Goal: Transaction & Acquisition: Purchase product/service

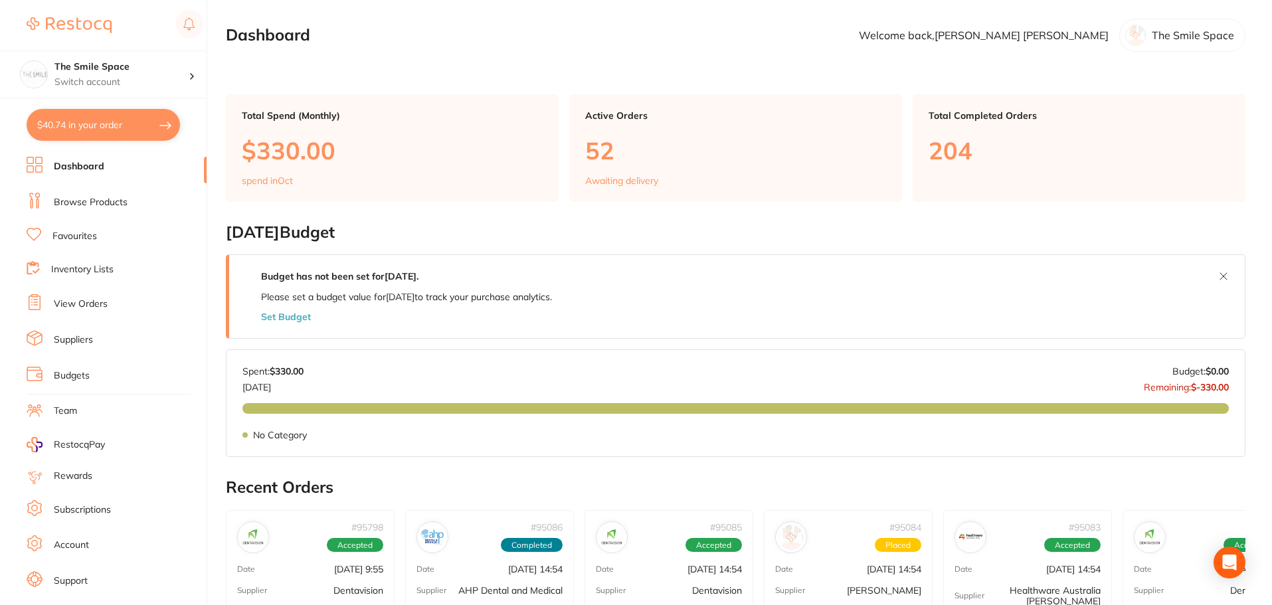
click at [88, 204] on link "Browse Products" at bounding box center [91, 202] width 74 height 13
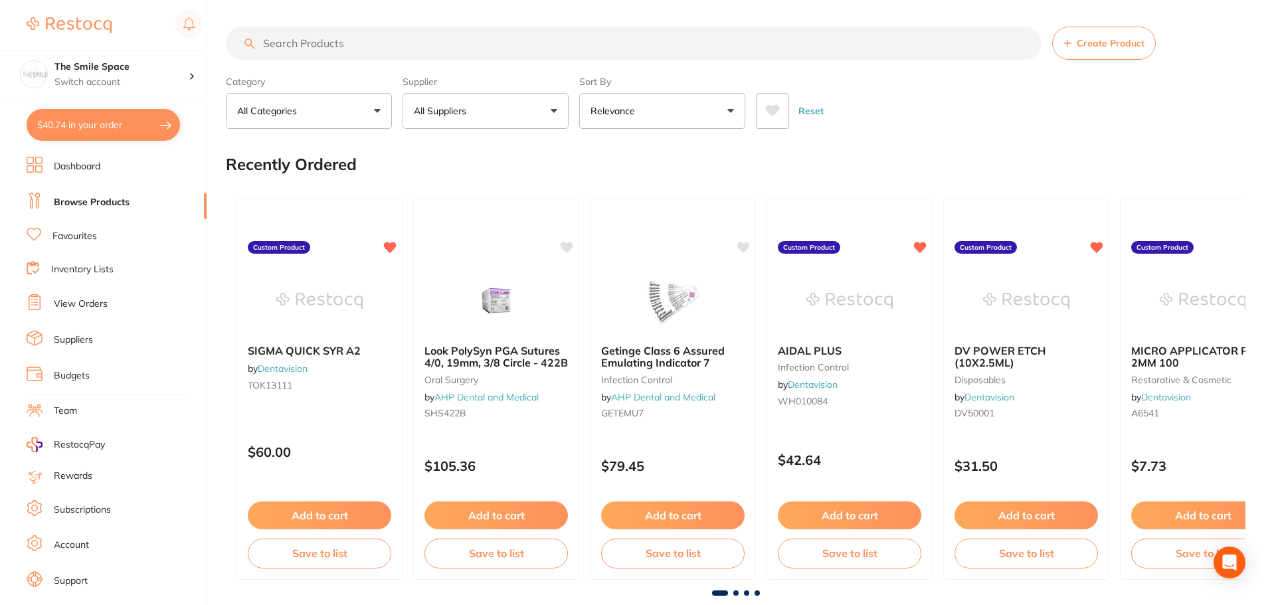
click at [436, 41] on input "search" at bounding box center [634, 43] width 816 height 33
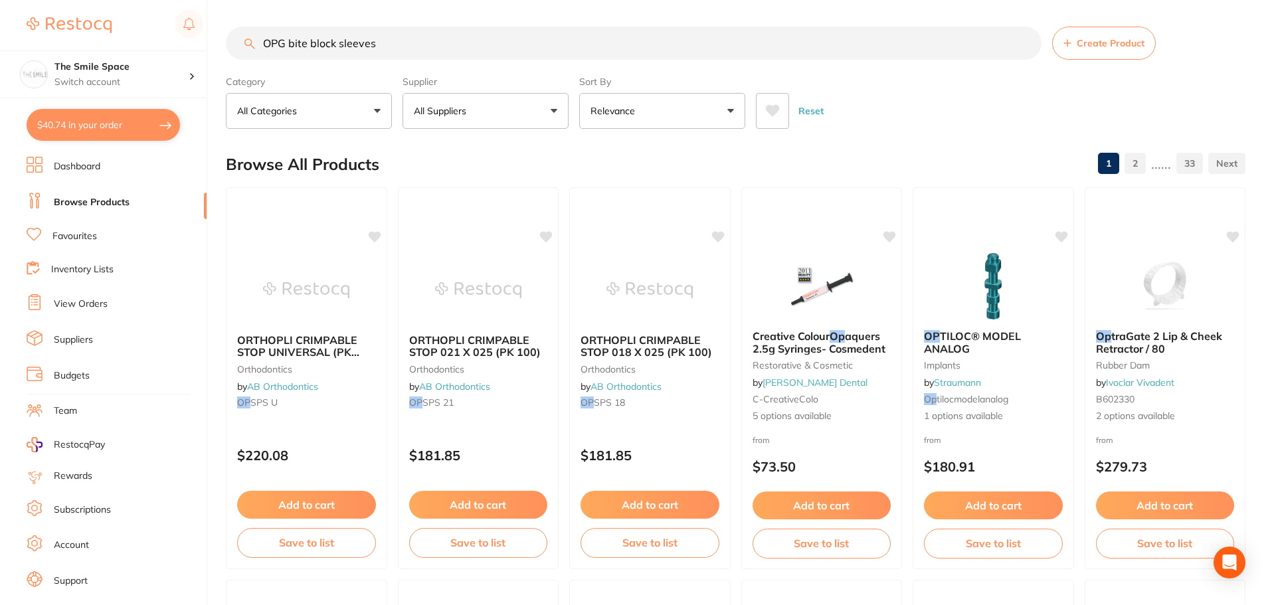
type input "OPG bite block sleeves"
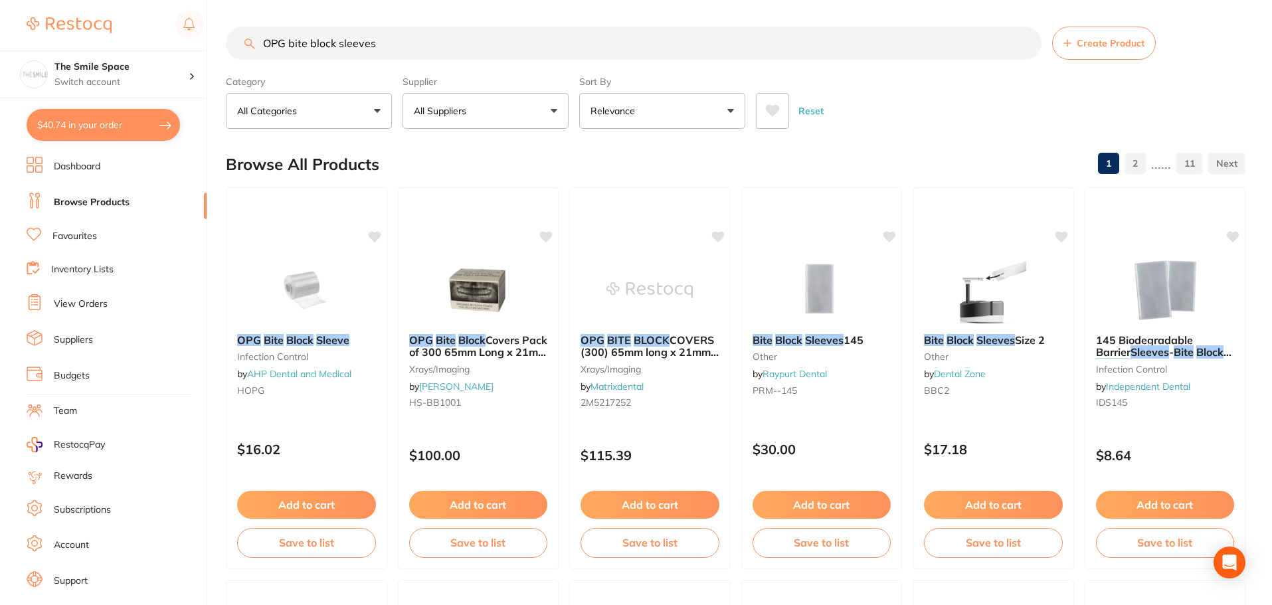
drag, startPoint x: 277, startPoint y: 333, endPoint x: 498, endPoint y: 332, distance: 220.6
click at [277, 333] on div "OPG Bite Block Sleeve infection control by AHP Dental and Medical HOPG" at bounding box center [307, 368] width 160 height 88
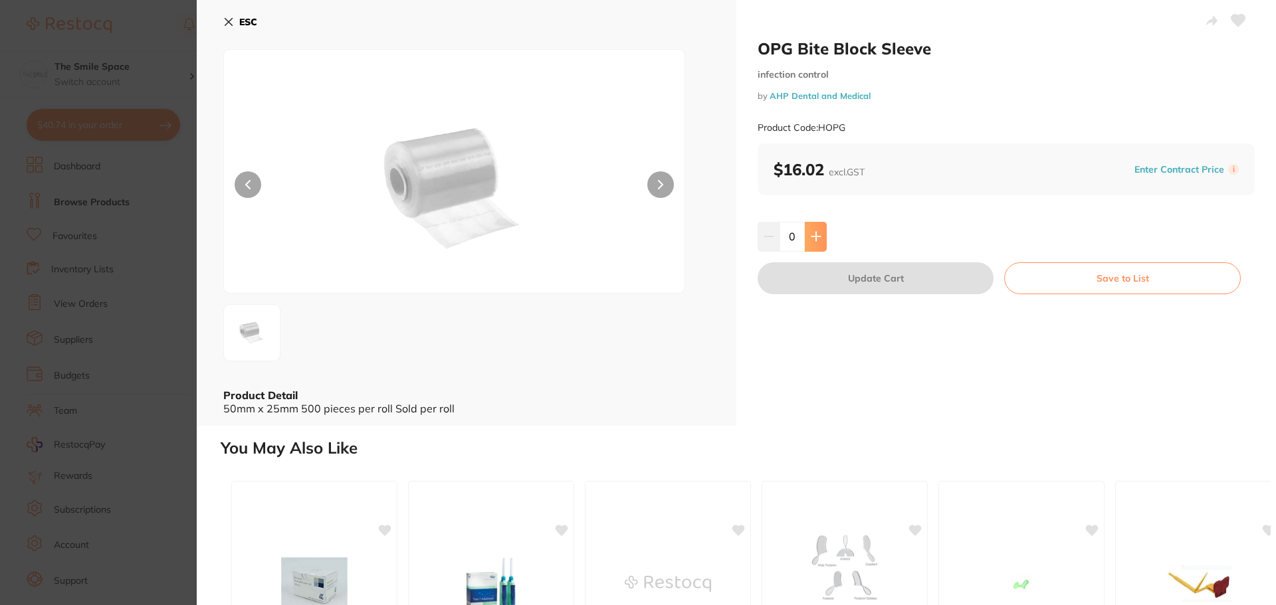
click at [813, 238] on icon at bounding box center [816, 236] width 11 height 11
type input "1"
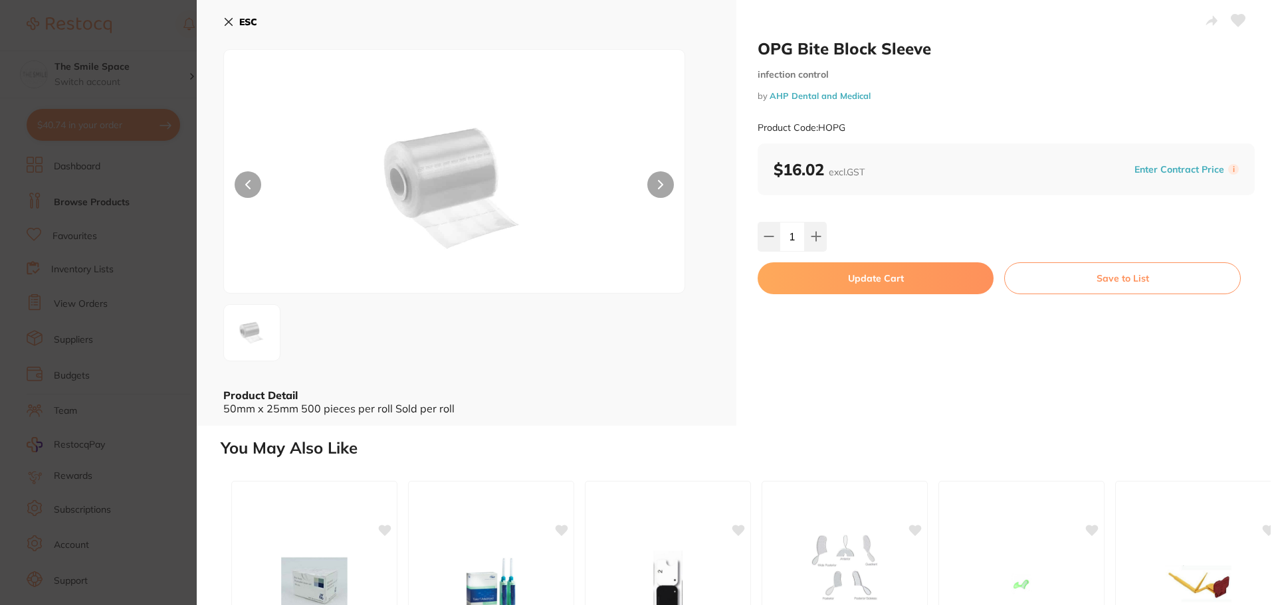
click at [875, 283] on button "Update Cart" at bounding box center [875, 278] width 236 height 32
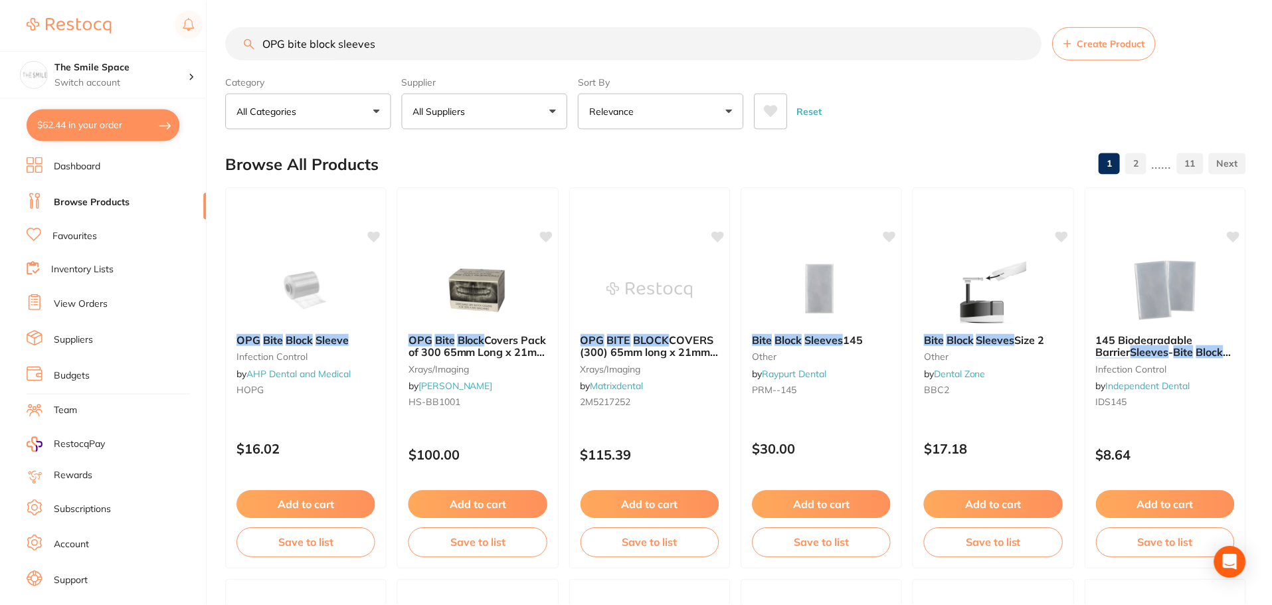
scroll to position [1, 0]
click at [110, 135] on button "$62.44 in your order" at bounding box center [103, 125] width 153 height 32
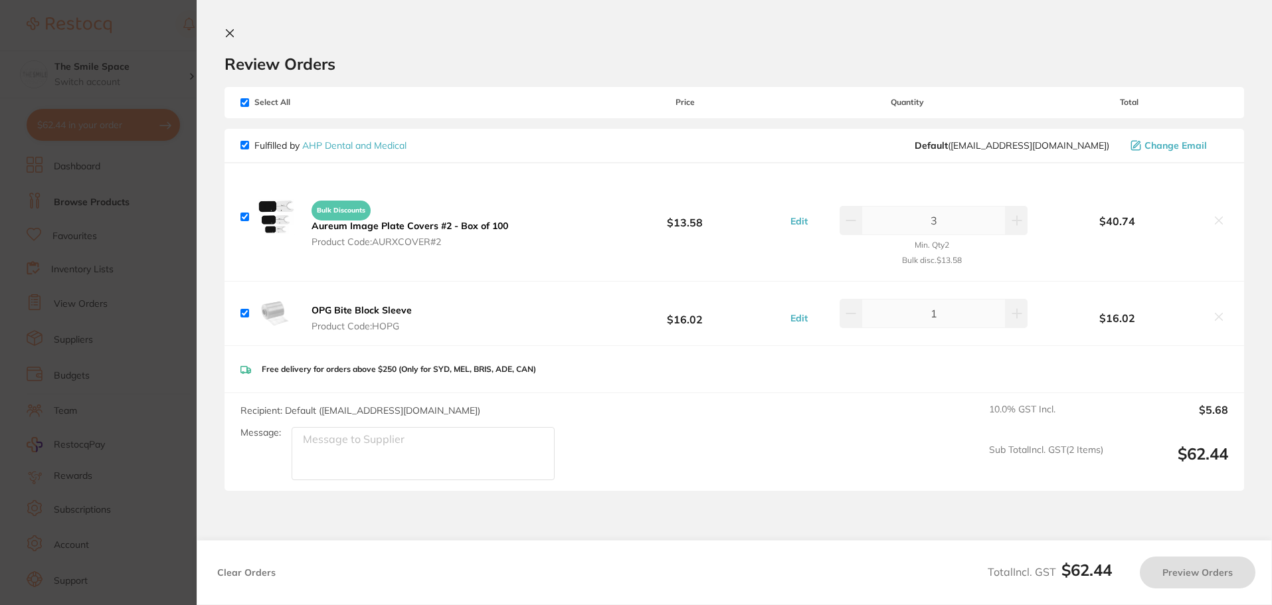
checkbox input "true"
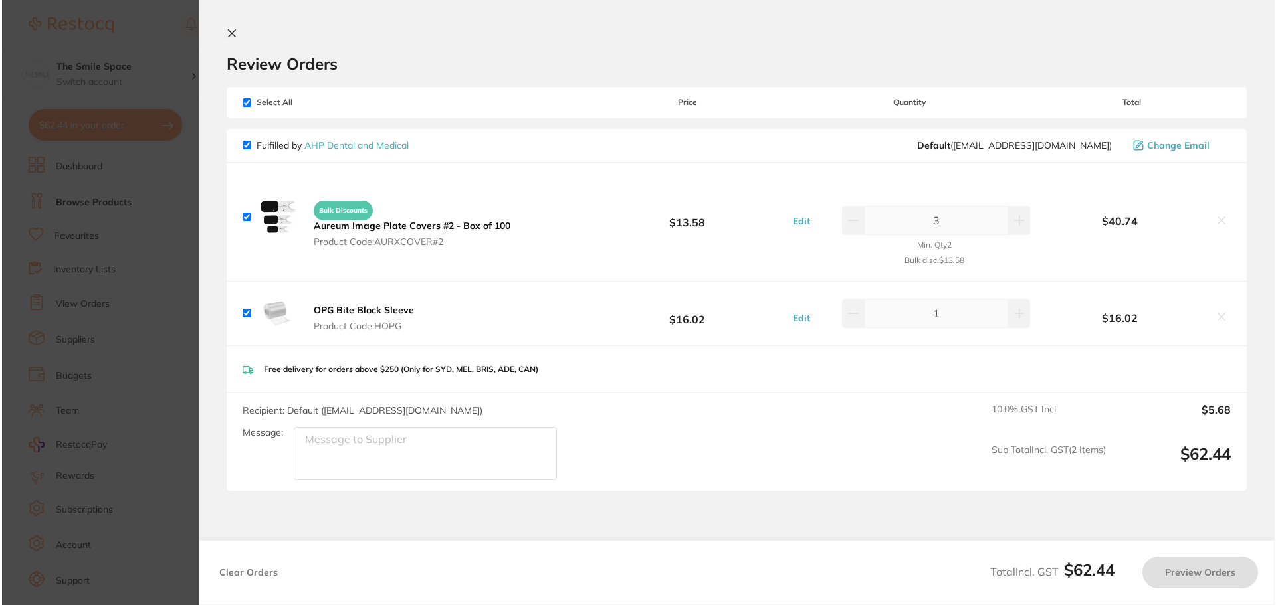
scroll to position [0, 0]
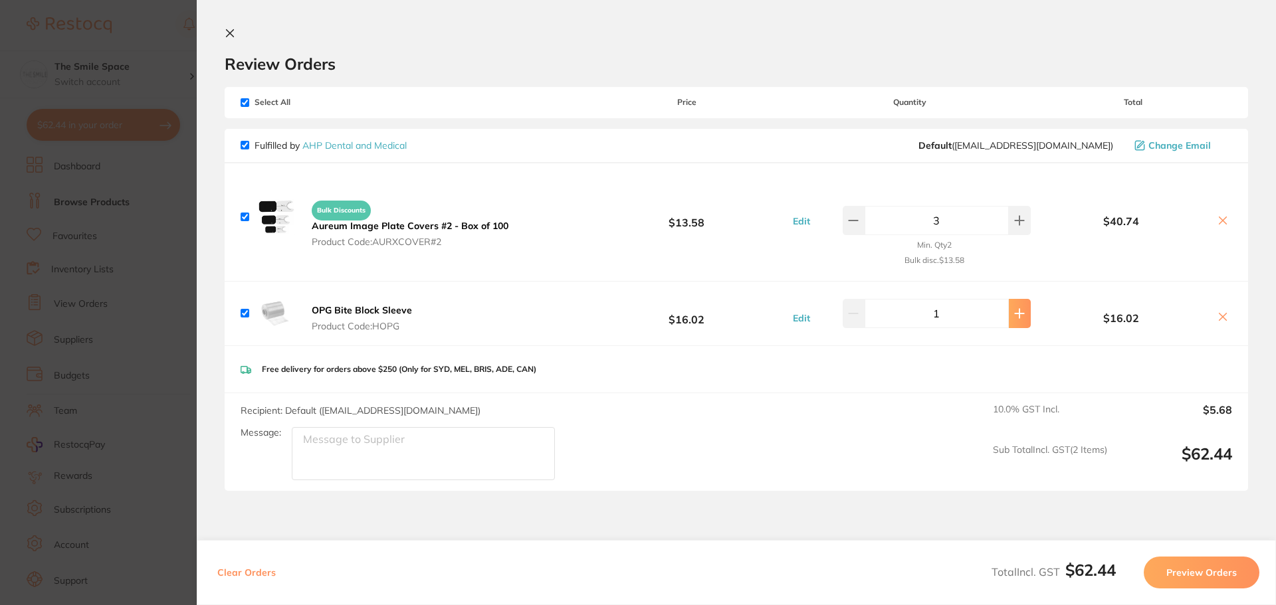
click at [1016, 318] on icon at bounding box center [1019, 313] width 11 height 11
type input "2"
click at [175, 40] on section "Update RRP Set your pre negotiated price for this item. Item Agreed RRP (excl. …" at bounding box center [638, 302] width 1276 height 605
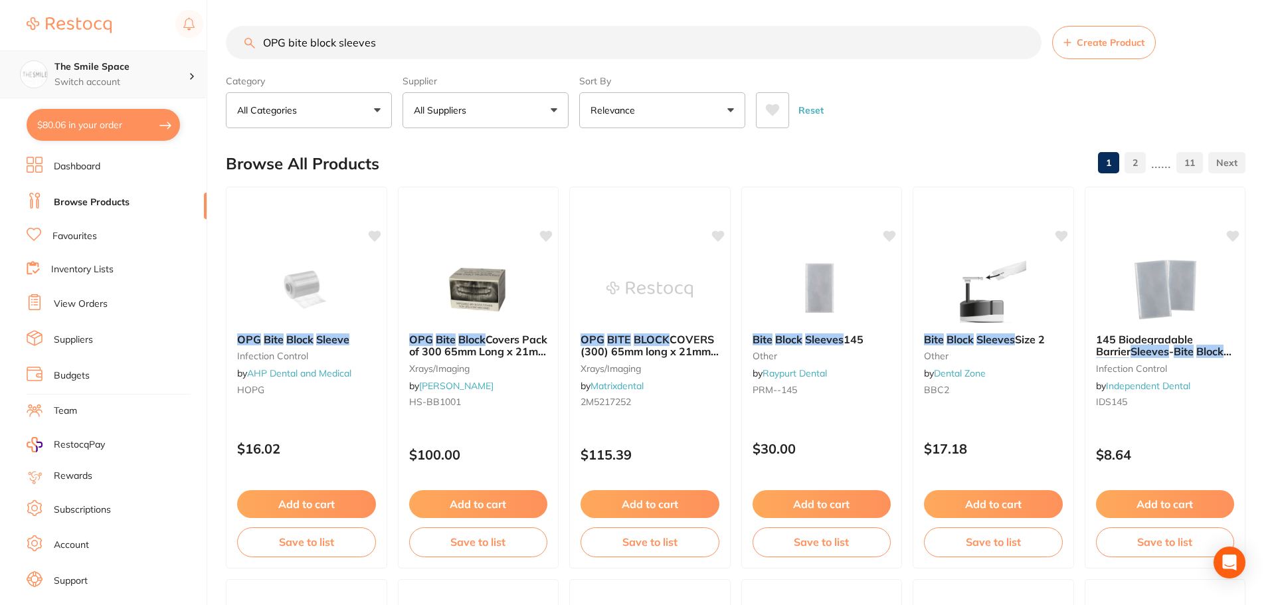
scroll to position [1, 0]
drag, startPoint x: 436, startPoint y: 46, endPoint x: 0, endPoint y: 62, distance: 436.8
click at [0, 62] on div "$80.06 The Smile Space Switch account The Smile Space $80.06 in your order Dash…" at bounding box center [636, 301] width 1272 height 605
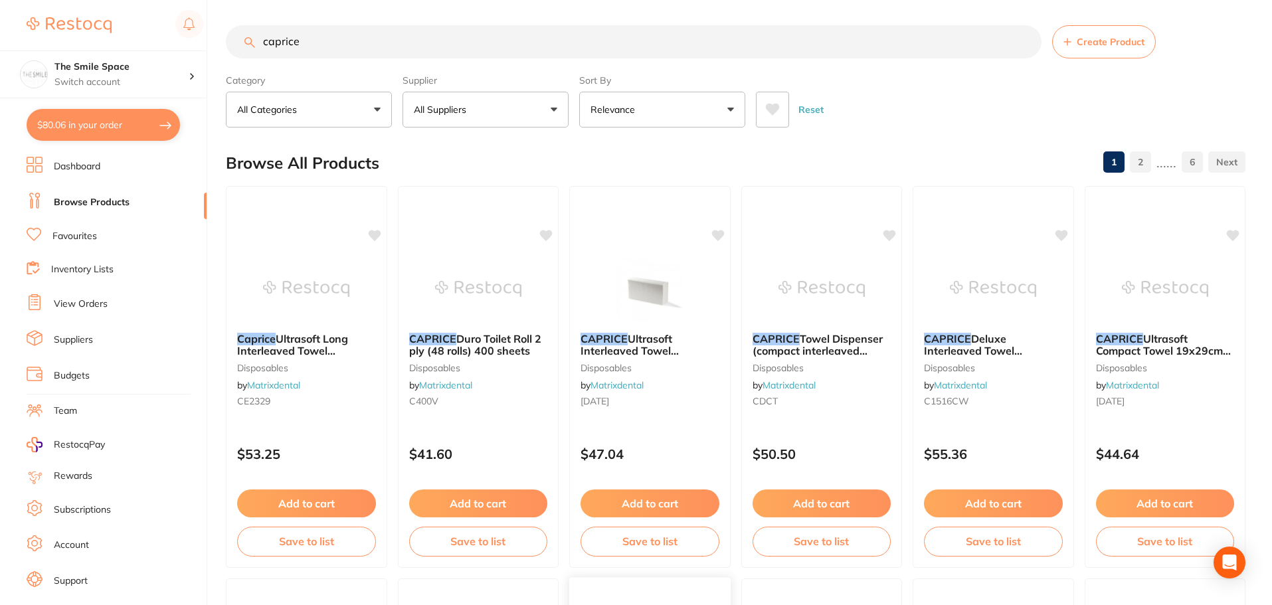
scroll to position [0, 0]
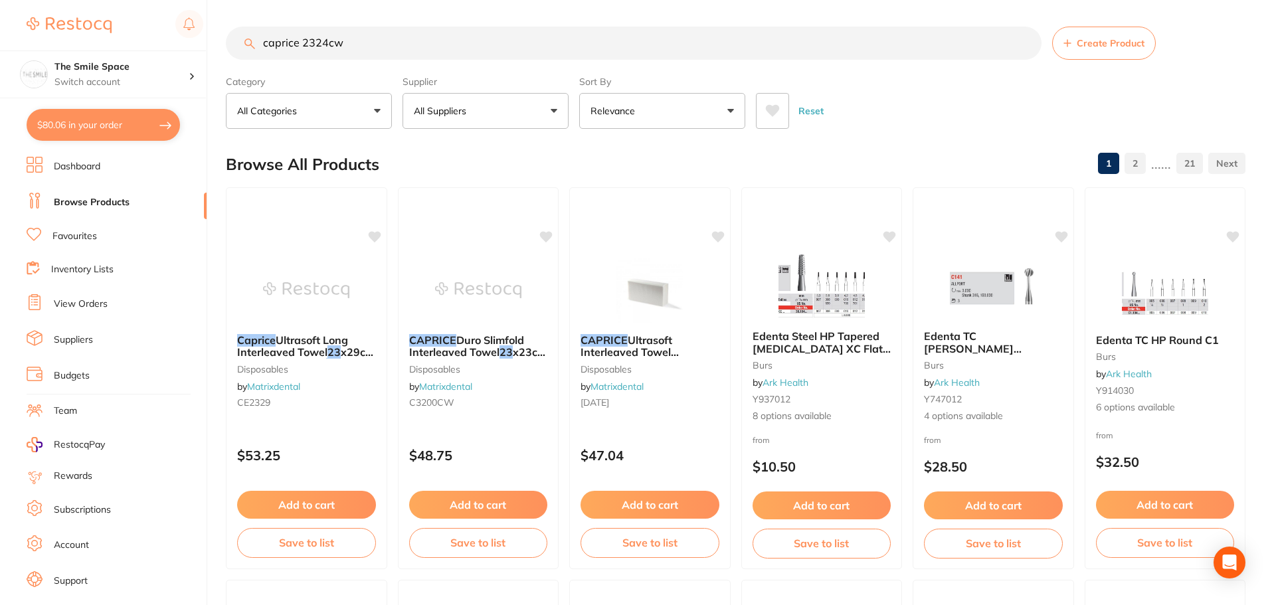
type input "caprice 2324cw"
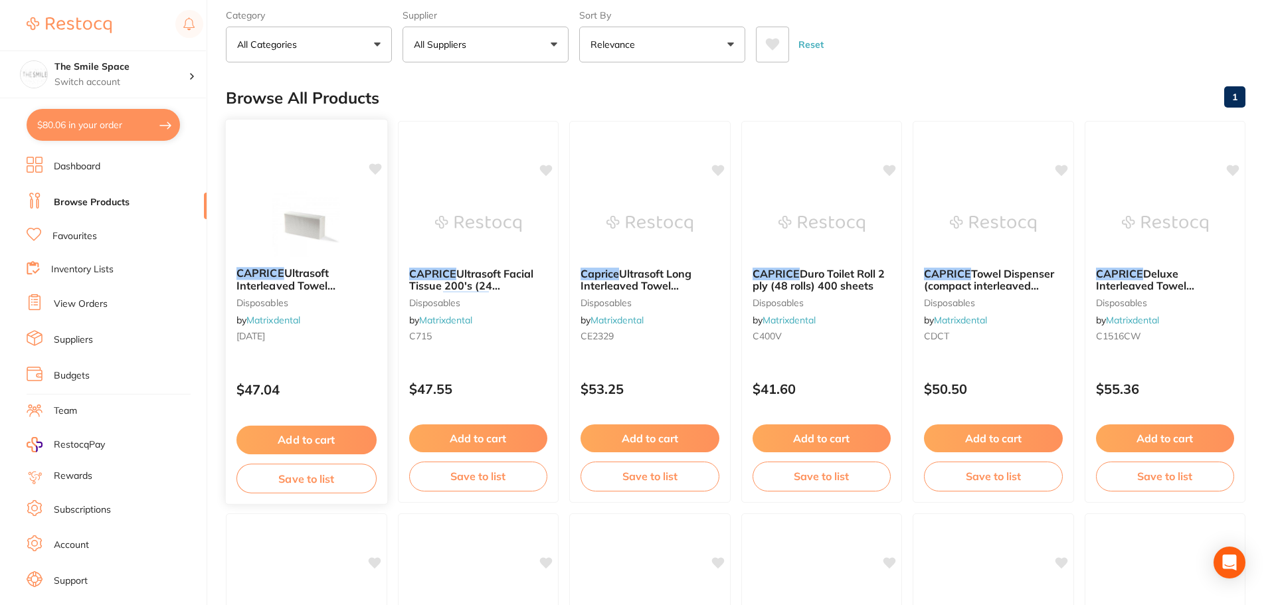
click at [265, 282] on span "Ultrasoft Interleaved Towel 24x23cm (16 packs of 150)" at bounding box center [294, 291] width 114 height 50
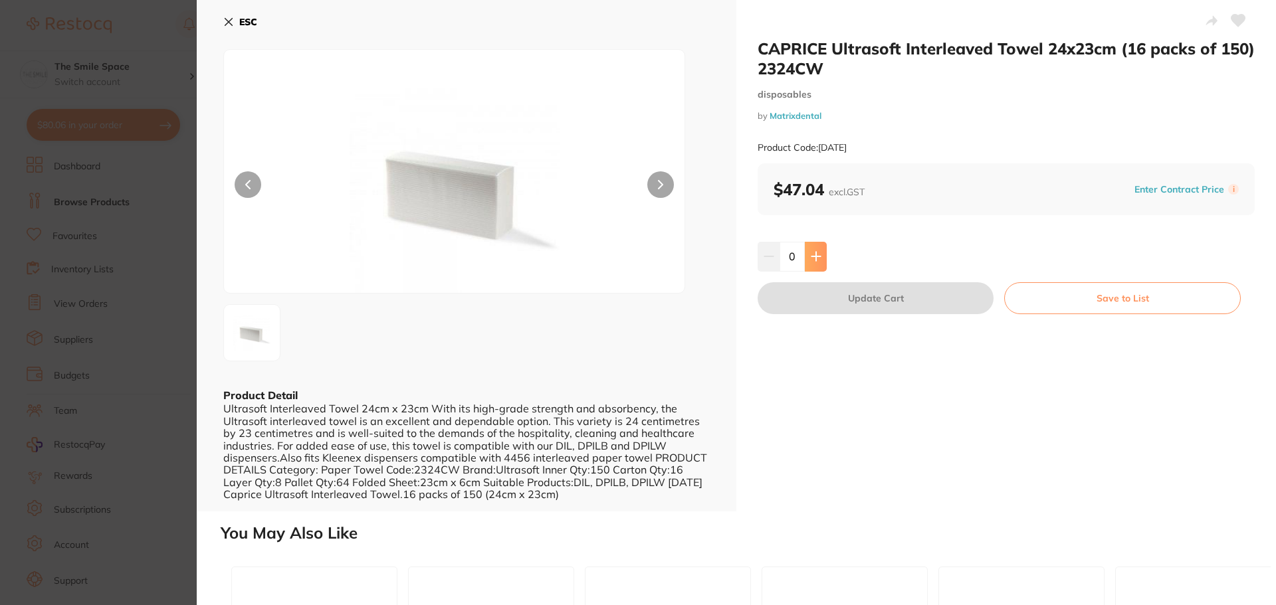
click at [812, 255] on icon at bounding box center [816, 256] width 11 height 11
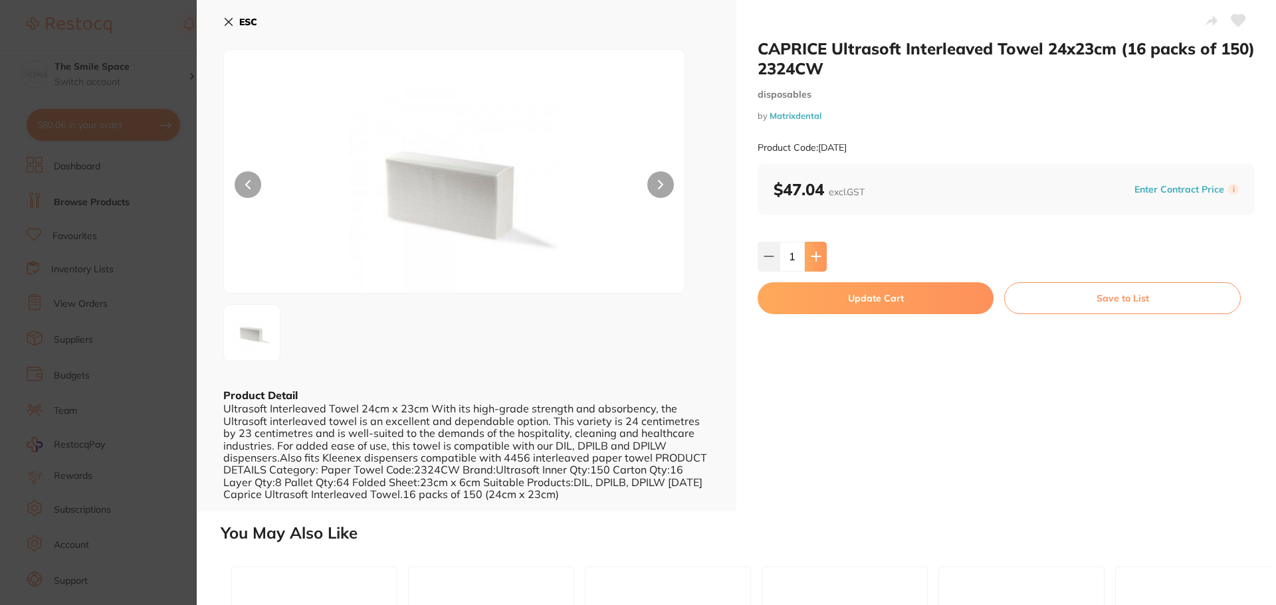
click at [812, 255] on icon at bounding box center [816, 256] width 11 height 11
type input "2"
click at [898, 304] on button "Update Cart" at bounding box center [875, 298] width 236 height 32
checkbox input "false"
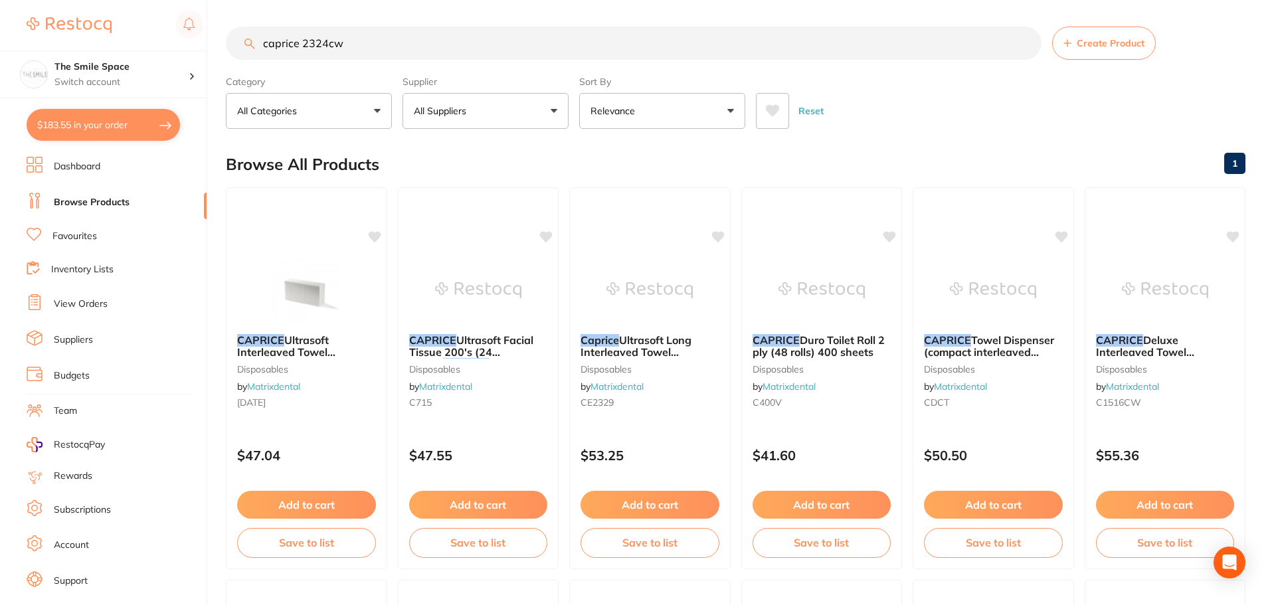
click at [429, 47] on input "caprice 2324cw" at bounding box center [634, 43] width 816 height 33
drag, startPoint x: 429, startPoint y: 47, endPoint x: 62, endPoint y: 49, distance: 366.1
click at [62, 49] on div "$183.55 The Smile Space Switch account The Smile Space $183.55 in your order Da…" at bounding box center [636, 302] width 1272 height 605
type input "flash pearl"
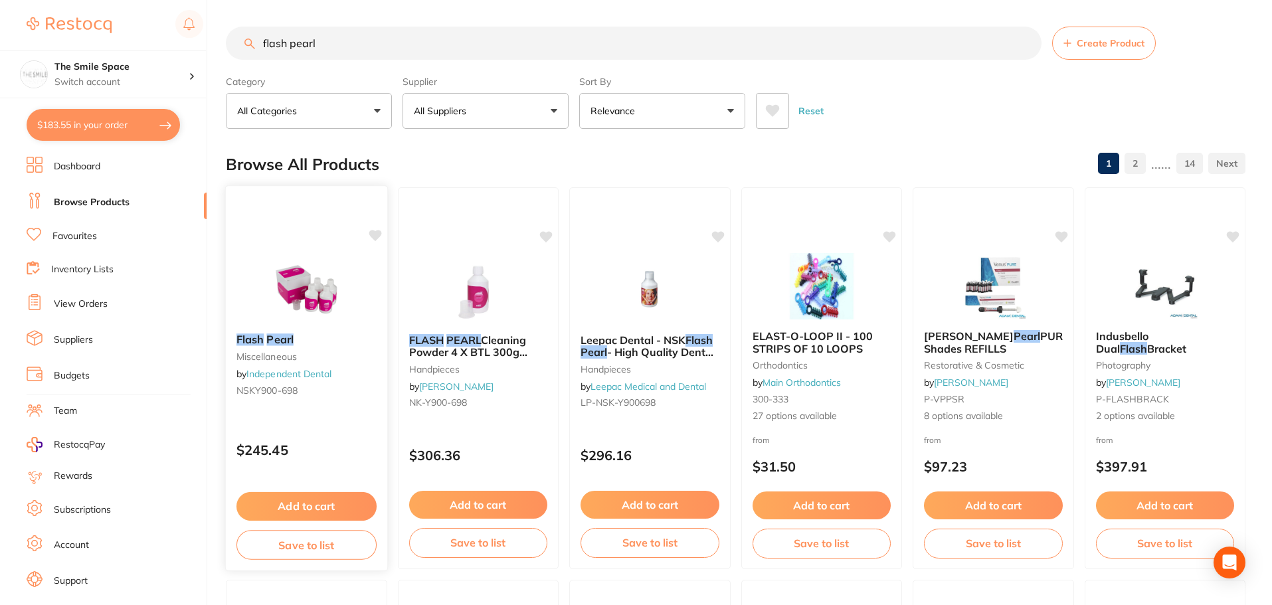
click at [308, 507] on button "Add to cart" at bounding box center [307, 506] width 140 height 29
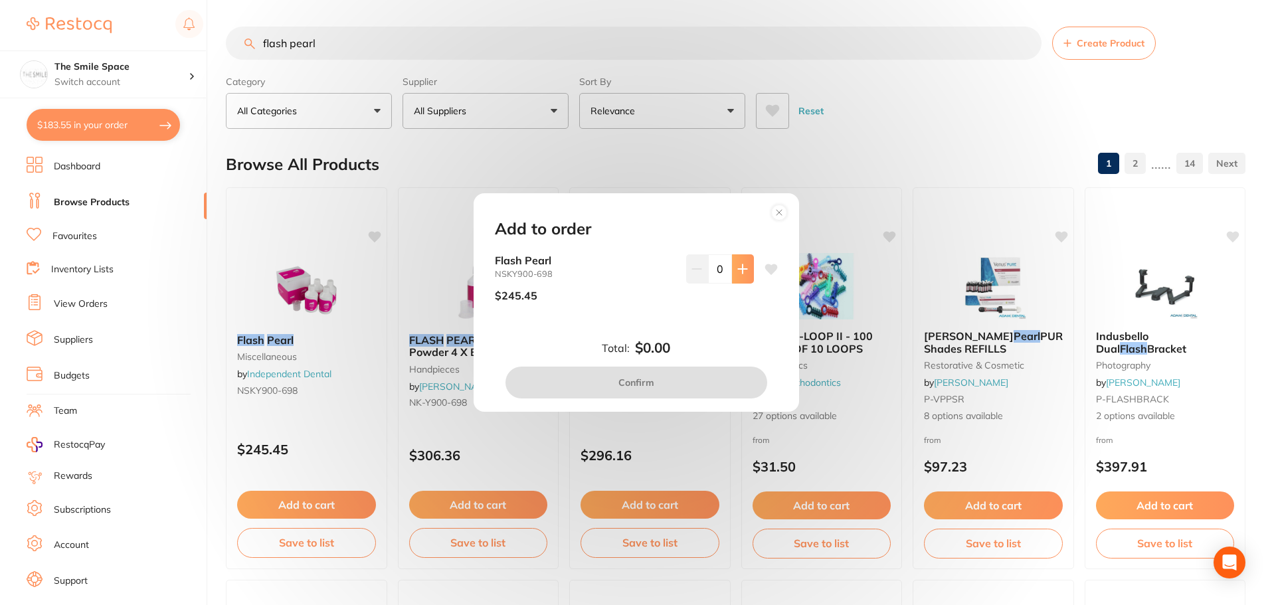
click at [734, 274] on button at bounding box center [743, 268] width 22 height 29
type input "1"
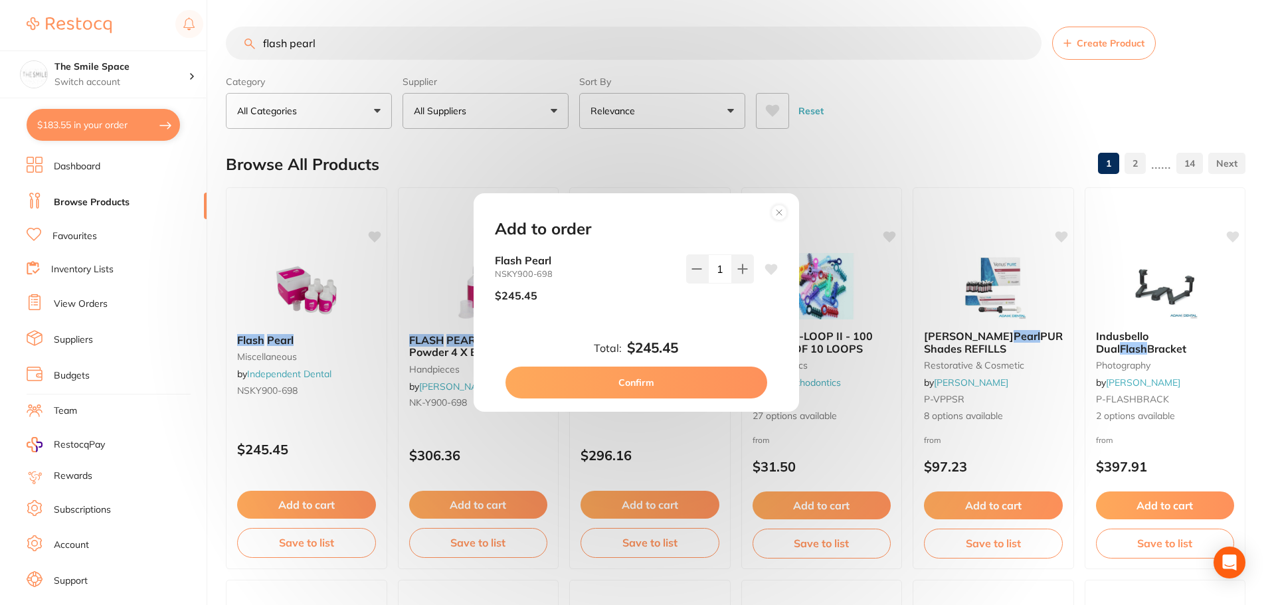
click at [675, 388] on button "Confirm" at bounding box center [637, 383] width 262 height 32
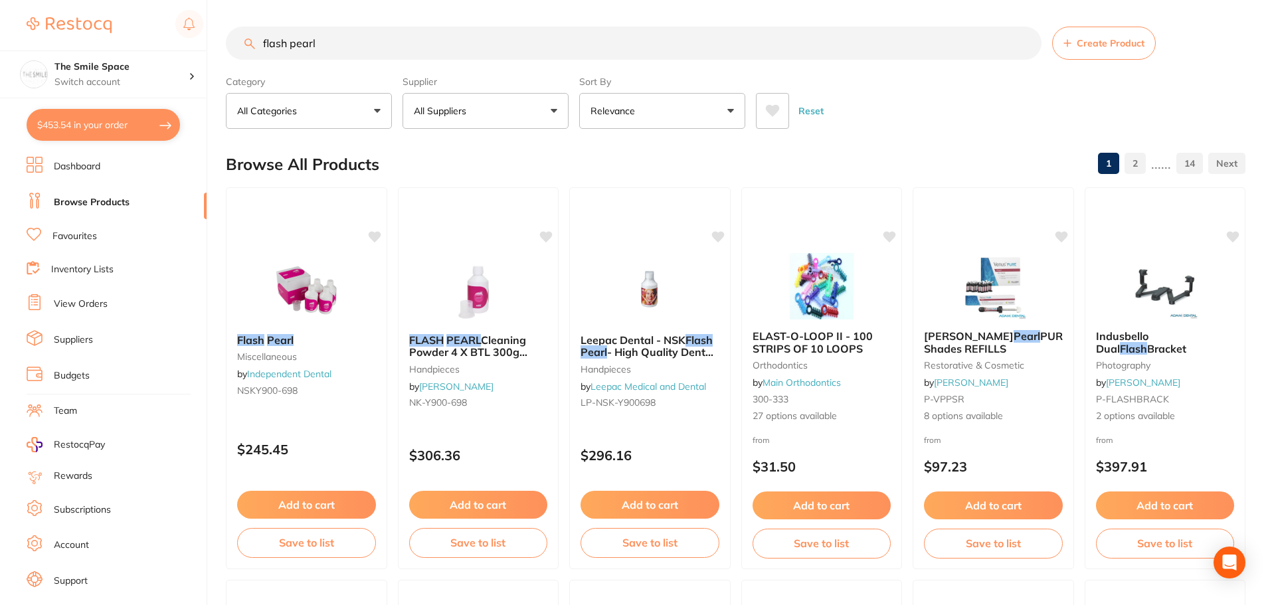
click at [80, 130] on button "$453.54 in your order" at bounding box center [103, 125] width 153 height 32
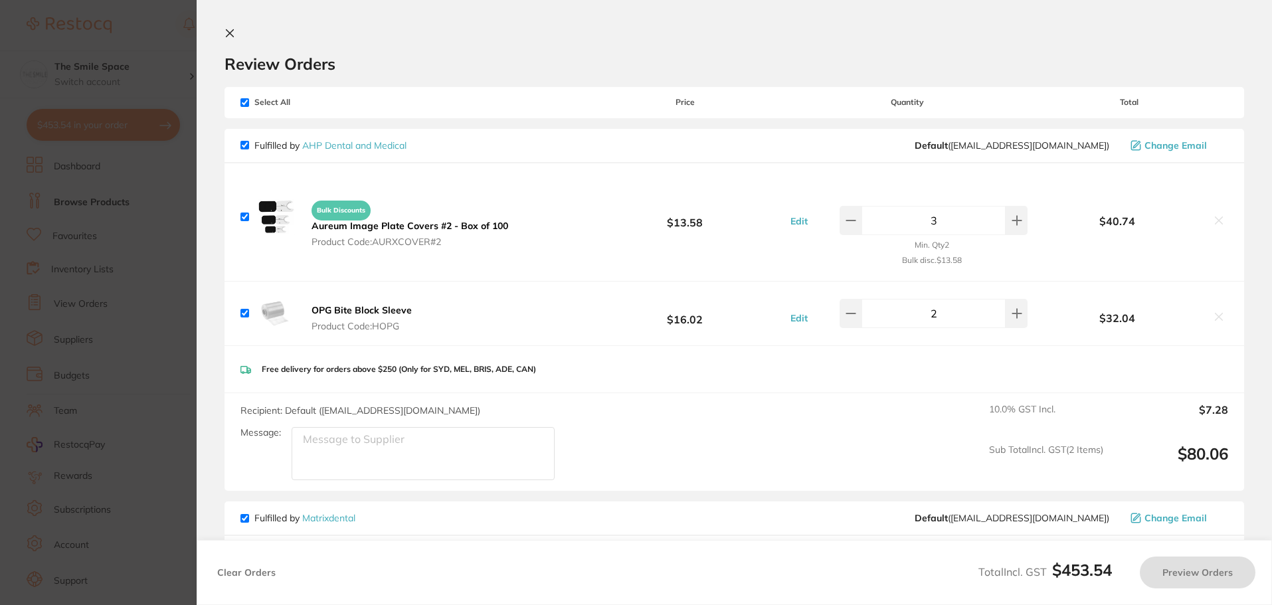
checkbox input "true"
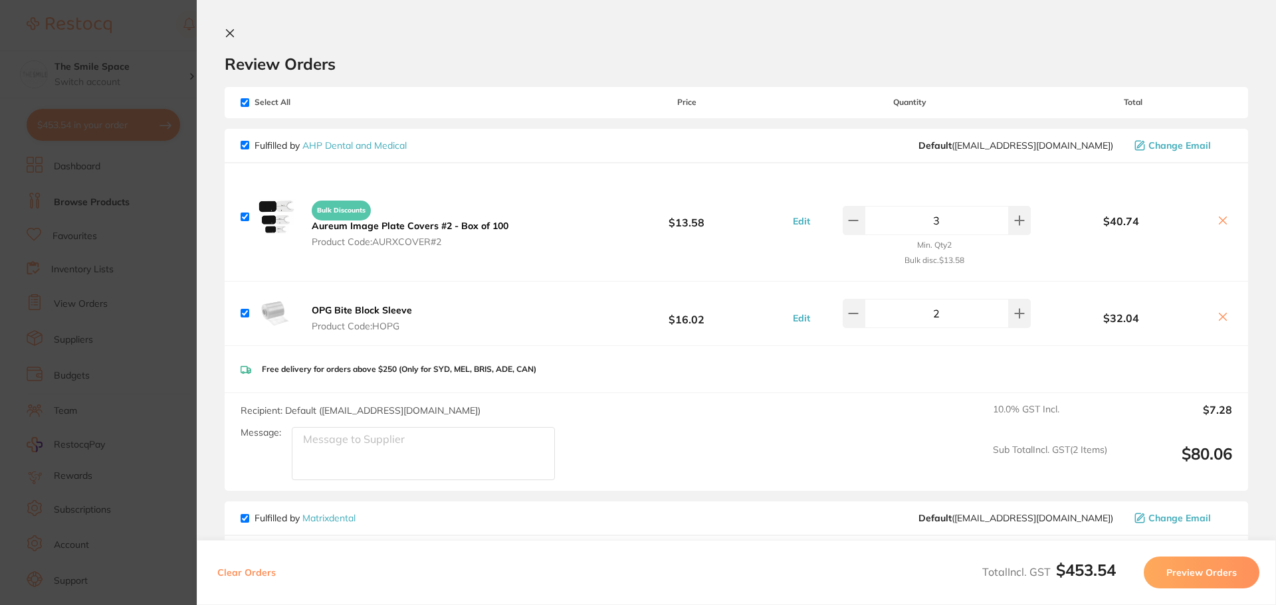
click at [129, 211] on section "Update RRP Set your pre negotiated price for this item. Item Agreed RRP (excl. …" at bounding box center [638, 302] width 1276 height 605
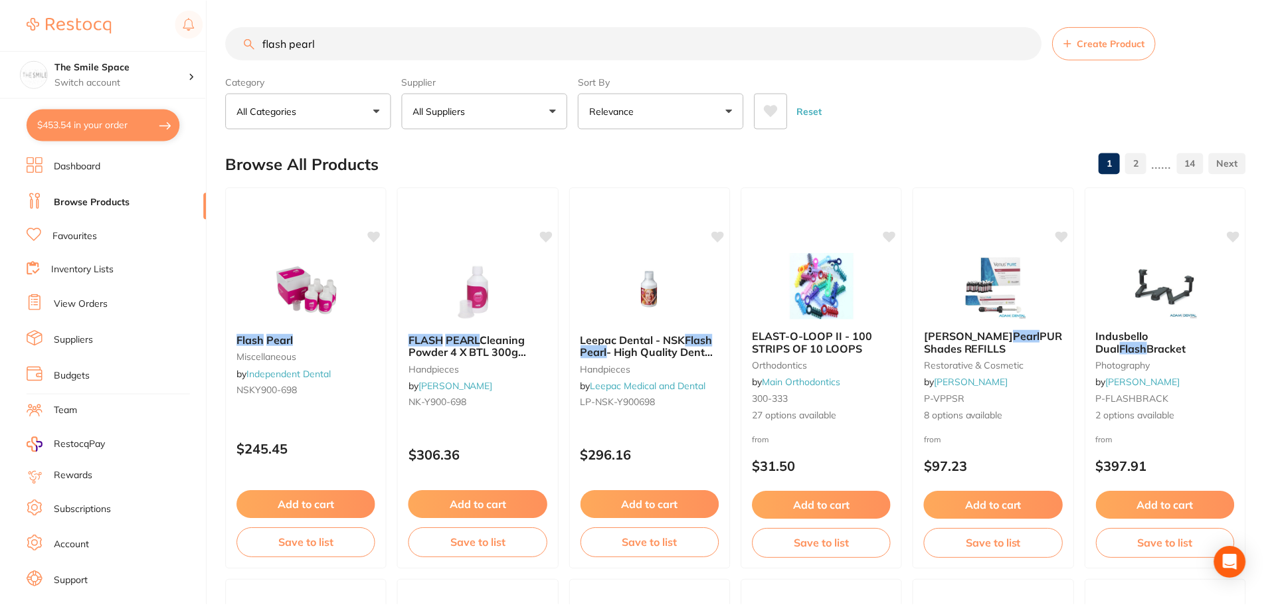
scroll to position [1, 0]
click at [94, 299] on link "View Orders" at bounding box center [81, 304] width 54 height 13
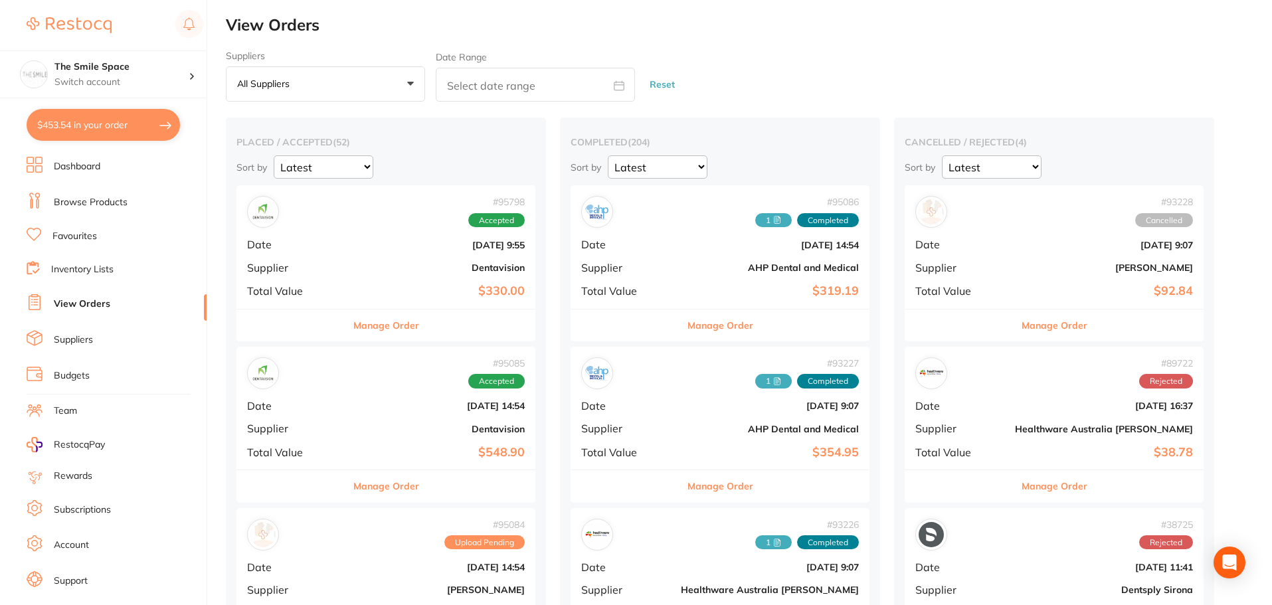
click at [391, 84] on button "All suppliers +0" at bounding box center [325, 84] width 199 height 36
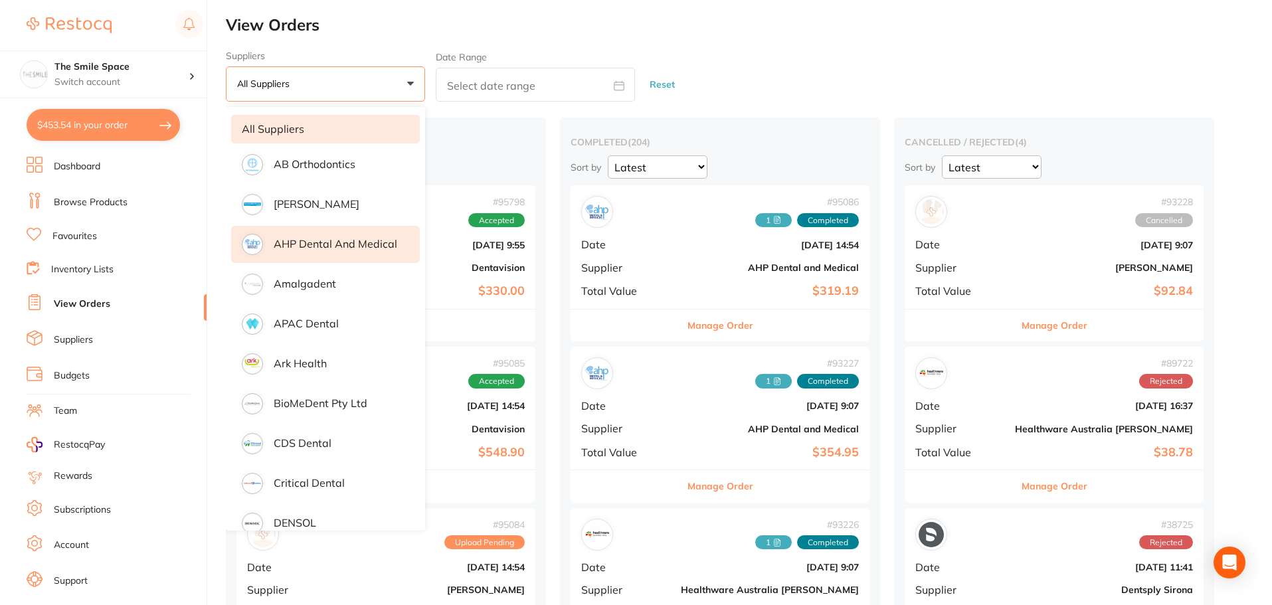
click at [352, 240] on p "AHP Dental and Medical" at bounding box center [336, 244] width 124 height 12
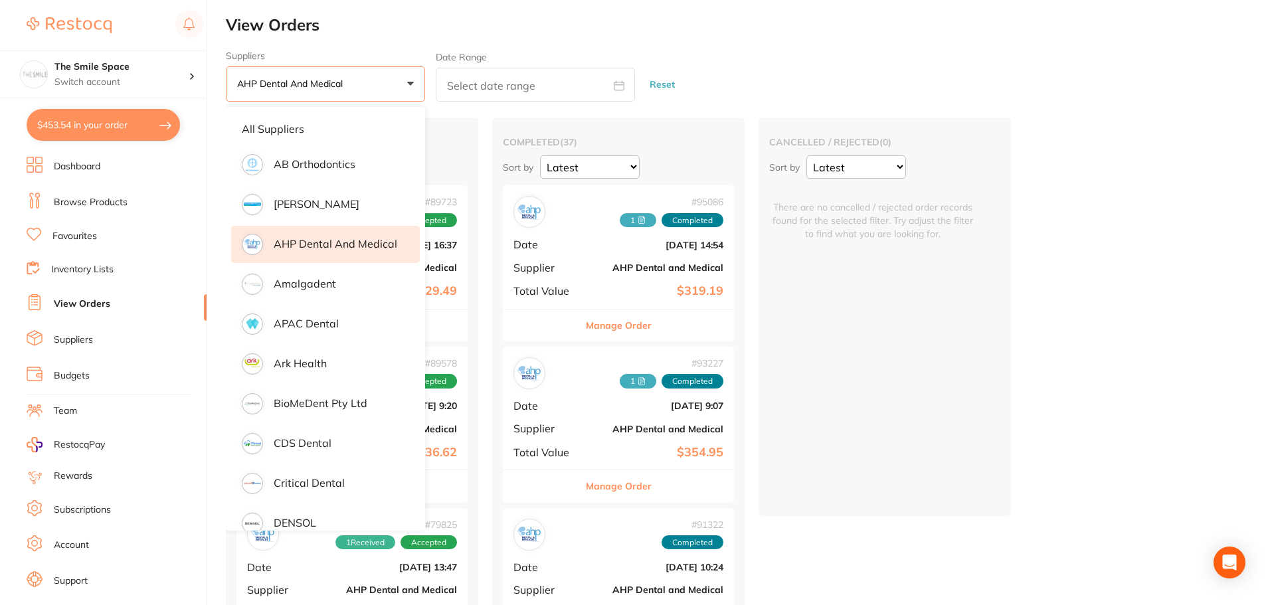
click at [397, 86] on button "AHP Dental and Medical +0" at bounding box center [325, 84] width 199 height 36
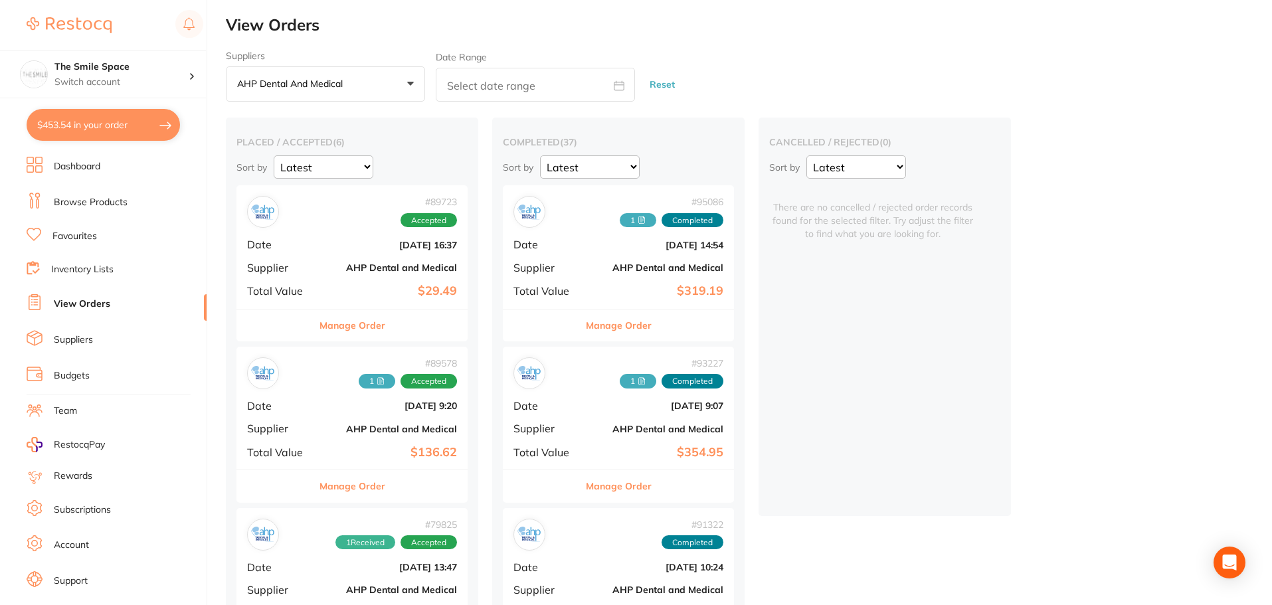
click at [369, 328] on button "Manage Order" at bounding box center [353, 326] width 66 height 32
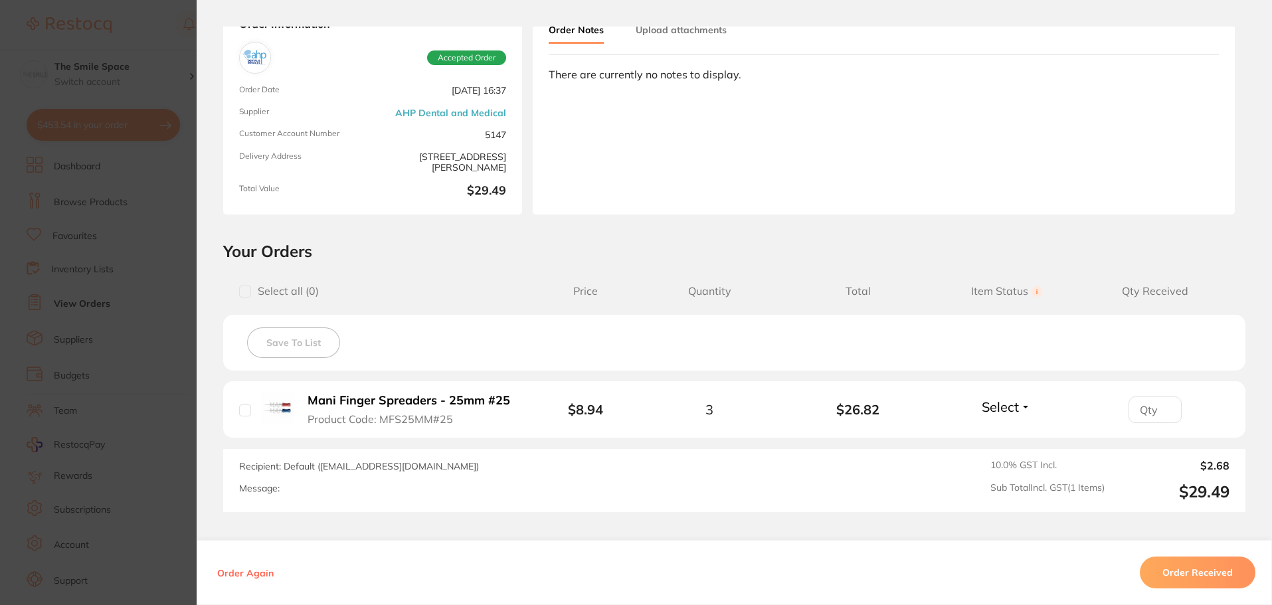
scroll to position [190, 0]
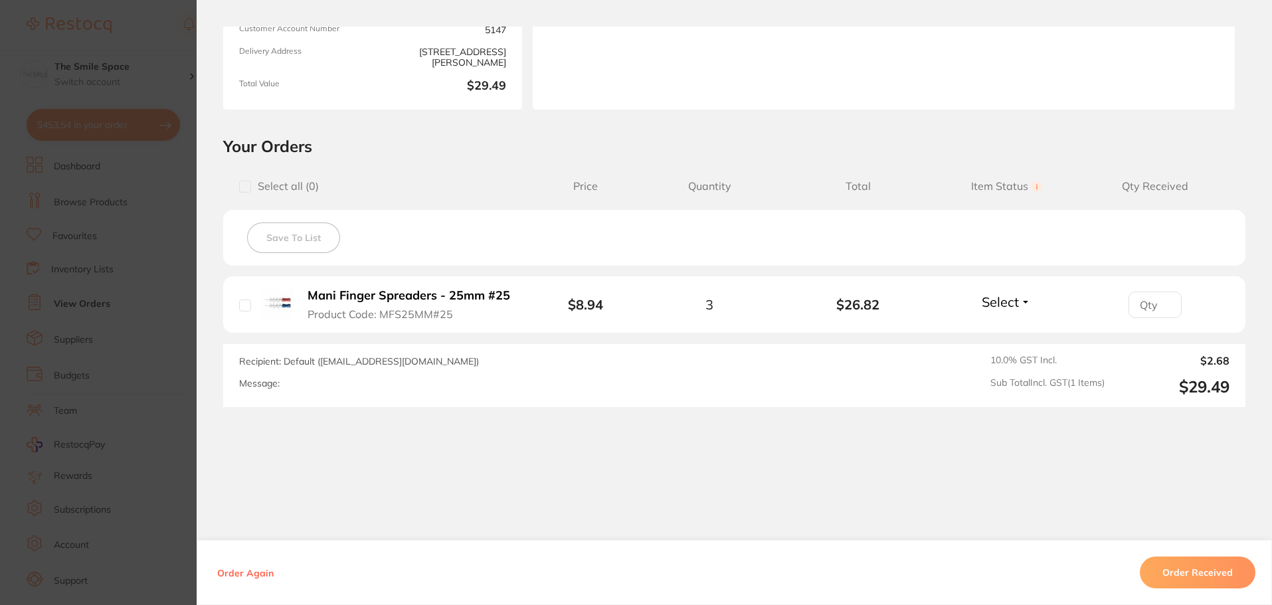
click at [181, 318] on section "Order ID: Restocq- 89723 Order Information Accepted Order Order Date [DATE] 16:…" at bounding box center [636, 302] width 1272 height 605
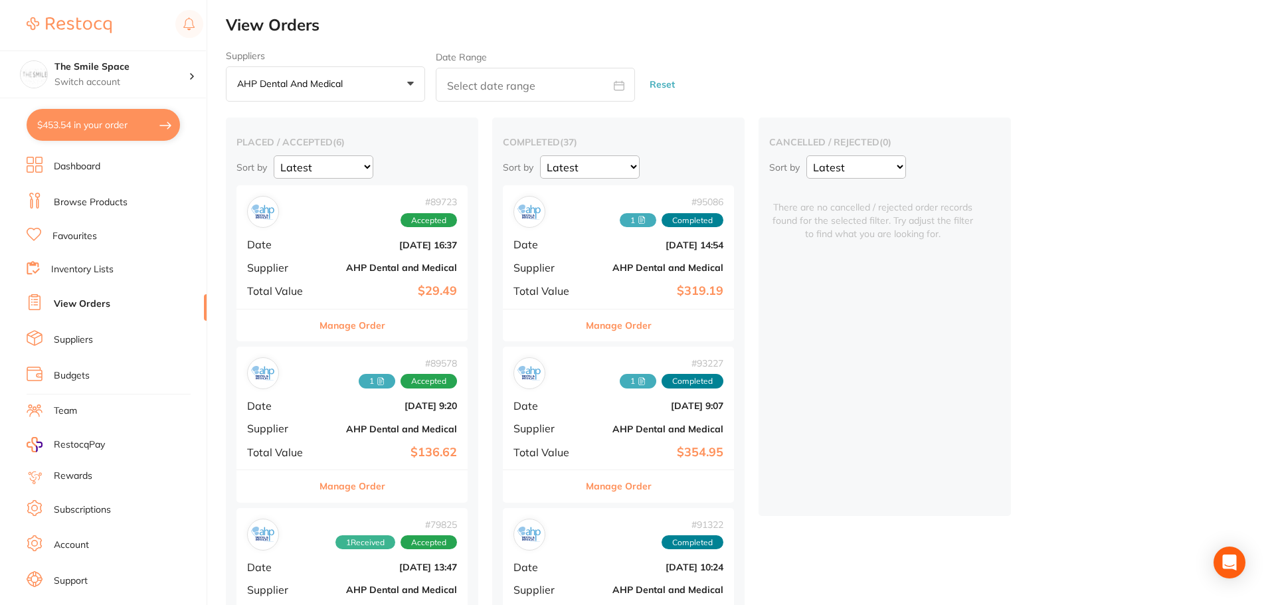
click at [642, 329] on button "Manage Order" at bounding box center [619, 326] width 66 height 32
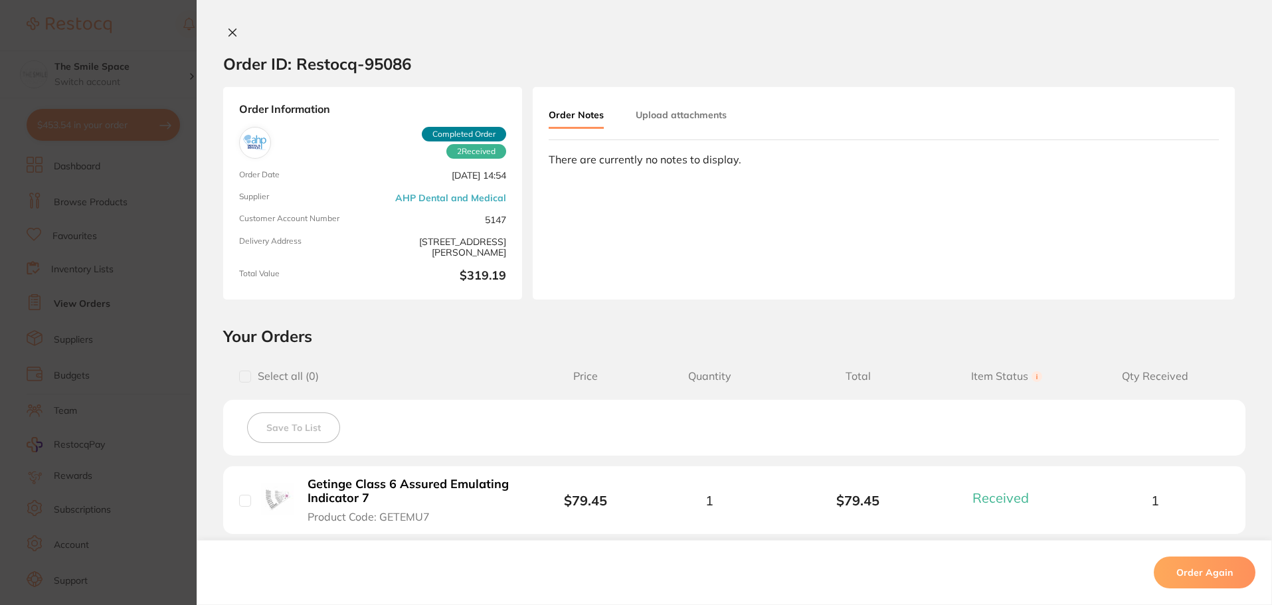
click at [140, 272] on section "Order ID: Restocq- 95086 Order Information 2 Received Completed Order Order Dat…" at bounding box center [636, 302] width 1272 height 605
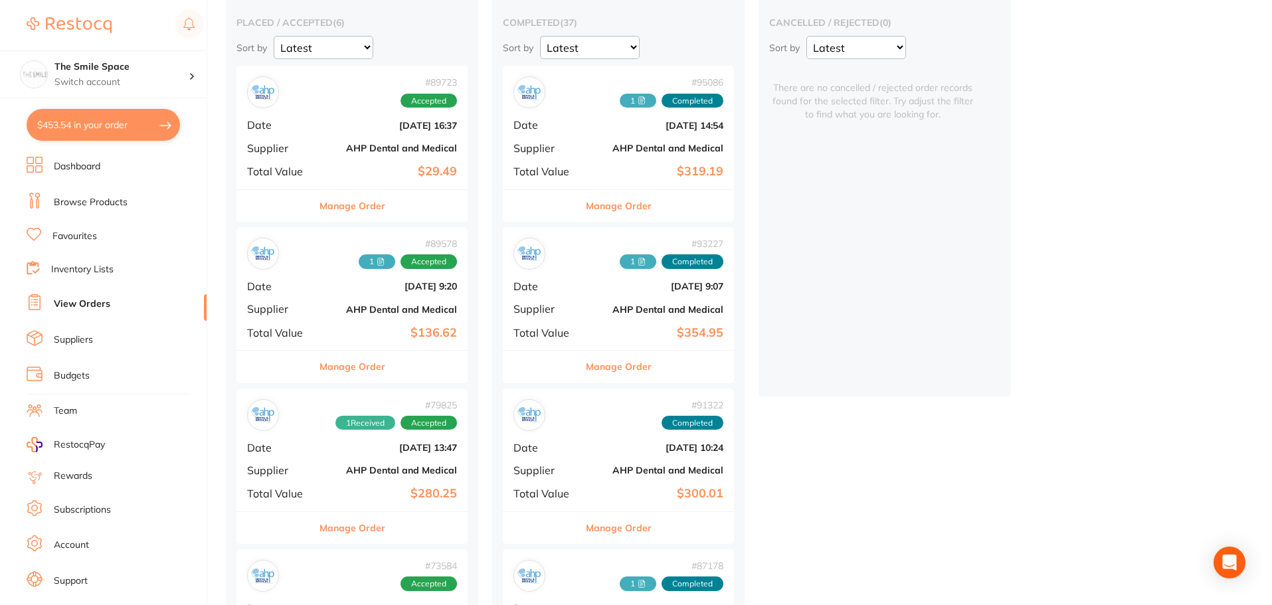
scroll to position [133, 0]
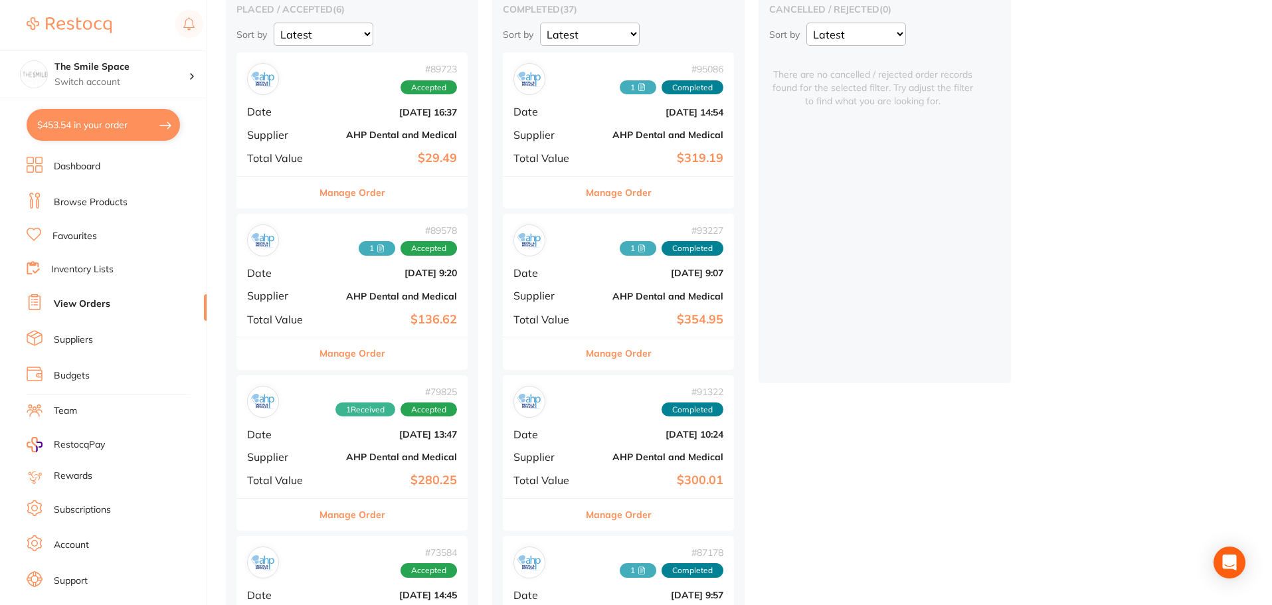
click at [397, 367] on div "Manage Order" at bounding box center [352, 353] width 231 height 33
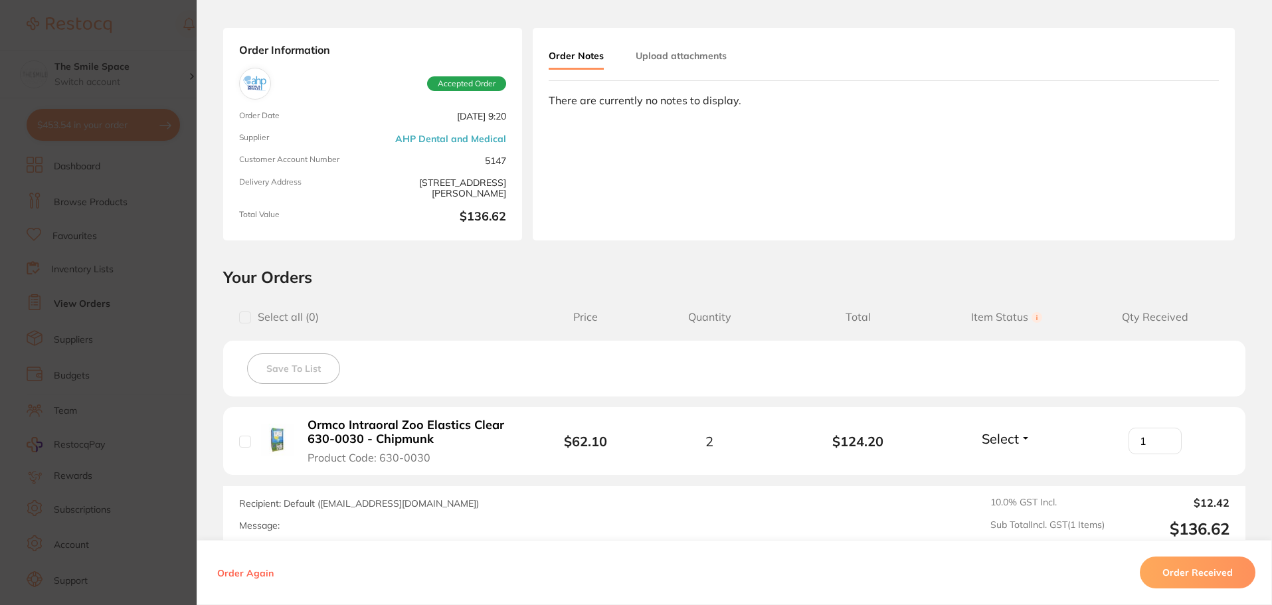
scroll to position [133, 0]
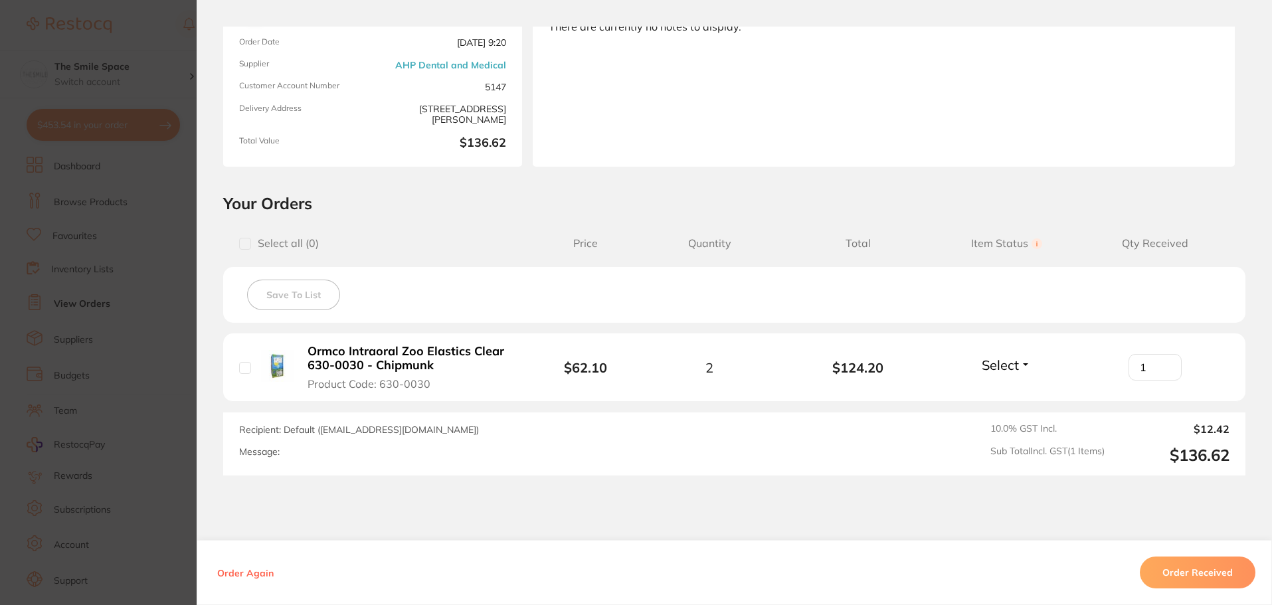
click at [167, 291] on section "Order ID: Restocq- 89578 Order Information Accepted Order Order Date [DATE] 9:2…" at bounding box center [636, 302] width 1272 height 605
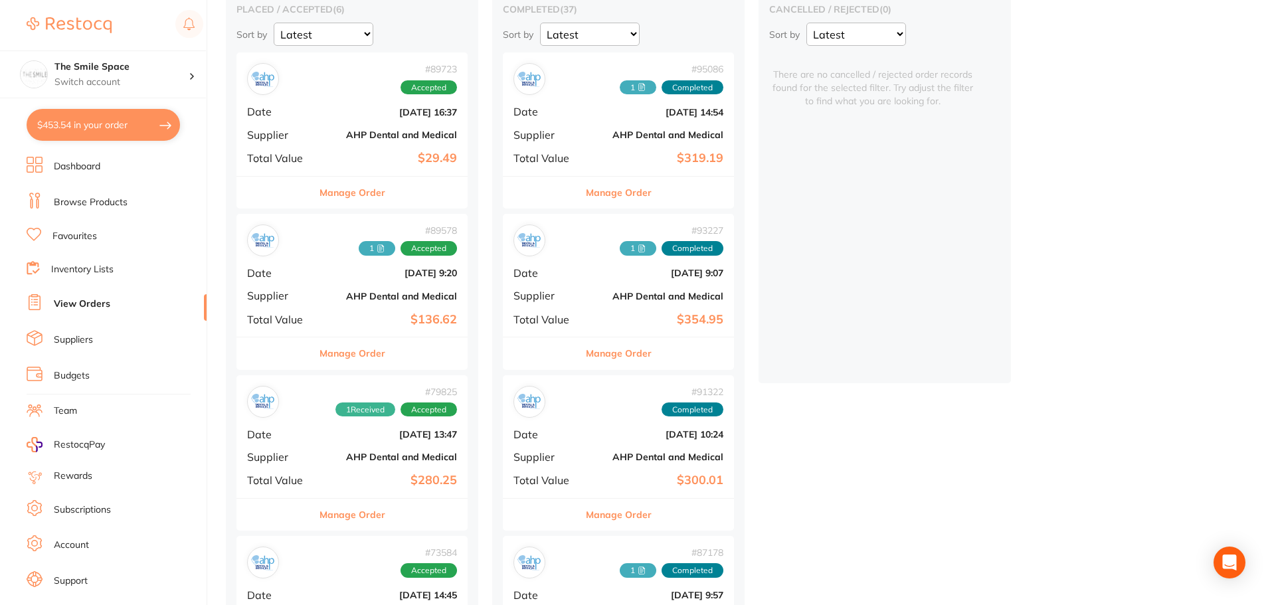
click at [604, 351] on button "Manage Order" at bounding box center [619, 354] width 66 height 32
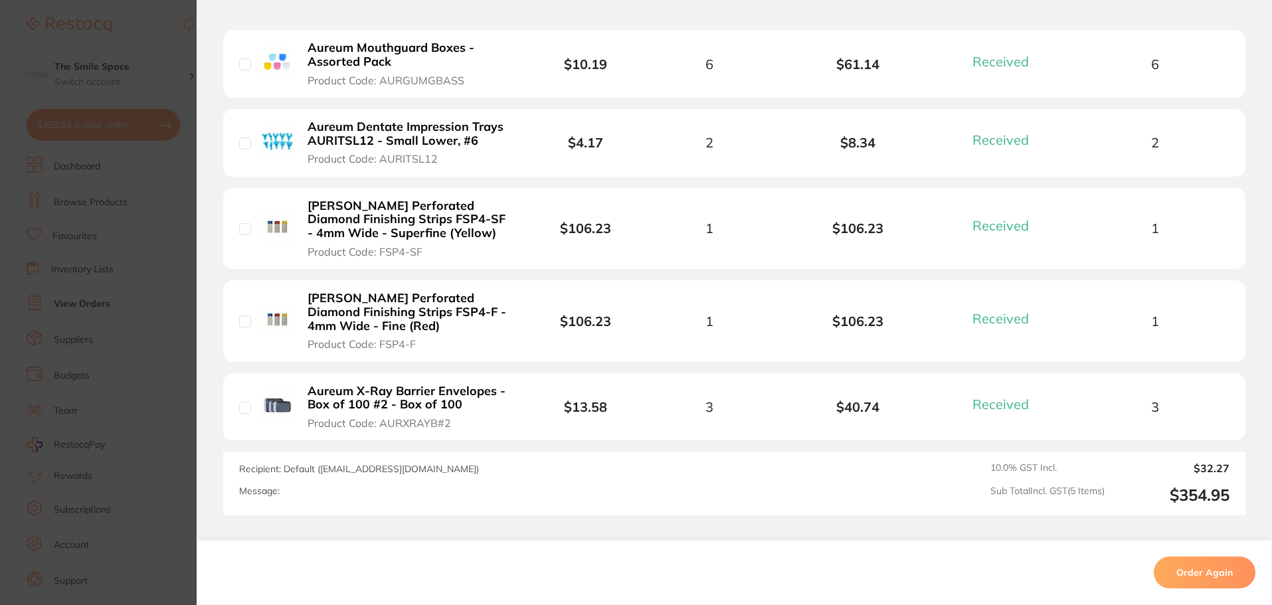
scroll to position [465, 0]
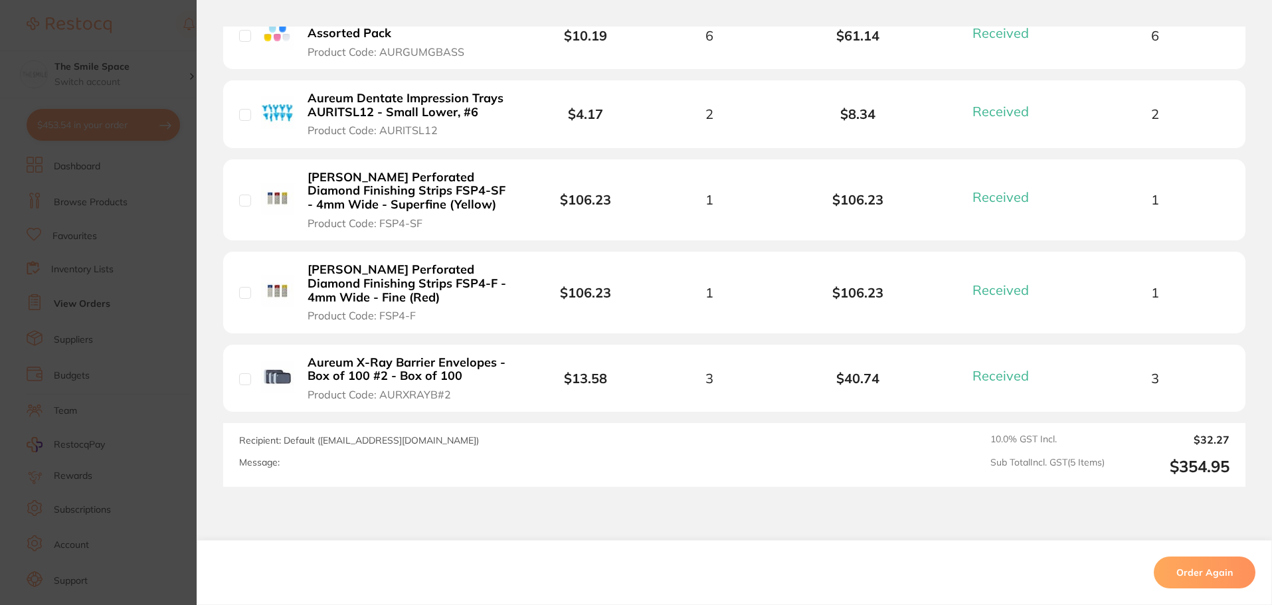
click at [164, 231] on section "Order ID: Restocq- 93227 Order Information 5 Received Completed Order Order Dat…" at bounding box center [636, 302] width 1272 height 605
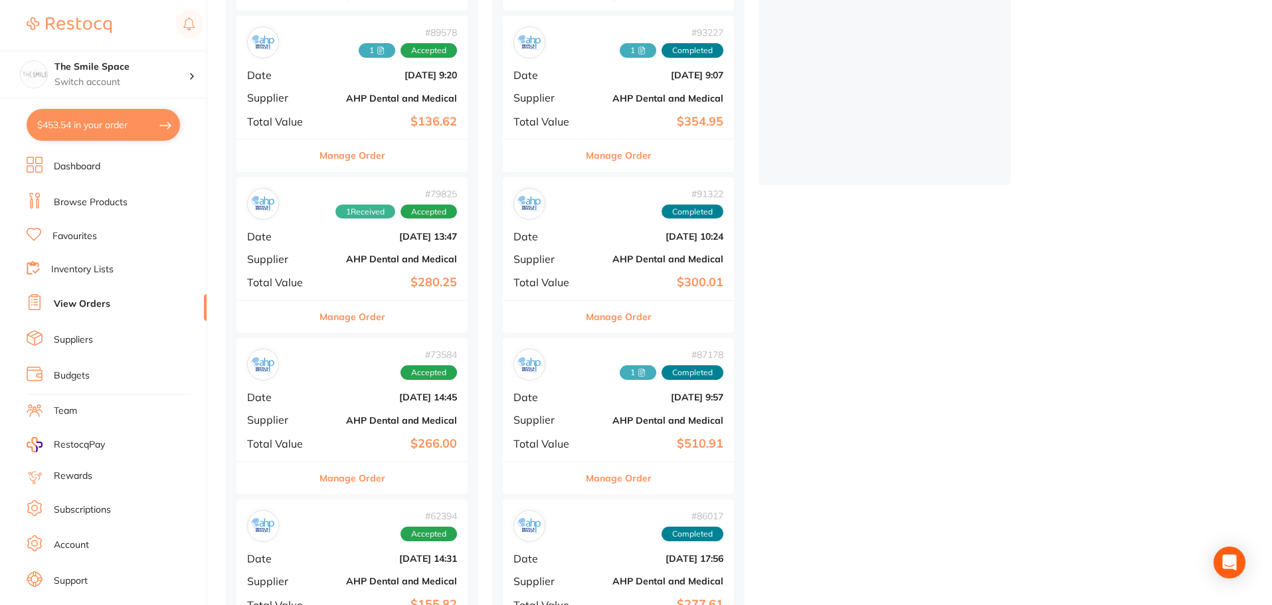
scroll to position [332, 0]
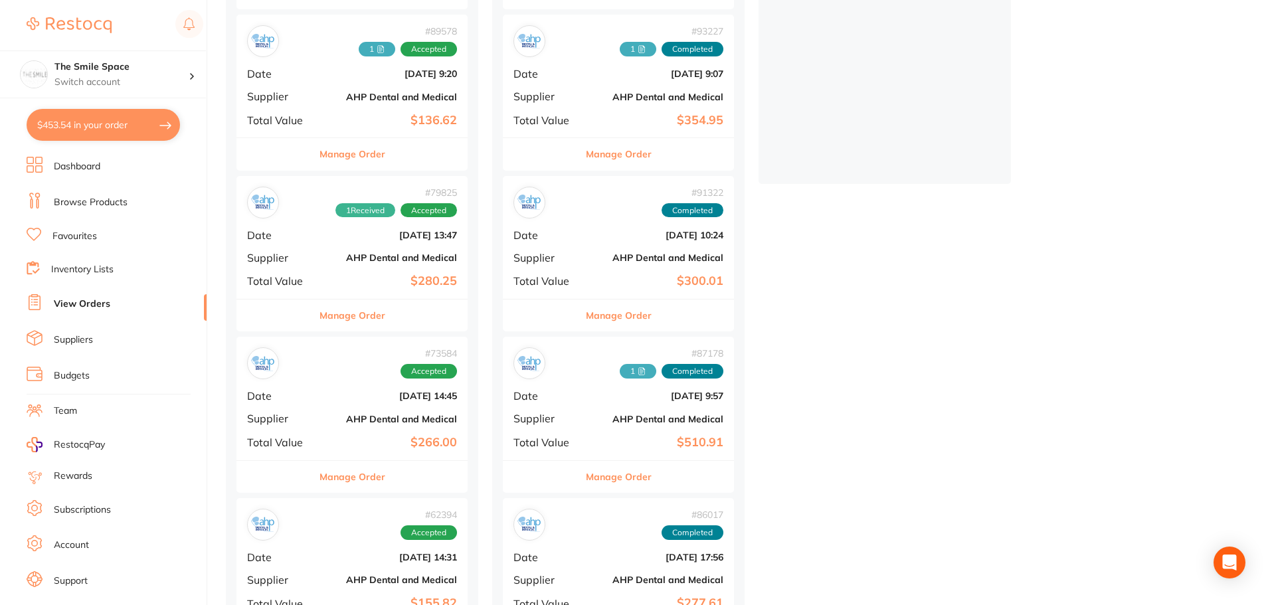
click at [341, 322] on button "Manage Order" at bounding box center [353, 316] width 66 height 32
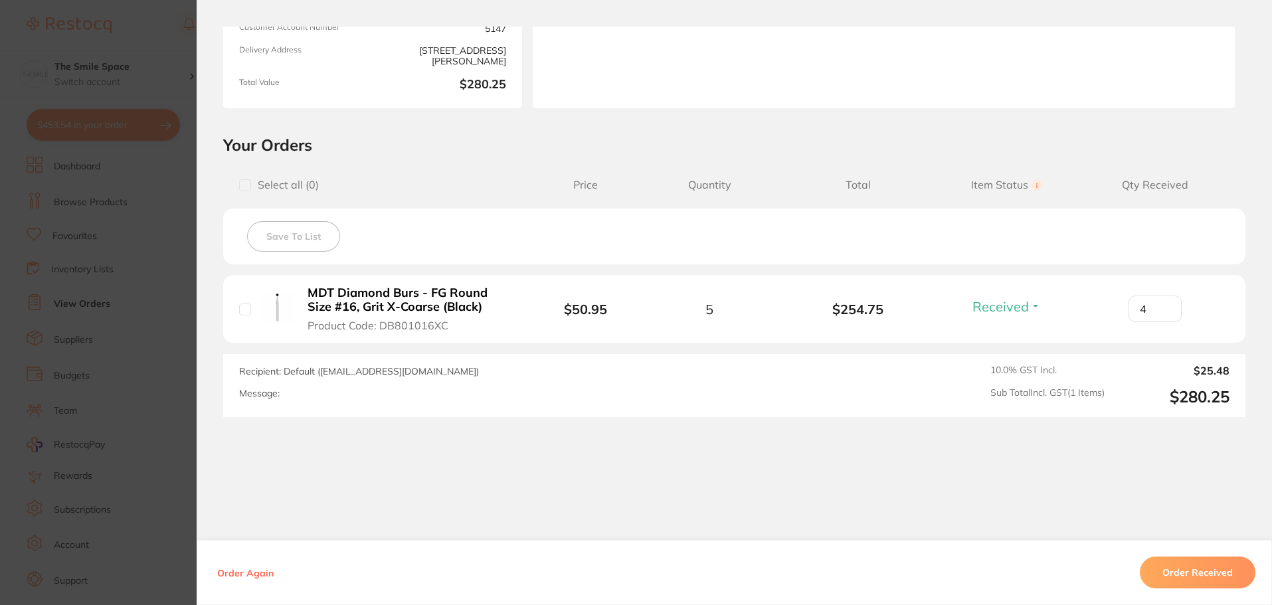
scroll to position [199, 0]
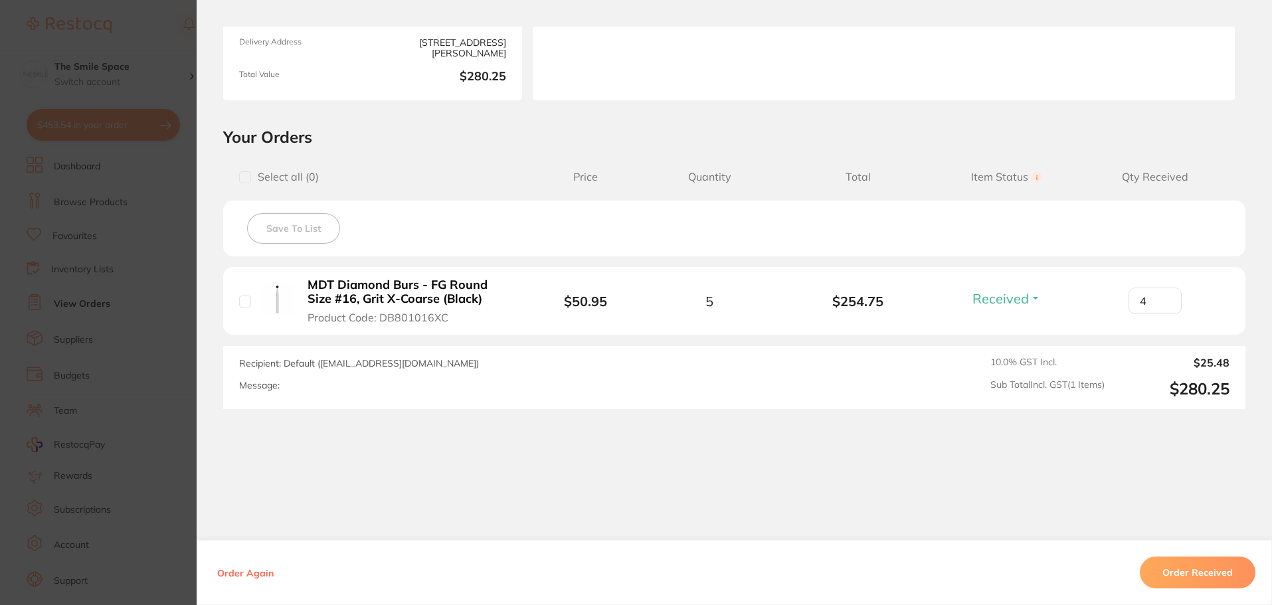
click at [219, 302] on section "Your Orders Select all ( 0 ) Price Quantity Total Item Status You can use this …" at bounding box center [735, 268] width 1076 height 282
click at [185, 302] on section "Order ID: Restocq- 79825 Order Information 1 Received Accepted Order Order Date…" at bounding box center [636, 302] width 1272 height 605
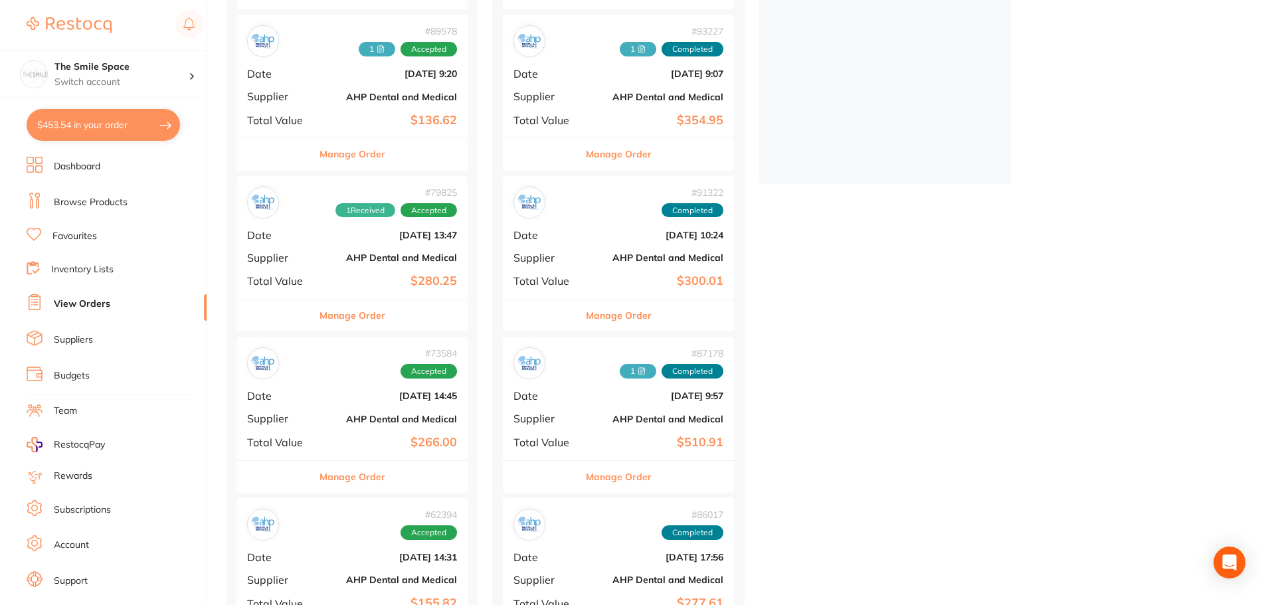
click at [645, 320] on button "Manage Order" at bounding box center [619, 316] width 66 height 32
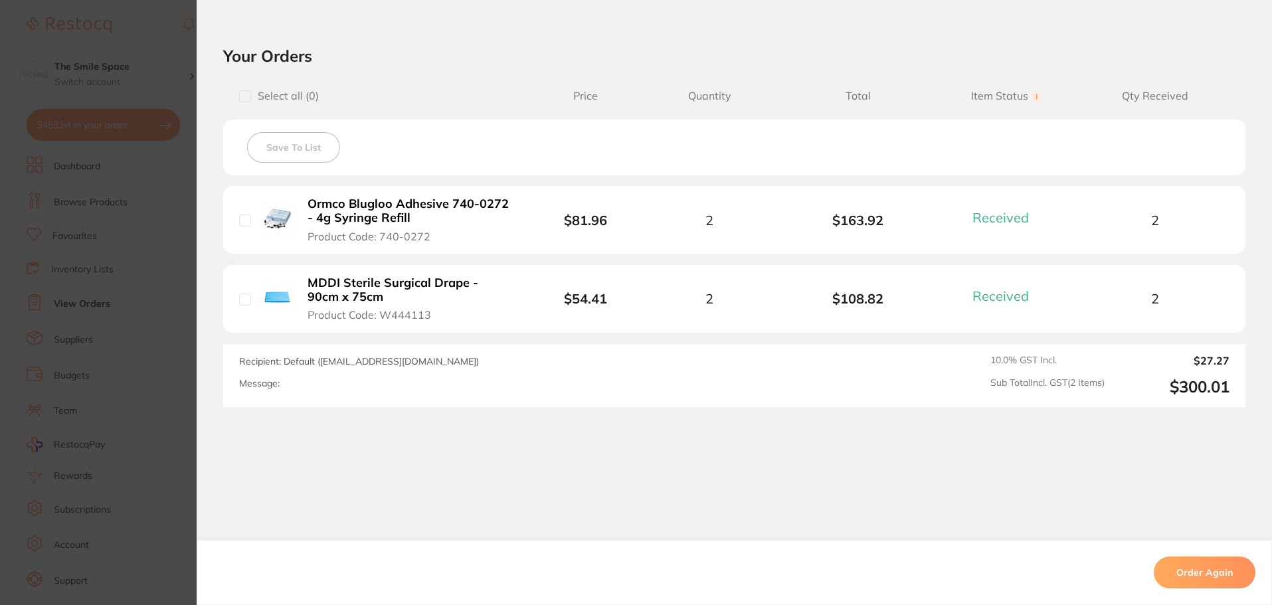
scroll to position [731, 0]
click at [242, 224] on input "checkbox" at bounding box center [245, 221] width 12 height 12
checkbox input "true"
click at [1221, 573] on button "Order Again" at bounding box center [1205, 573] width 102 height 32
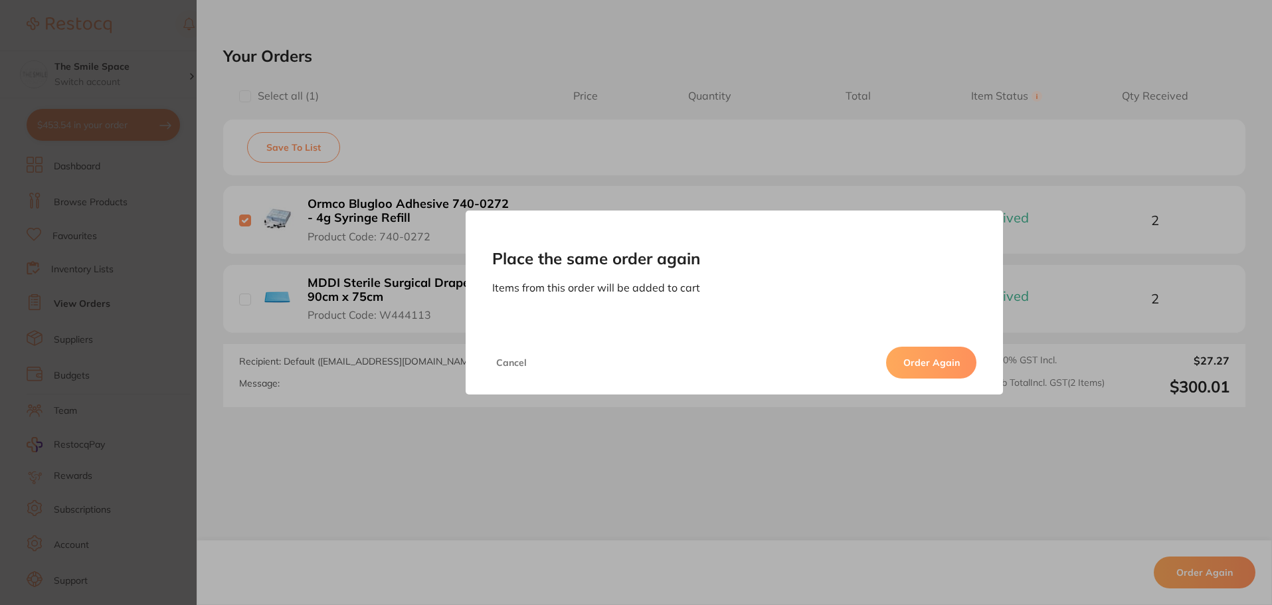
click at [948, 369] on button "Order Again" at bounding box center [931, 363] width 90 height 32
checkbox input "false"
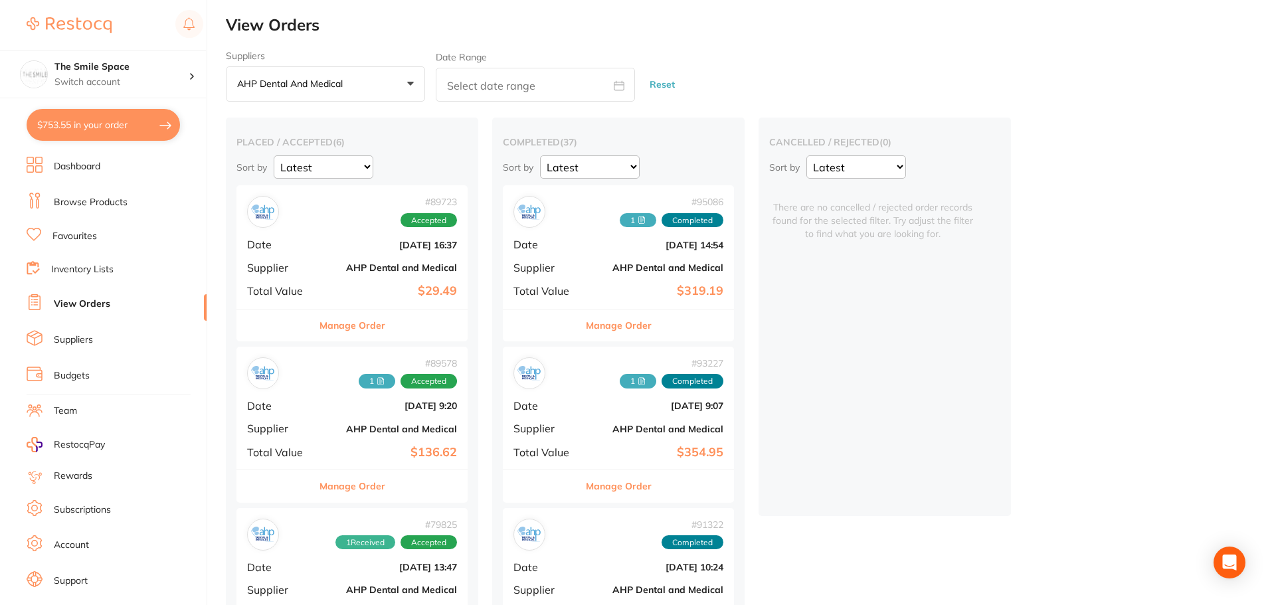
click at [65, 203] on link "Browse Products" at bounding box center [91, 202] width 74 height 13
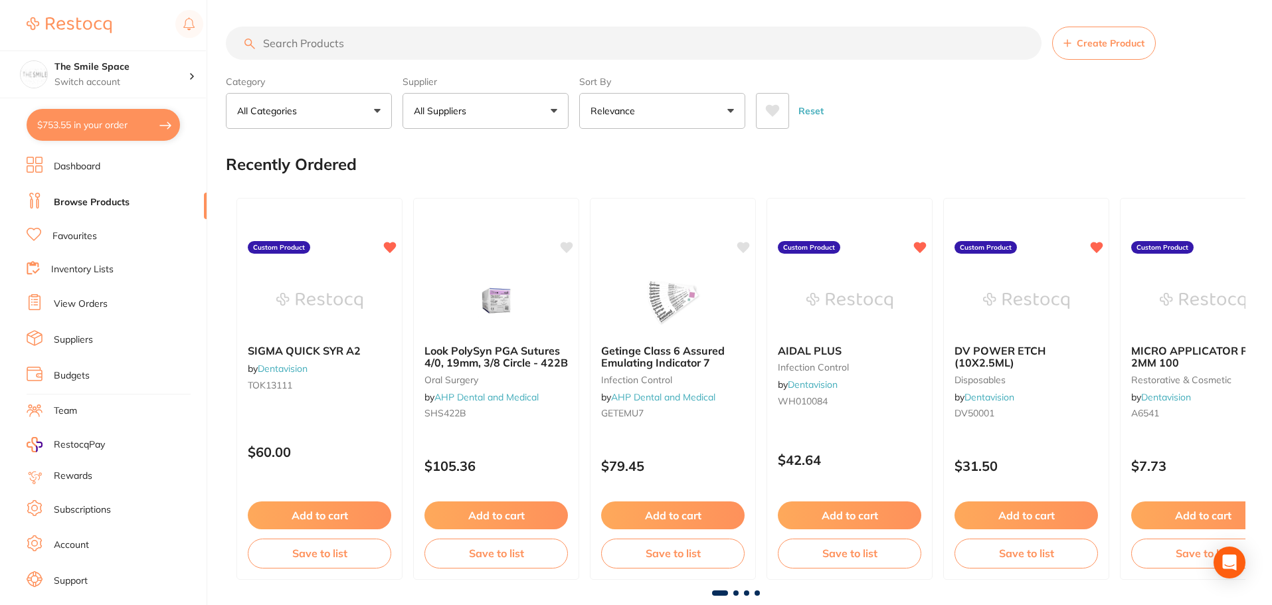
click at [385, 49] on input "search" at bounding box center [634, 43] width 816 height 33
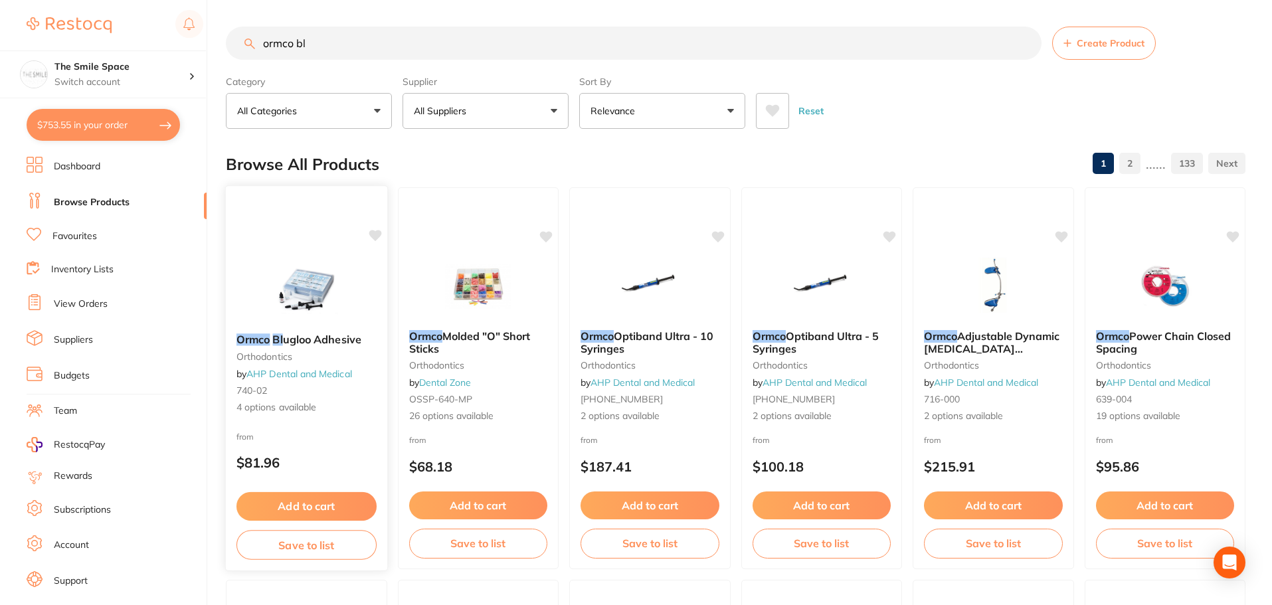
type input "ormco bl"
click at [254, 407] on span "4 options available" at bounding box center [307, 407] width 140 height 13
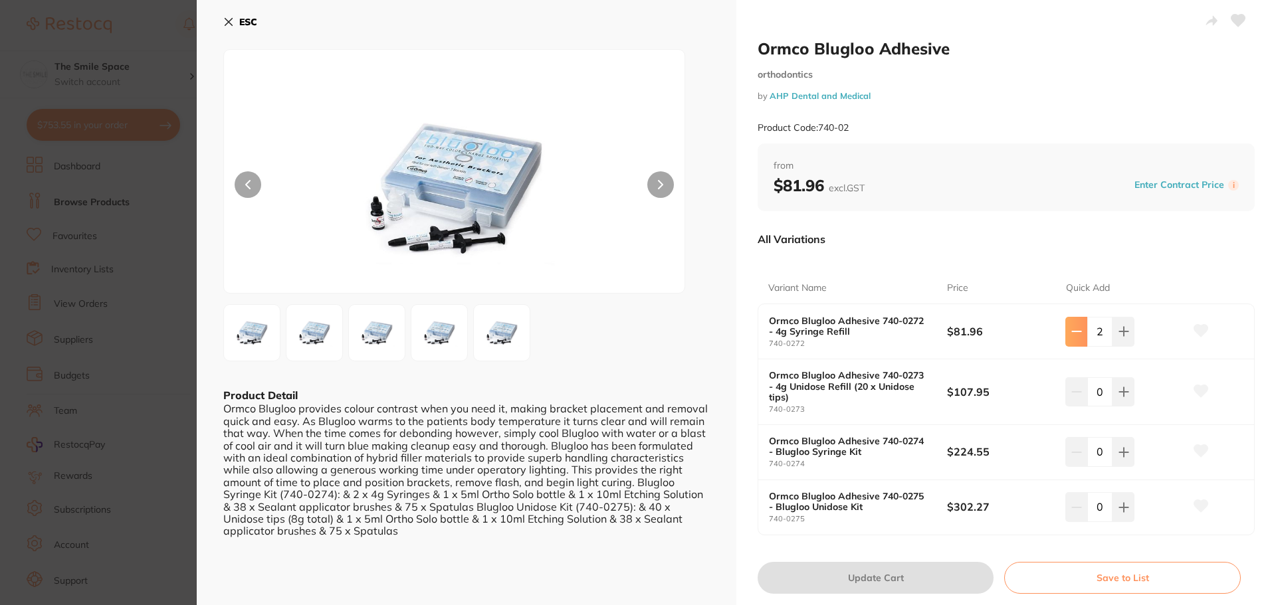
click at [1077, 334] on icon at bounding box center [1076, 331] width 11 height 11
type input "1"
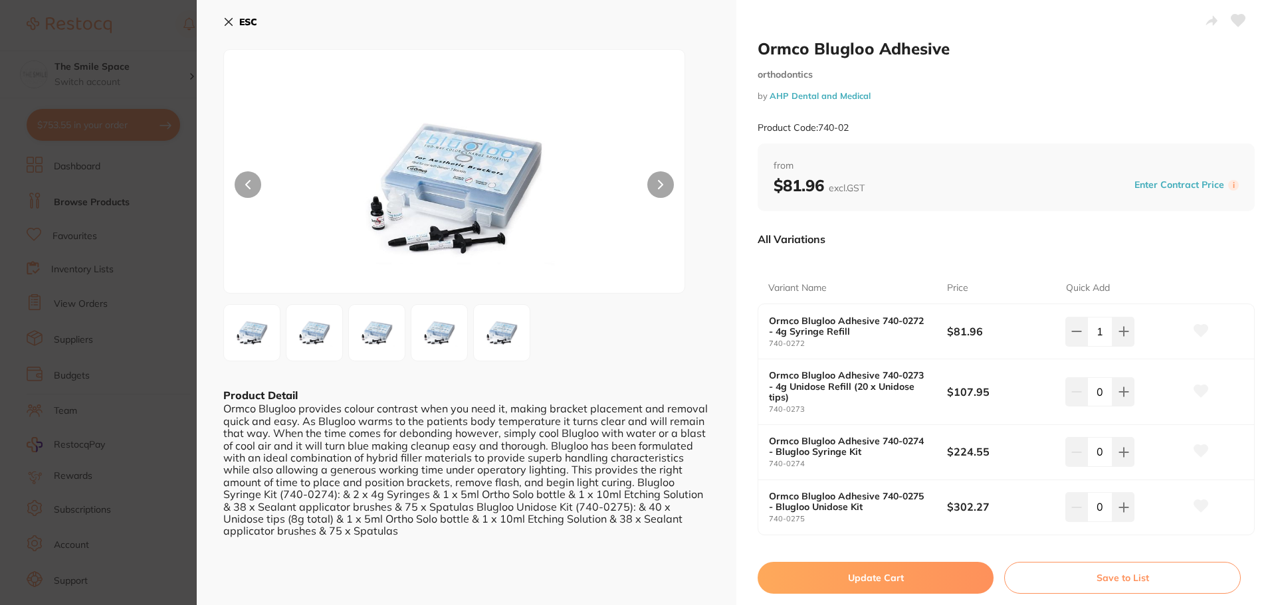
click at [936, 575] on button "Update Cart" at bounding box center [875, 578] width 236 height 32
type input "1"
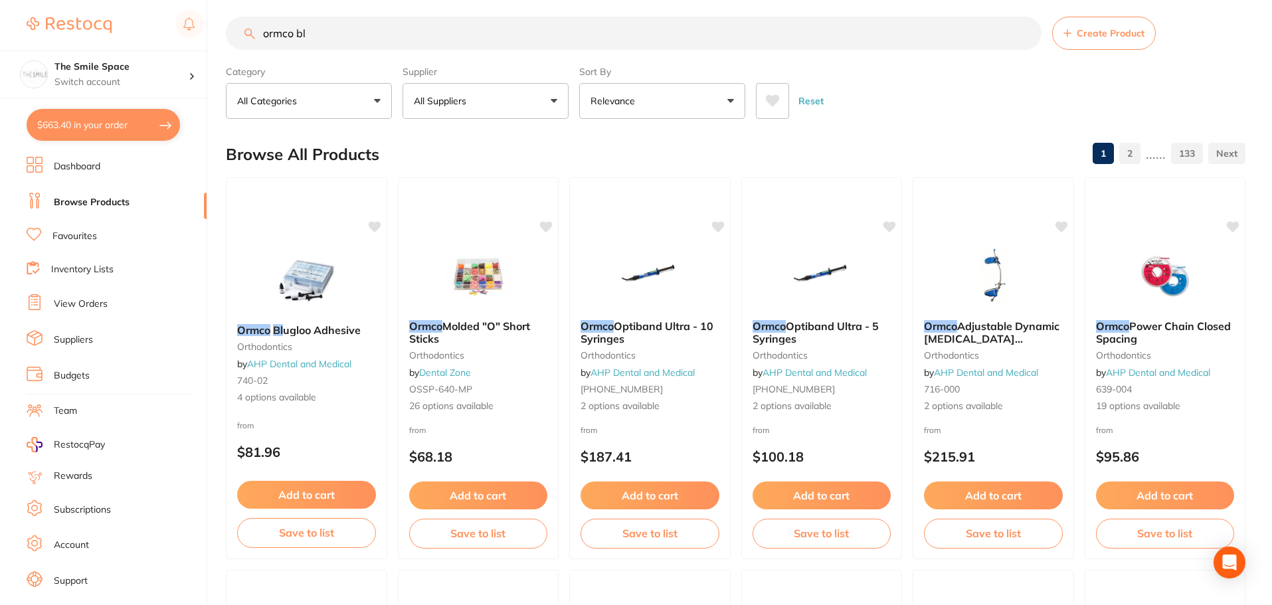
click at [112, 112] on button "$663.40 in your order" at bounding box center [103, 125] width 153 height 32
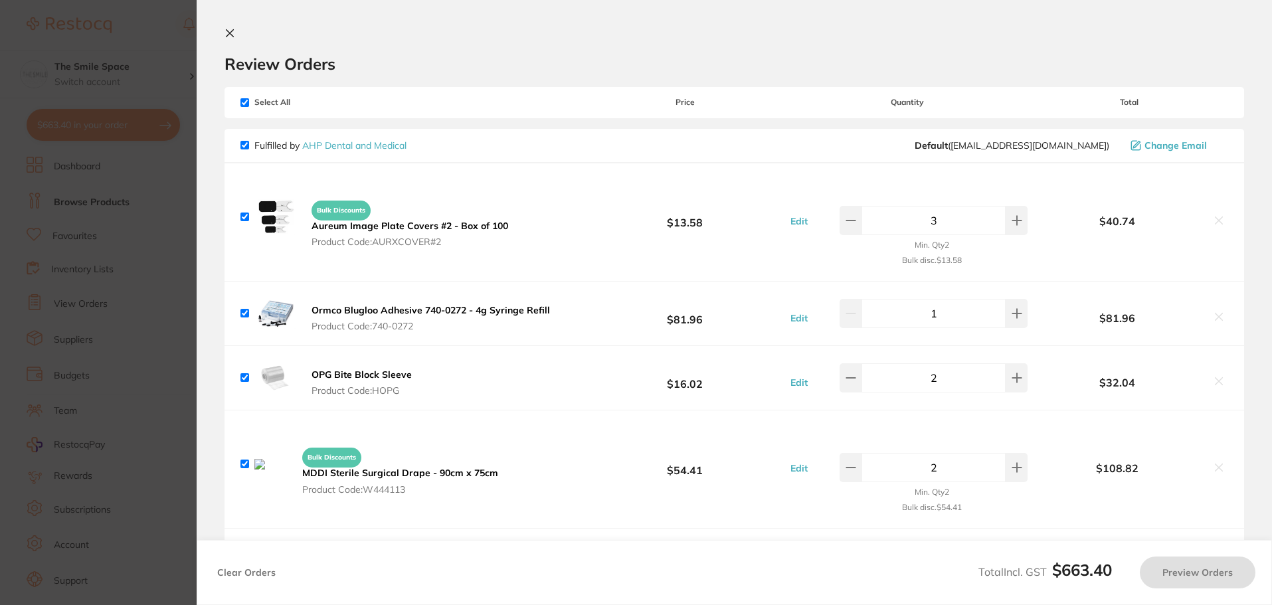
checkbox input "true"
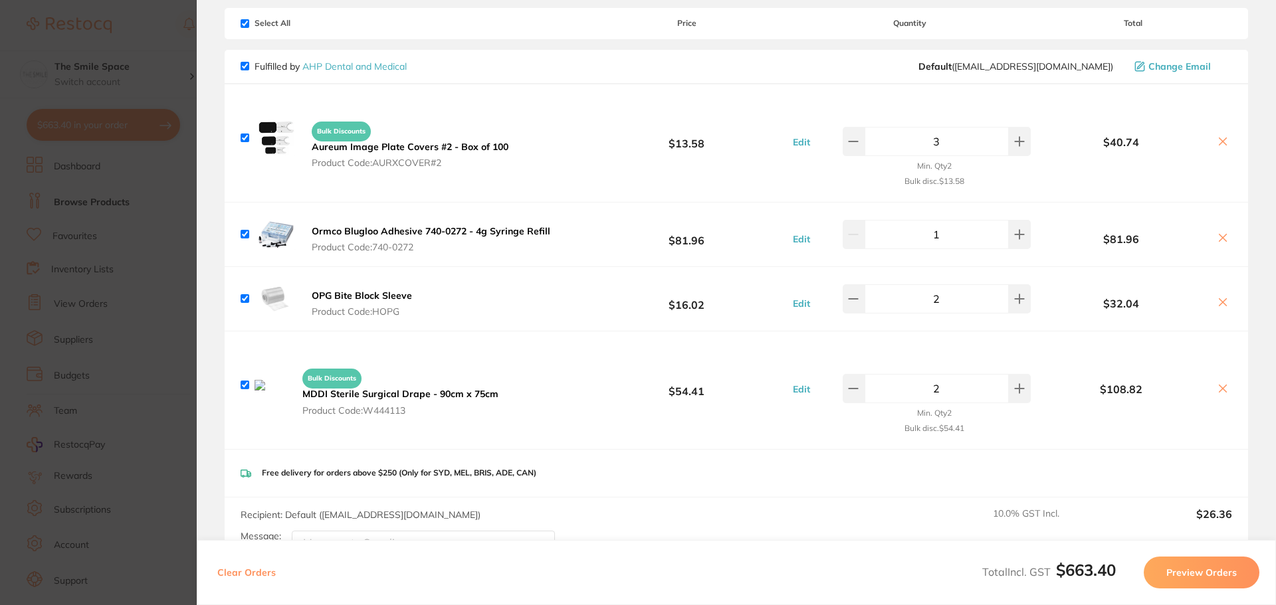
scroll to position [199, 0]
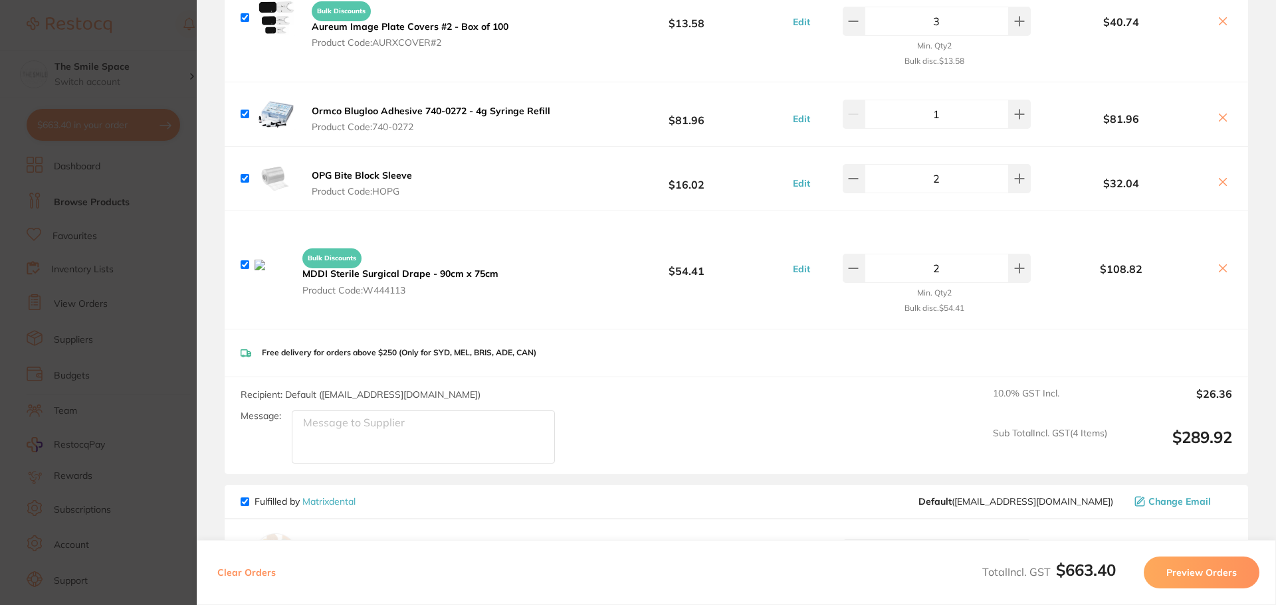
click at [1216, 260] on div "$108.82" at bounding box center [1133, 264] width 198 height 23
click at [1222, 270] on icon at bounding box center [1222, 268] width 11 height 11
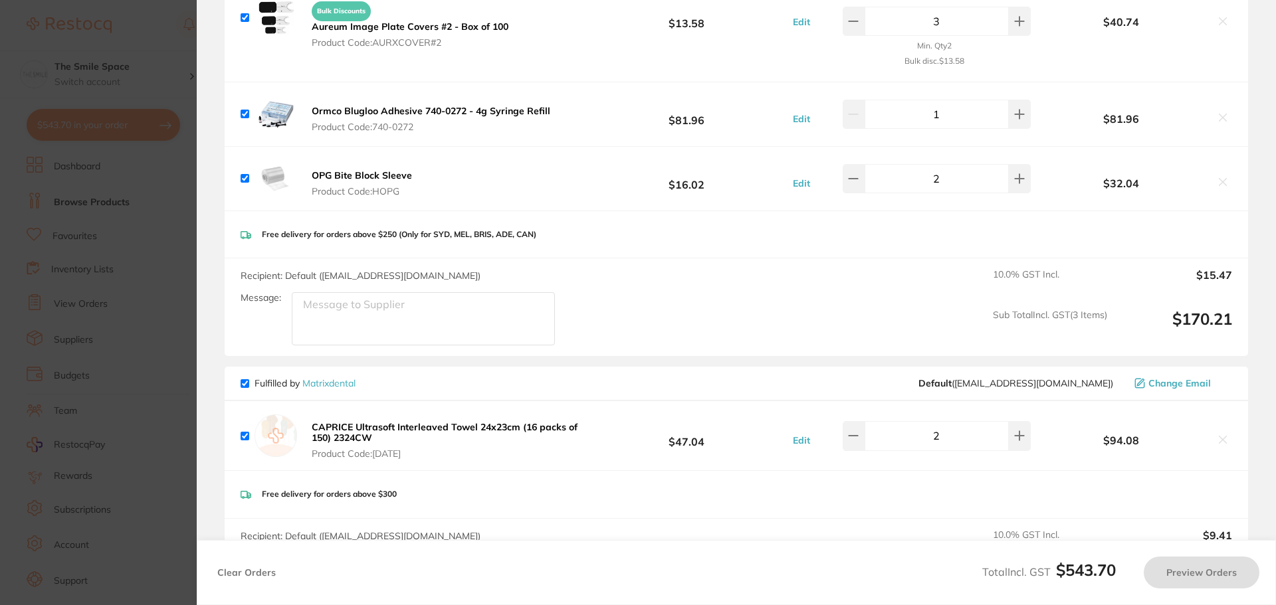
checkbox input "true"
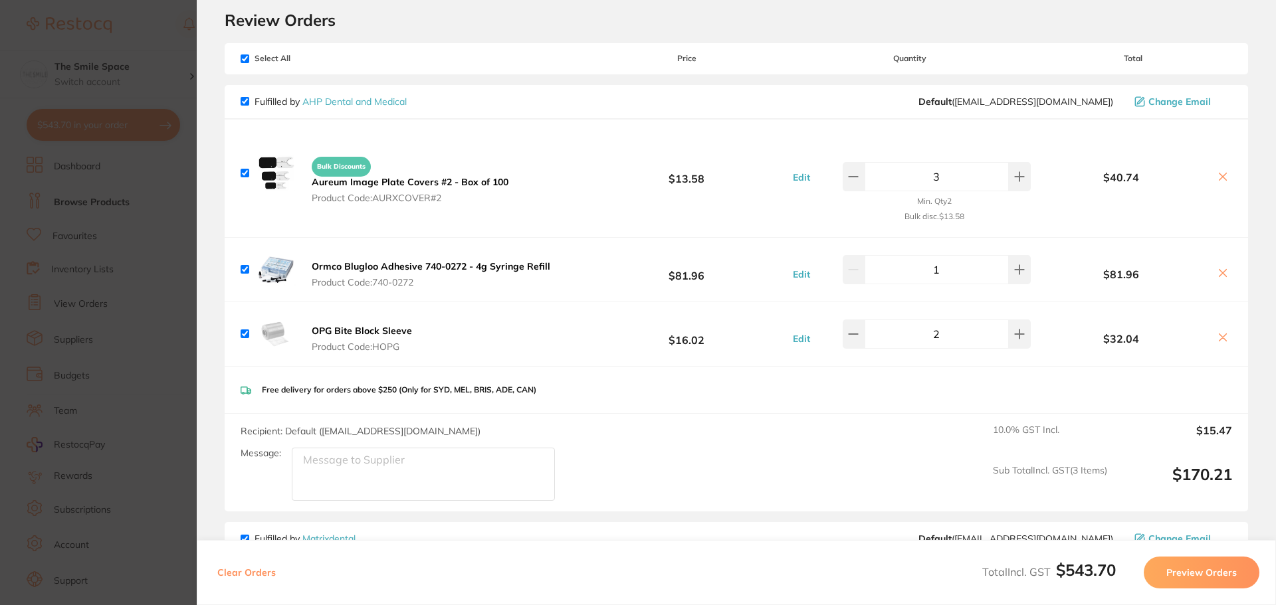
scroll to position [0, 0]
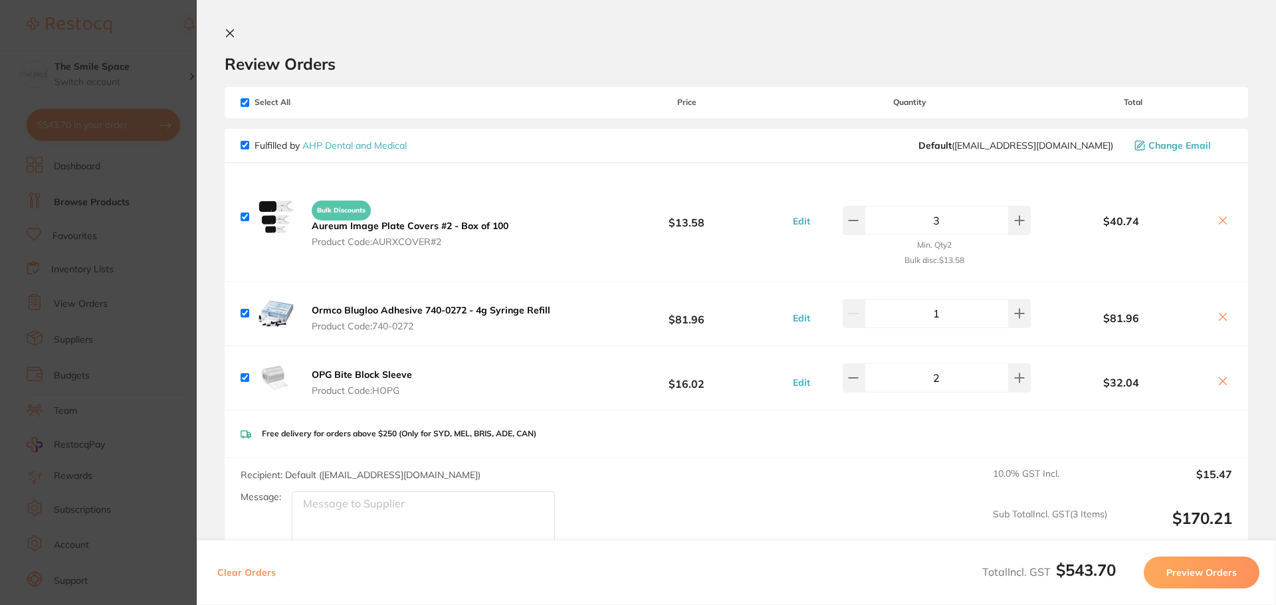
click at [110, 317] on section "Update RRP Set your pre negotiated price for this item. Item Agreed RRP (excl. …" at bounding box center [638, 302] width 1276 height 605
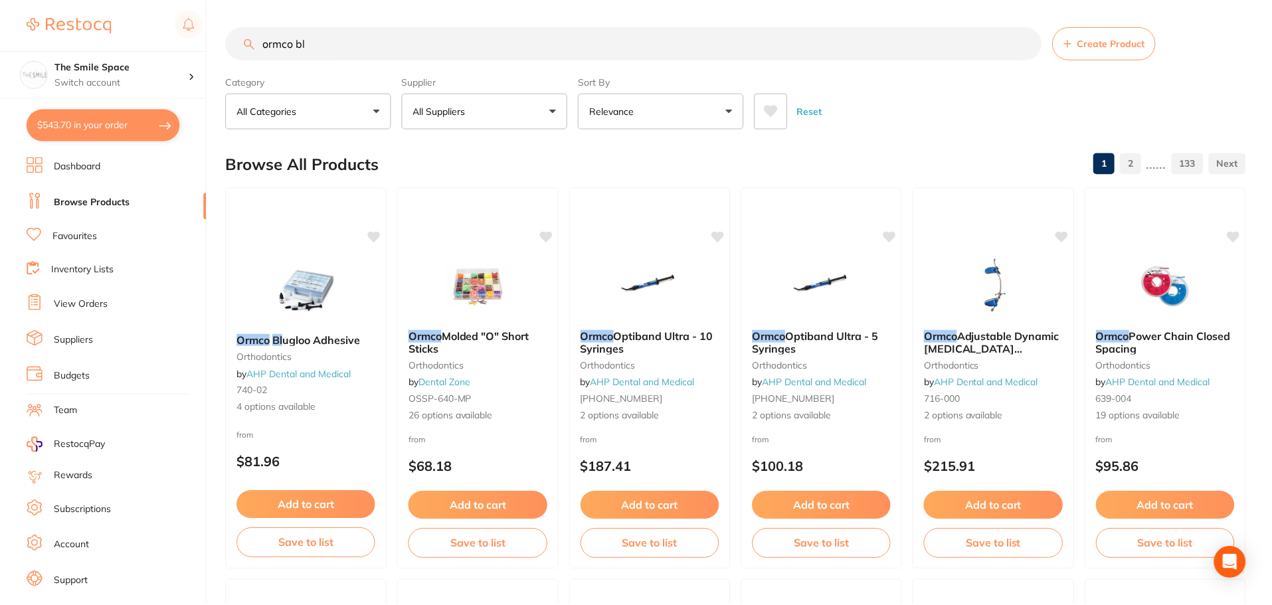
scroll to position [10, 0]
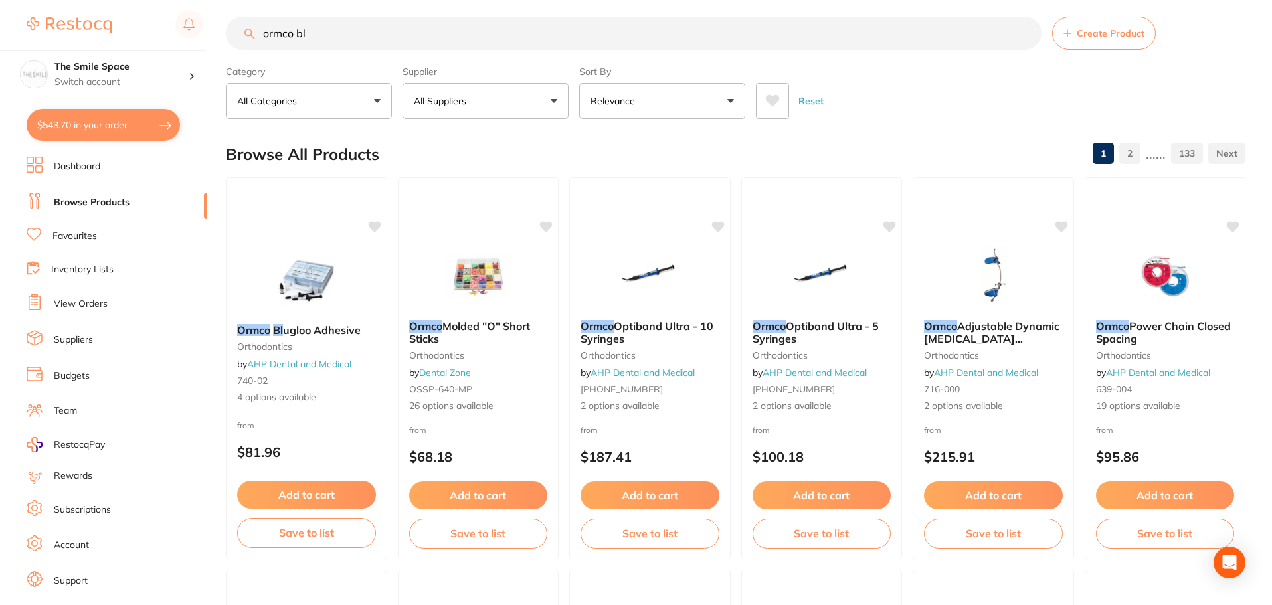
click at [58, 303] on link "View Orders" at bounding box center [81, 304] width 54 height 13
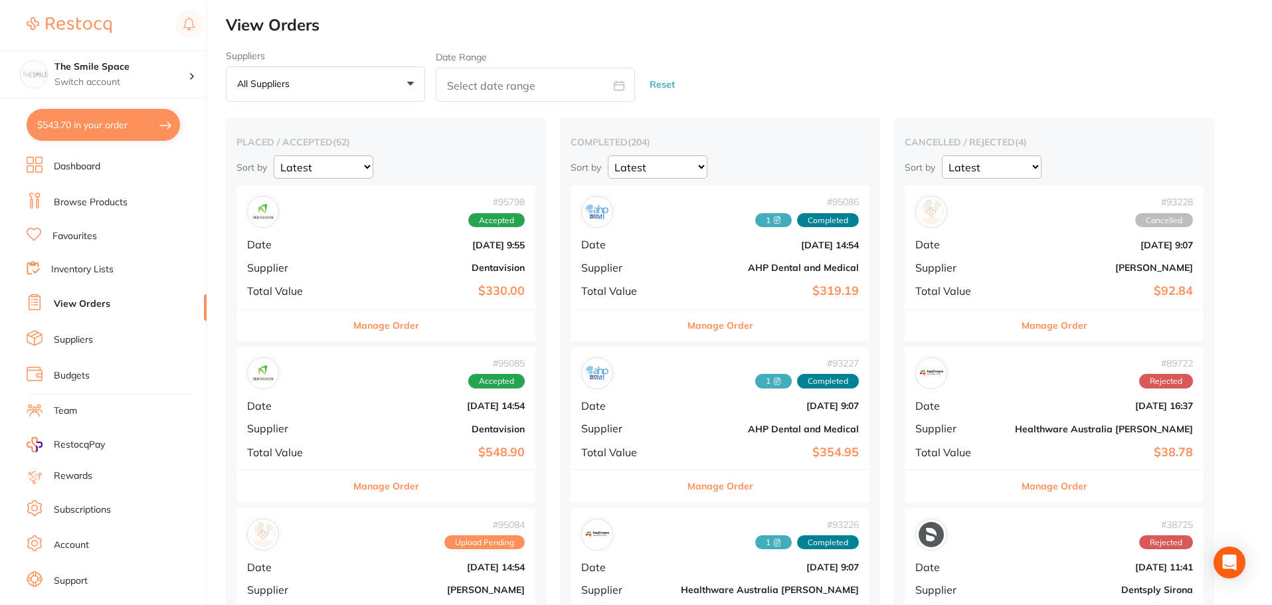
click at [312, 88] on button "All suppliers +0" at bounding box center [325, 84] width 199 height 36
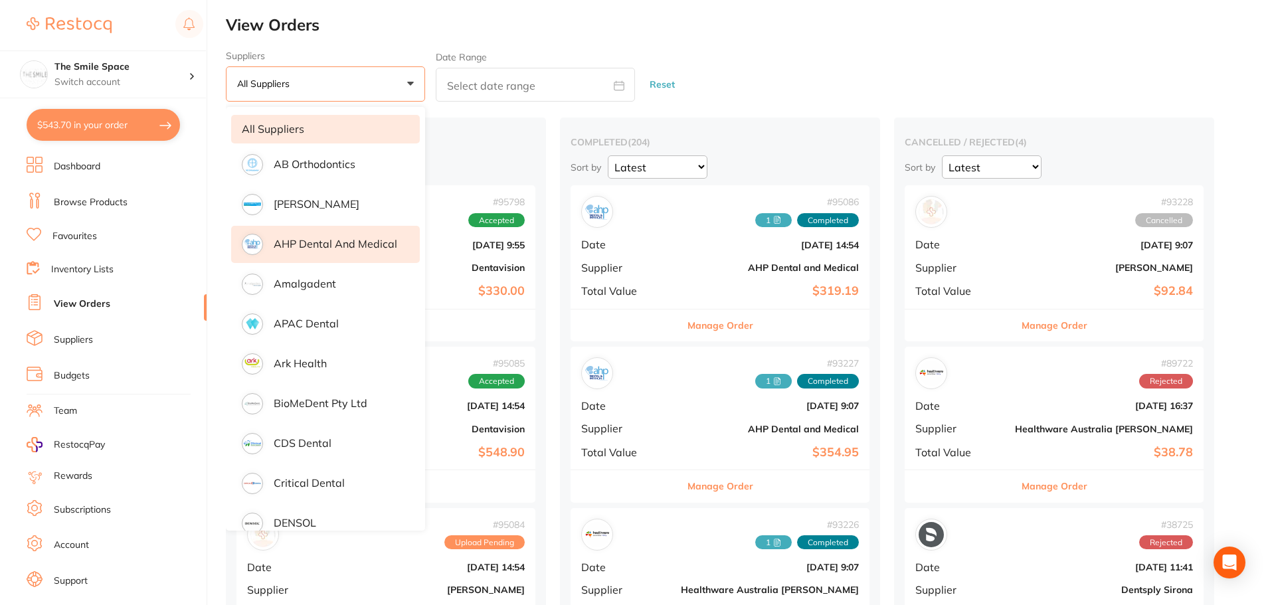
click at [316, 248] on p "AHP Dental and Medical" at bounding box center [336, 244] width 124 height 12
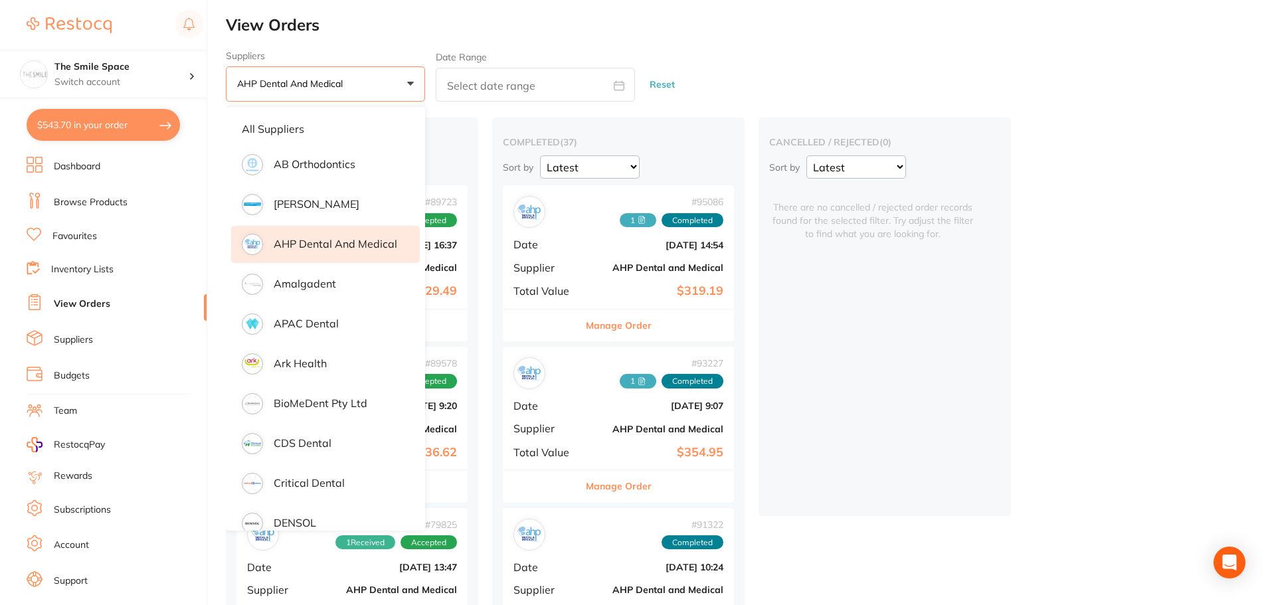
click at [314, 82] on p "AHP Dental and Medical" at bounding box center [292, 84] width 111 height 12
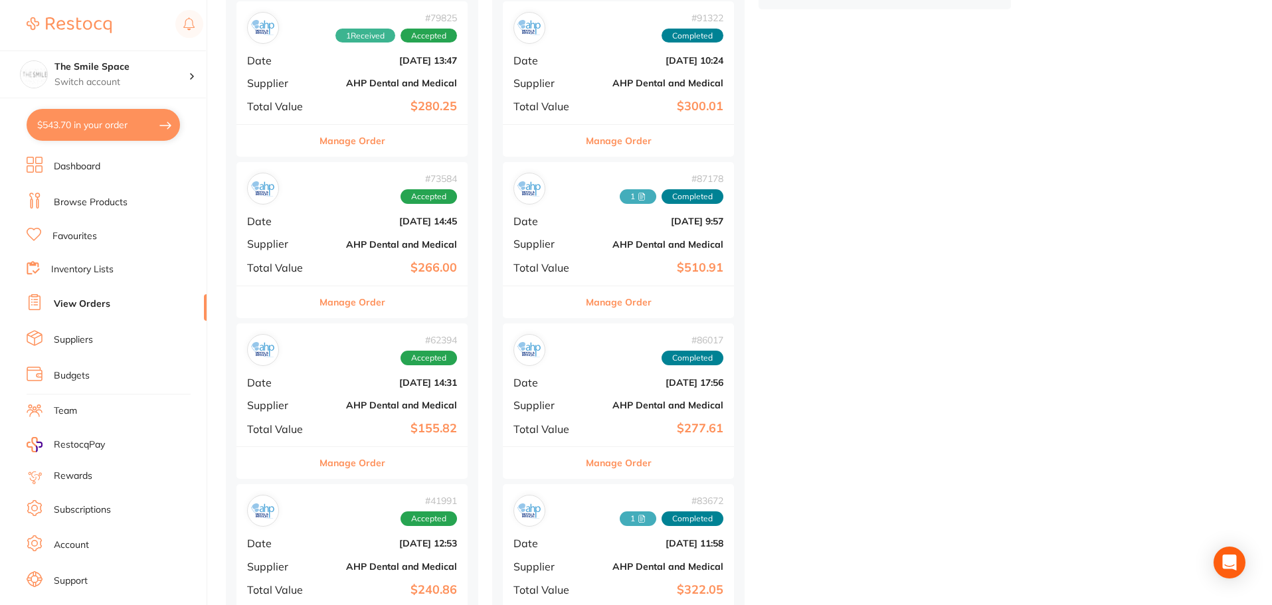
scroll to position [664, 0]
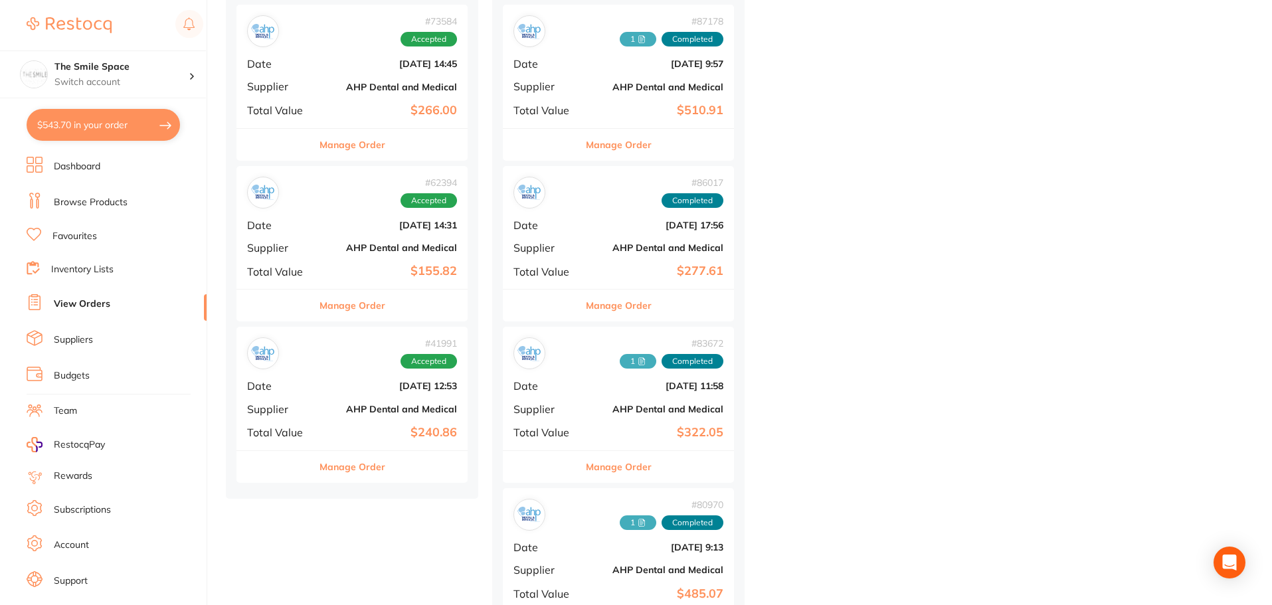
click at [327, 458] on button "Manage Order" at bounding box center [353, 467] width 66 height 32
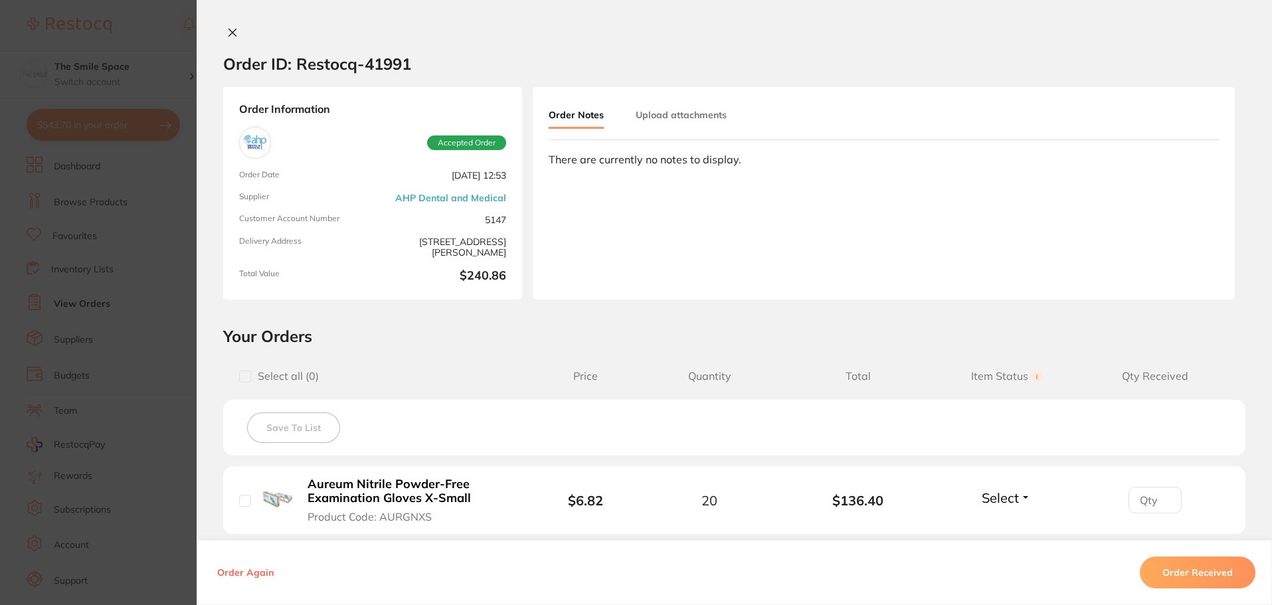
scroll to position [266, 0]
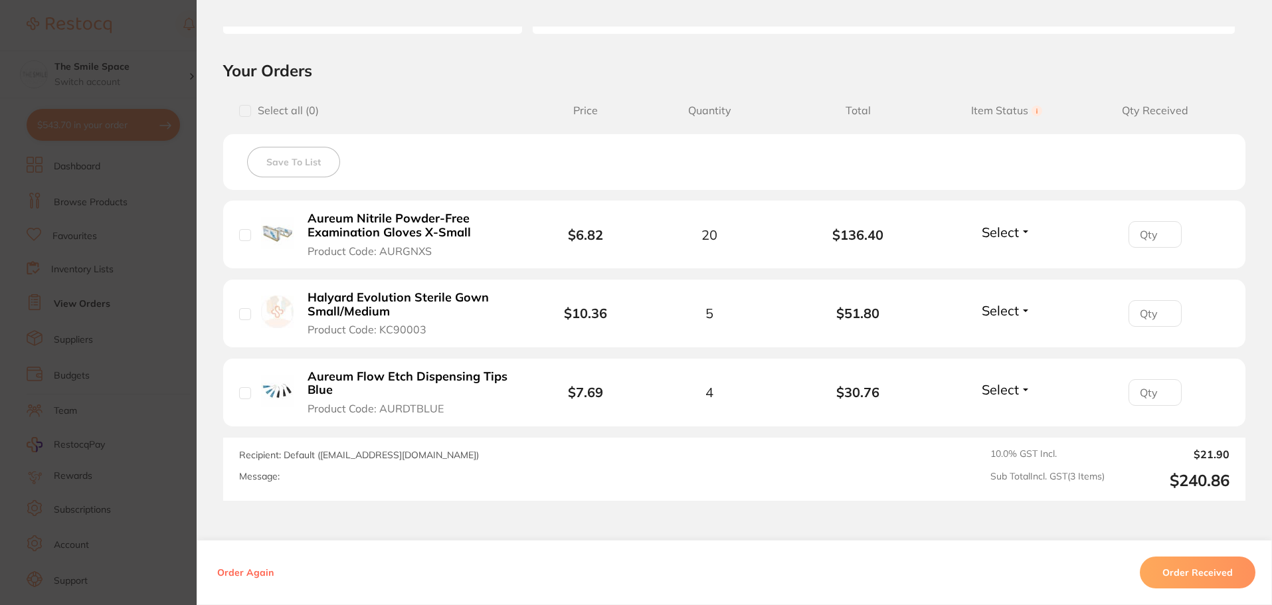
click at [175, 343] on section "Order ID: Restocq- 41991 Order Information Accepted Order Order Date Jun 12 202…" at bounding box center [636, 302] width 1272 height 605
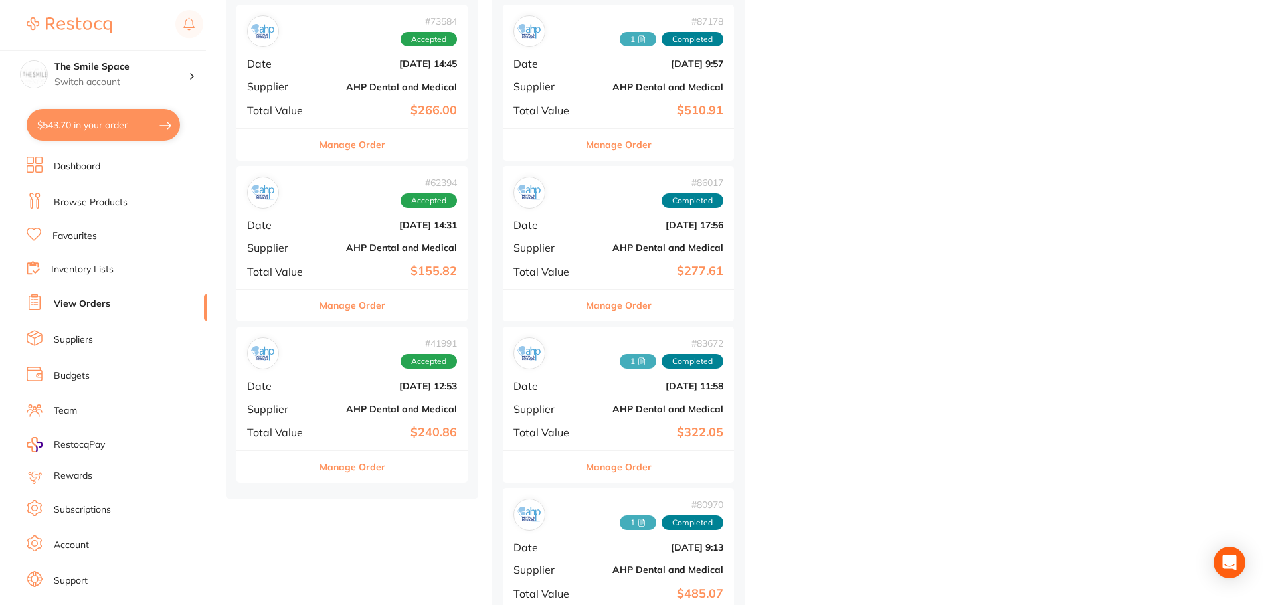
click at [666, 407] on b "AHP Dental and Medical" at bounding box center [657, 409] width 133 height 11
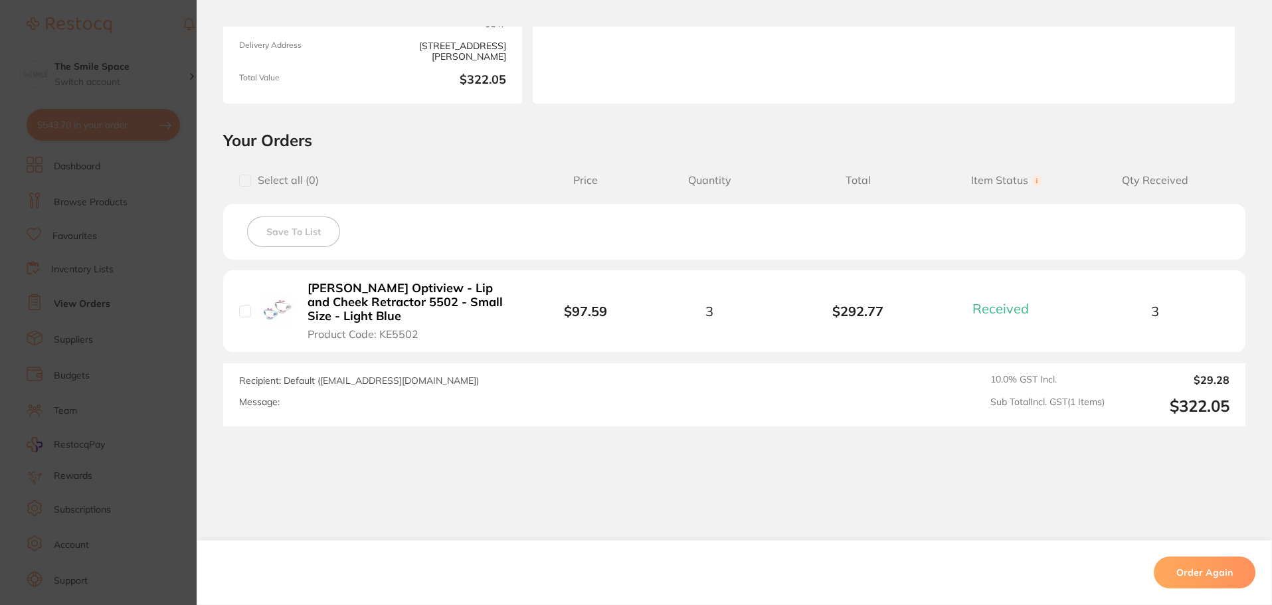
scroll to position [199, 0]
click at [171, 352] on section "Order ID: Restocq- 83672 Order Information 1 Received Completed Order Order Dat…" at bounding box center [636, 302] width 1272 height 605
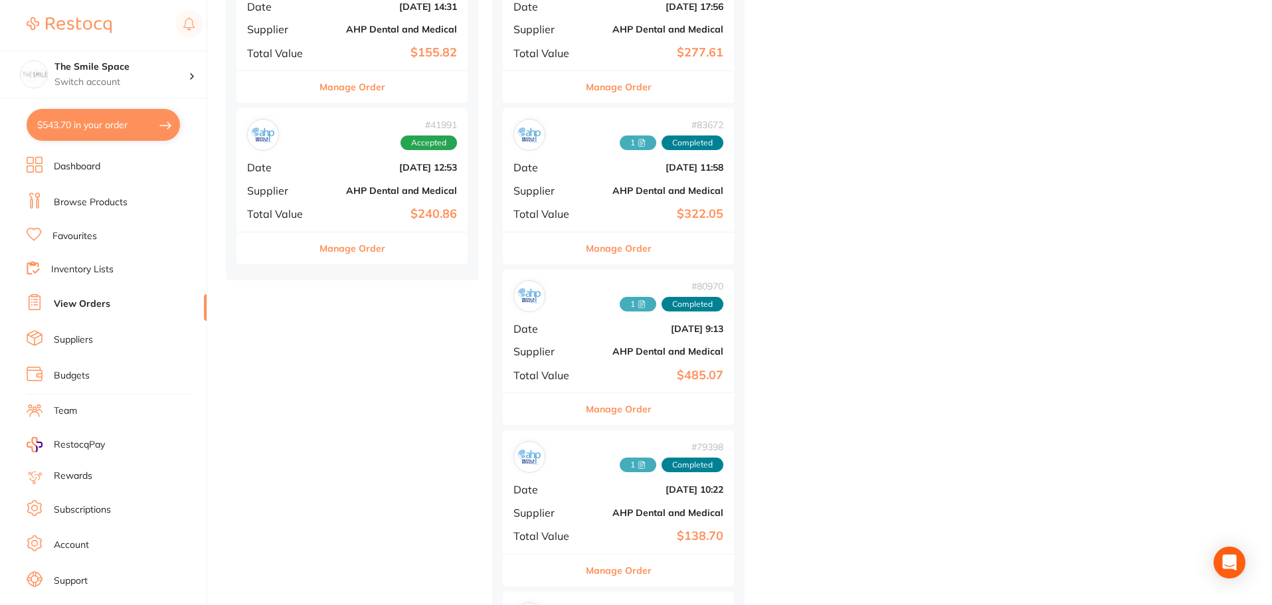
scroll to position [930, 0]
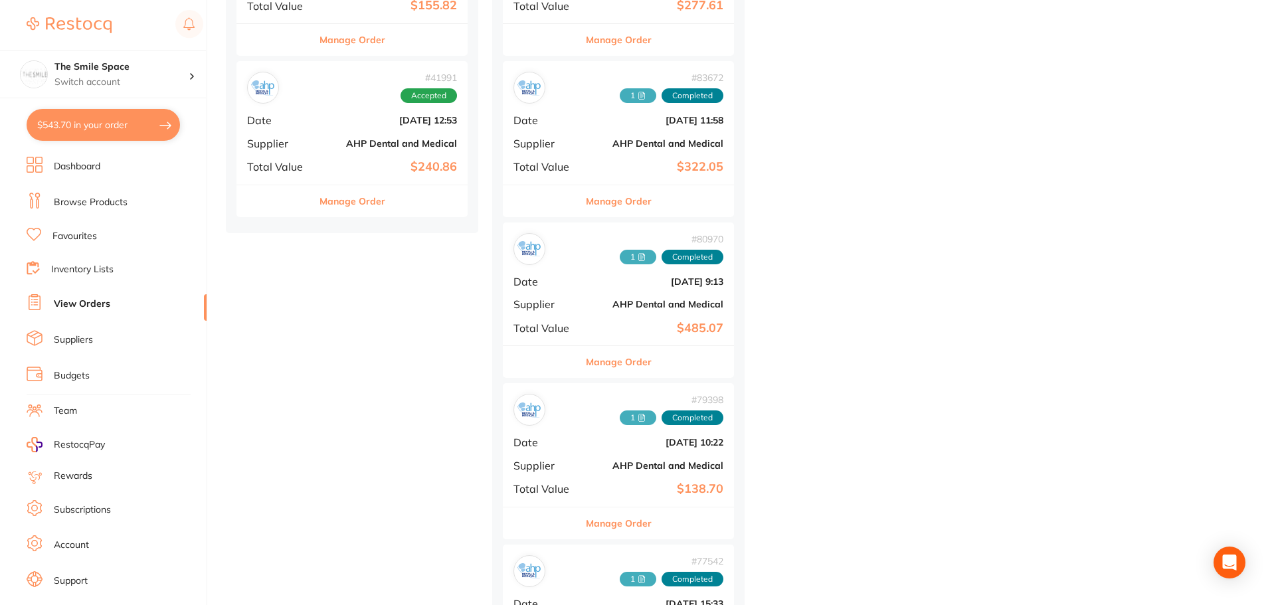
click at [619, 365] on button "Manage Order" at bounding box center [619, 362] width 66 height 32
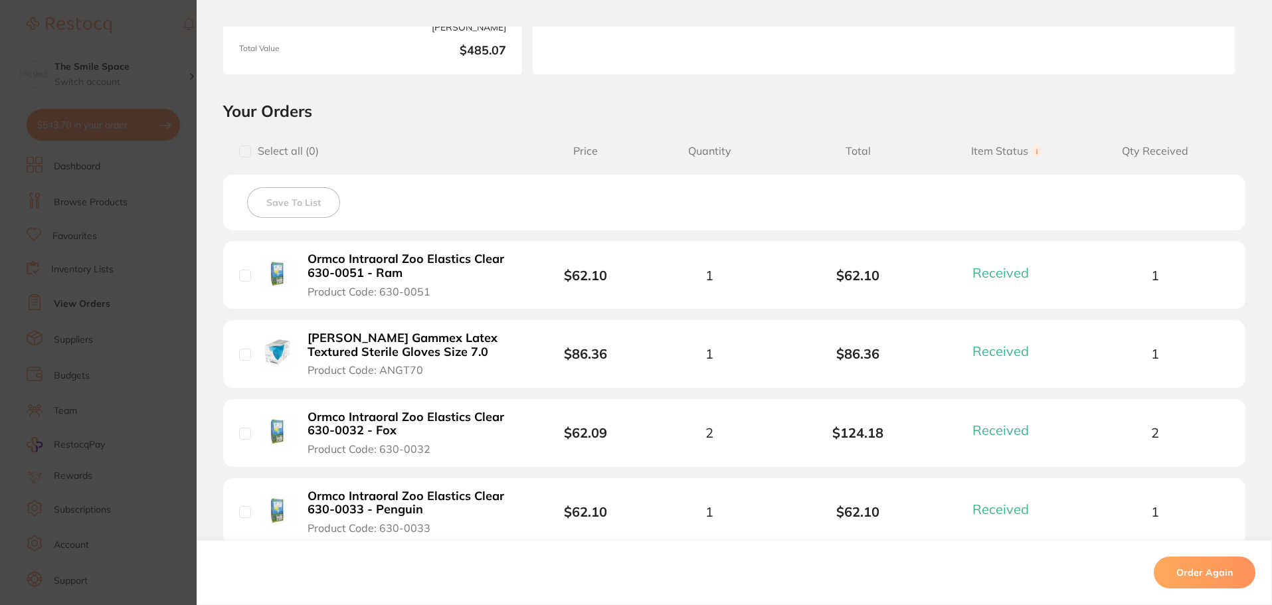
scroll to position [266, 0]
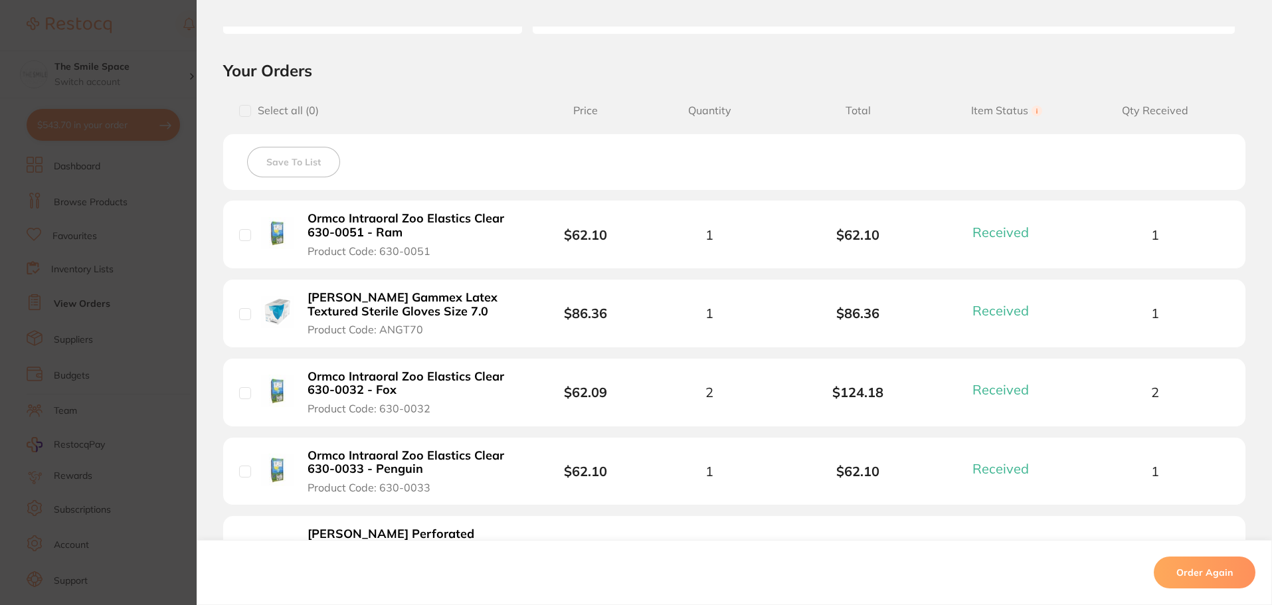
click at [162, 318] on section "Order ID: Restocq- 80970 Order Information 5 Received Completed Order Order Dat…" at bounding box center [636, 302] width 1272 height 605
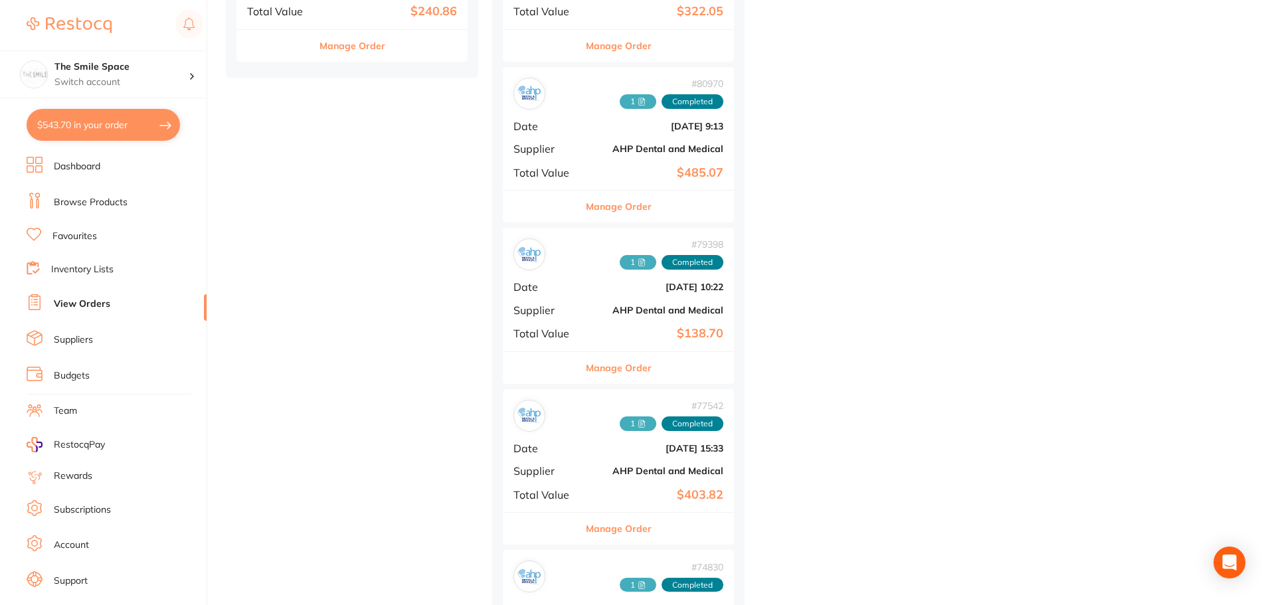
scroll to position [1129, 0]
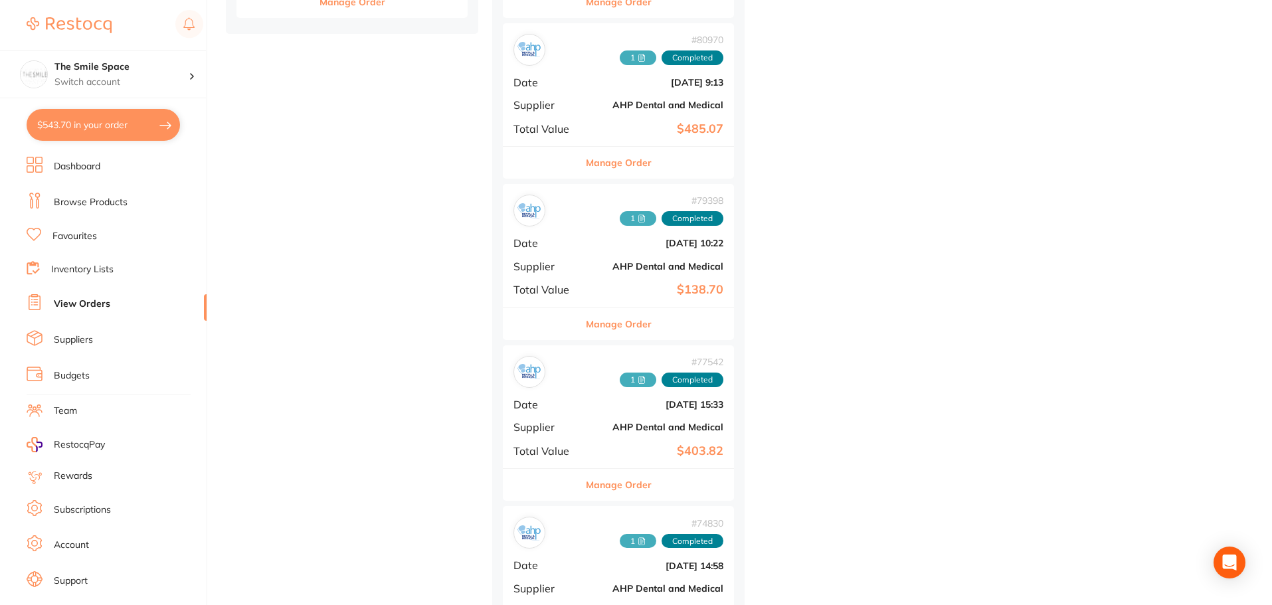
click at [615, 324] on button "Manage Order" at bounding box center [619, 324] width 66 height 32
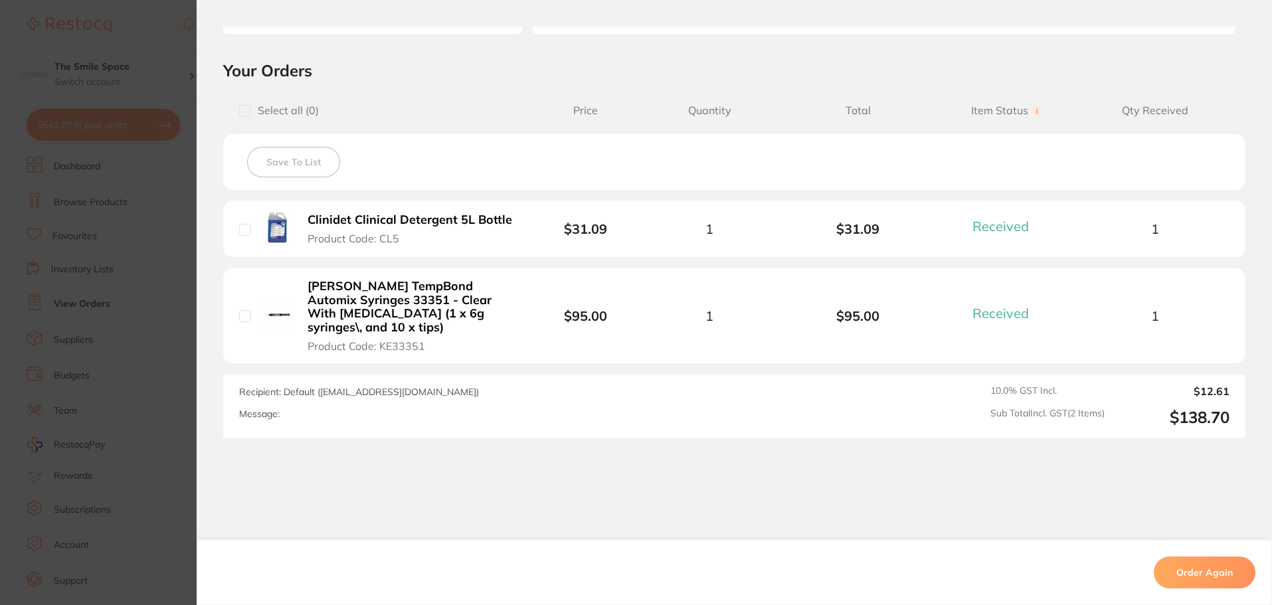
scroll to position [283, 0]
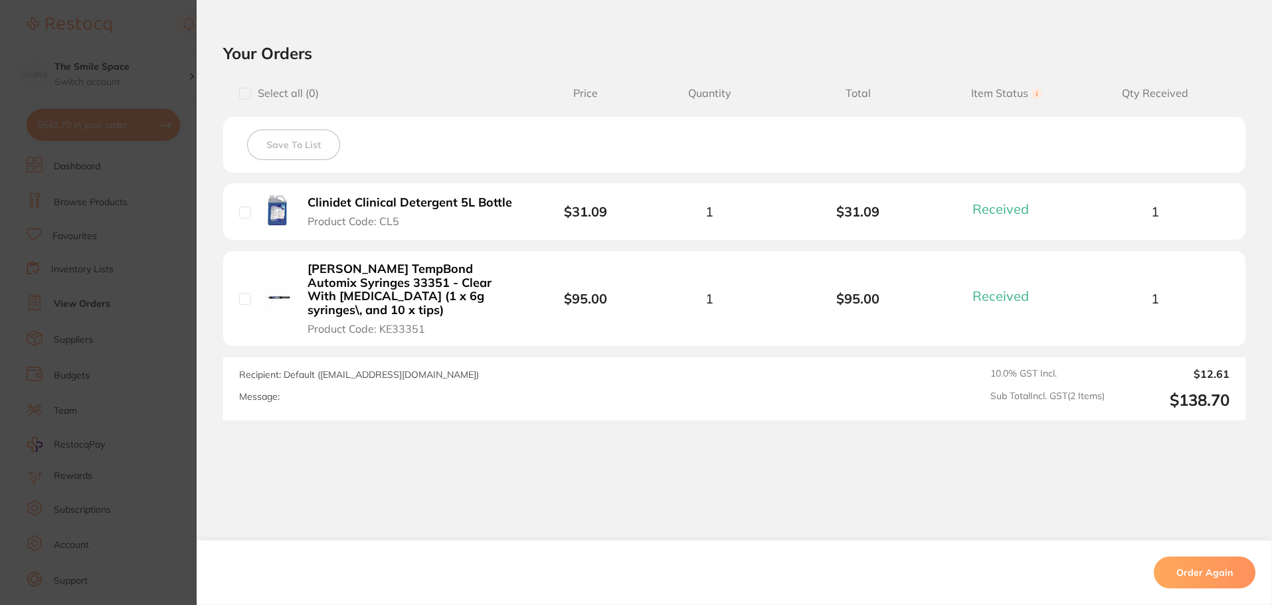
click at [149, 319] on section "Order ID: Restocq- 79398 Order Information 2 Received Completed Order Order Dat…" at bounding box center [636, 302] width 1272 height 605
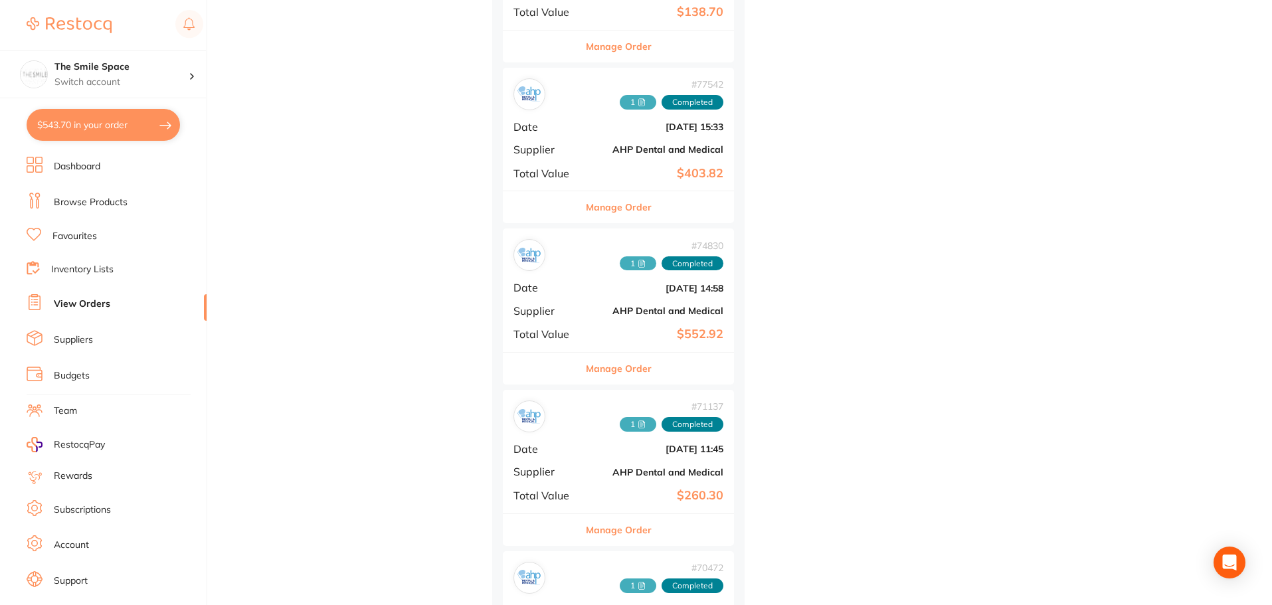
scroll to position [1462, 0]
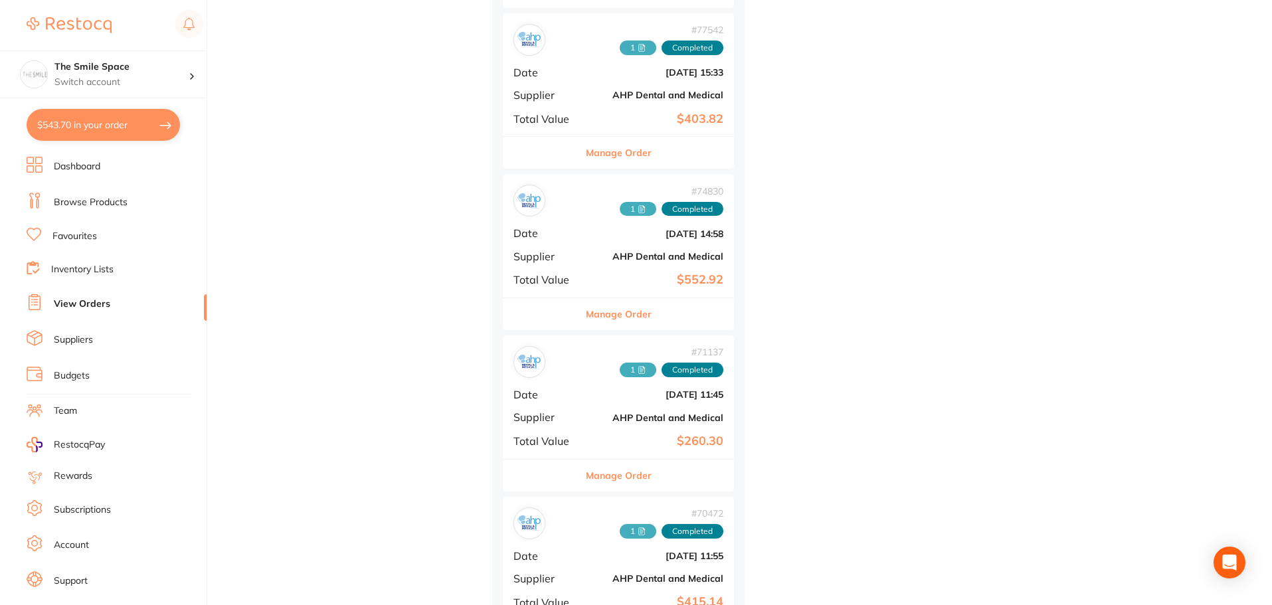
click at [618, 304] on button "Manage Order" at bounding box center [619, 314] width 66 height 32
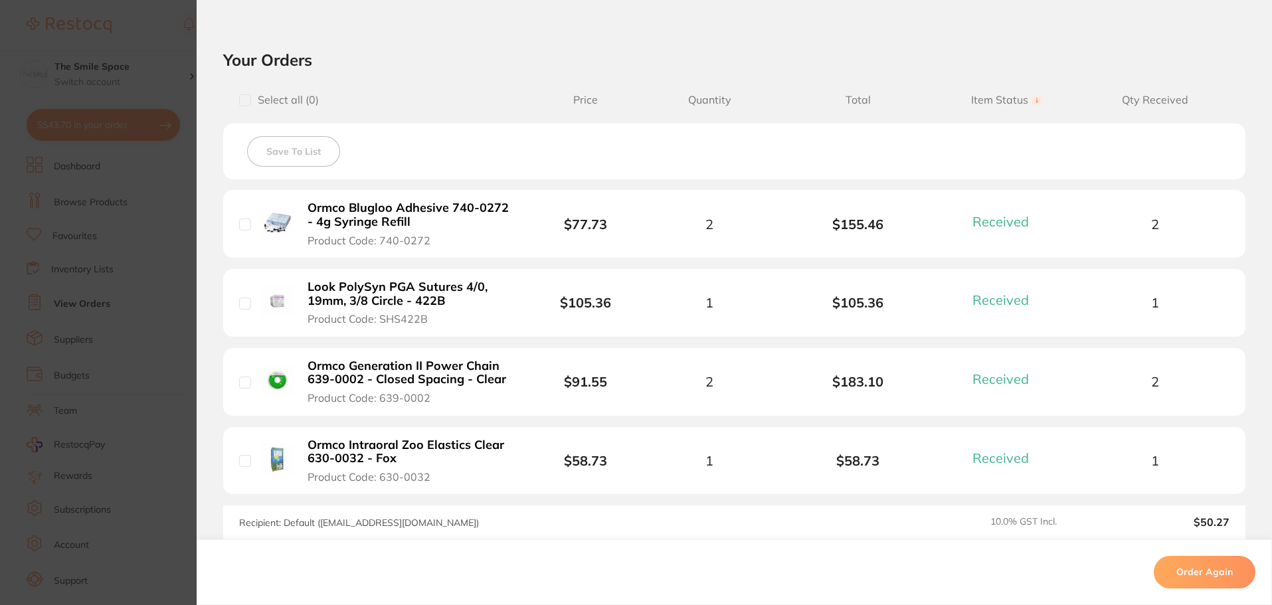
scroll to position [399, 0]
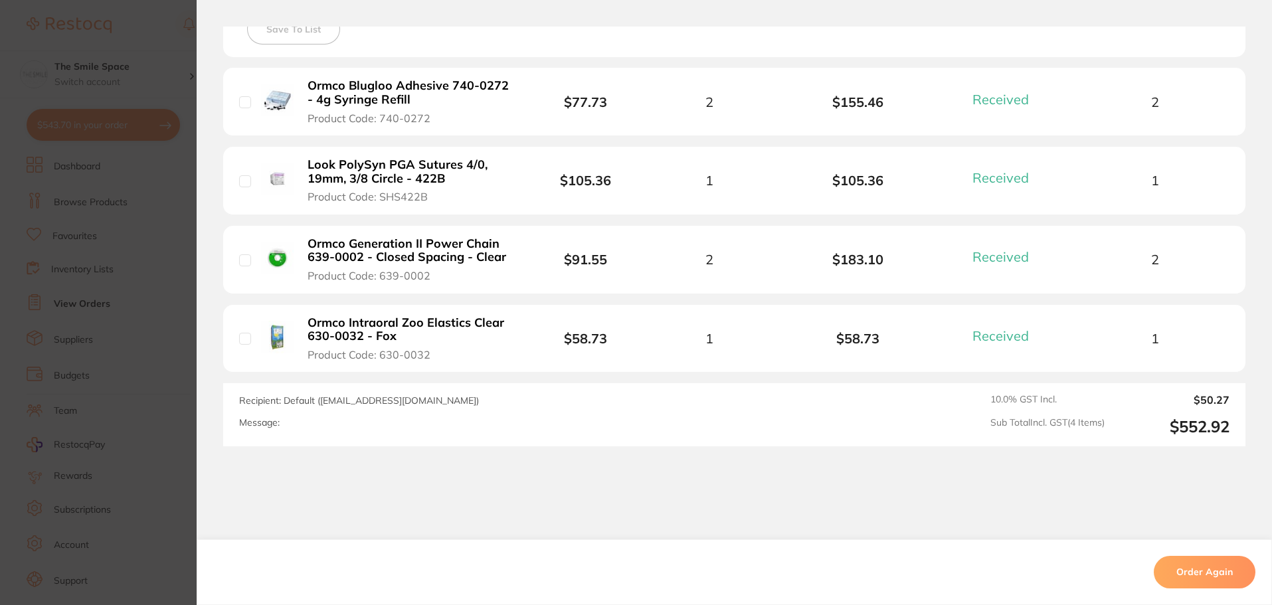
click at [155, 266] on section "Order ID: Restocq- 74830 Order Information 4 Received Completed Order Order Dat…" at bounding box center [636, 302] width 1272 height 605
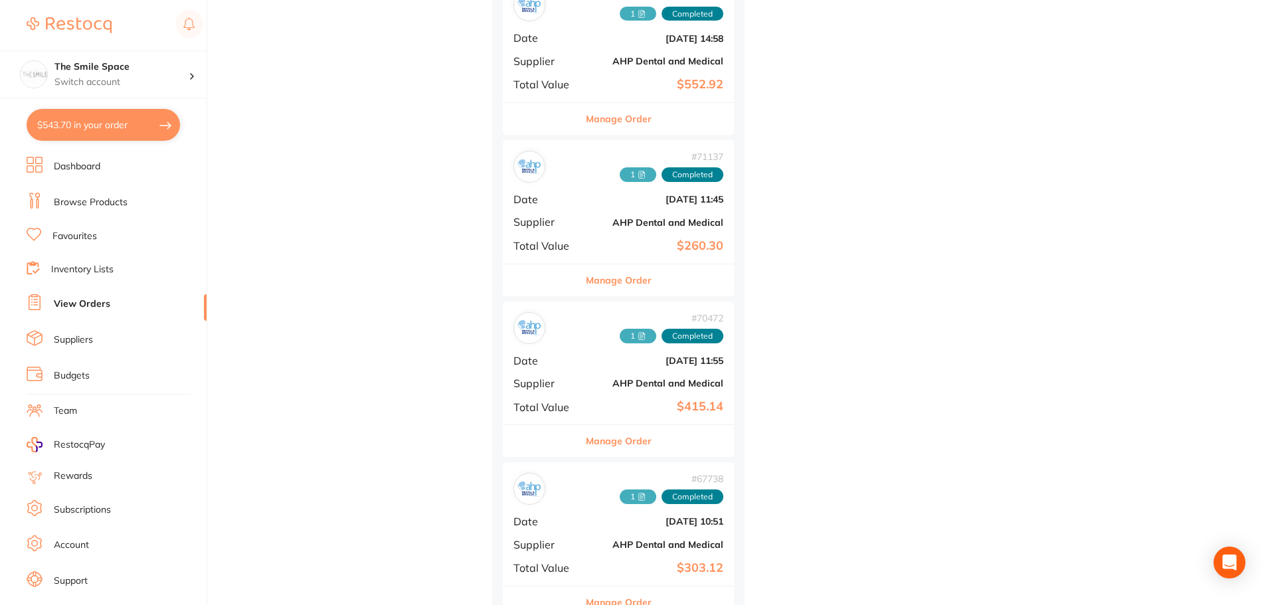
scroll to position [1727, 0]
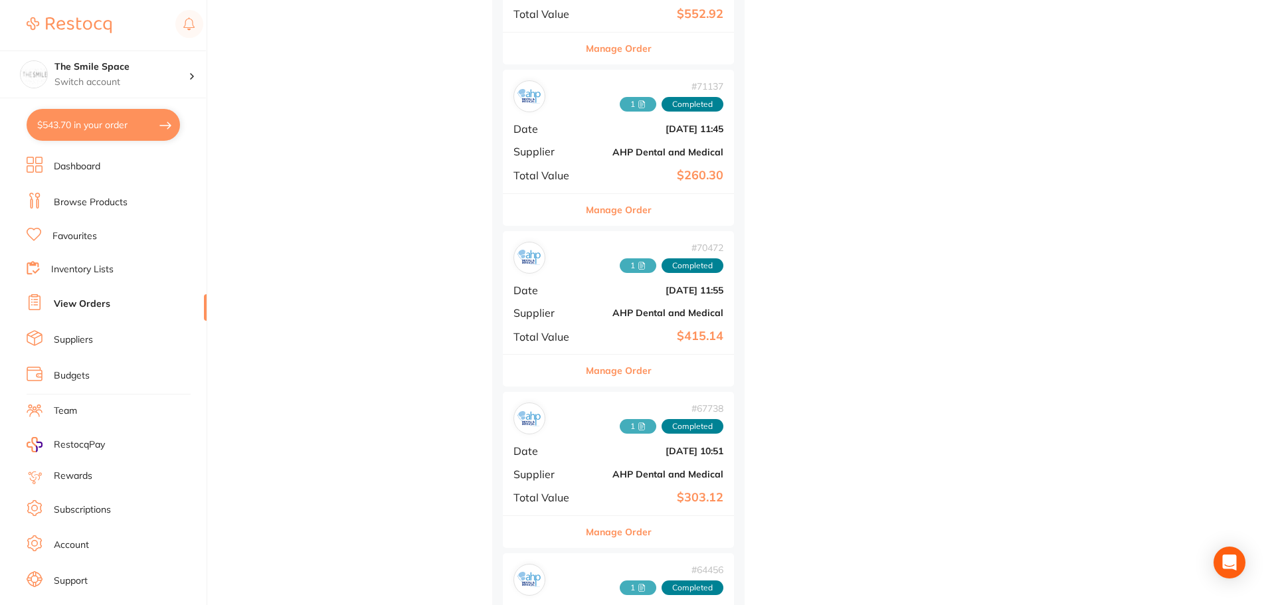
click at [638, 363] on button "Manage Order" at bounding box center [619, 371] width 66 height 32
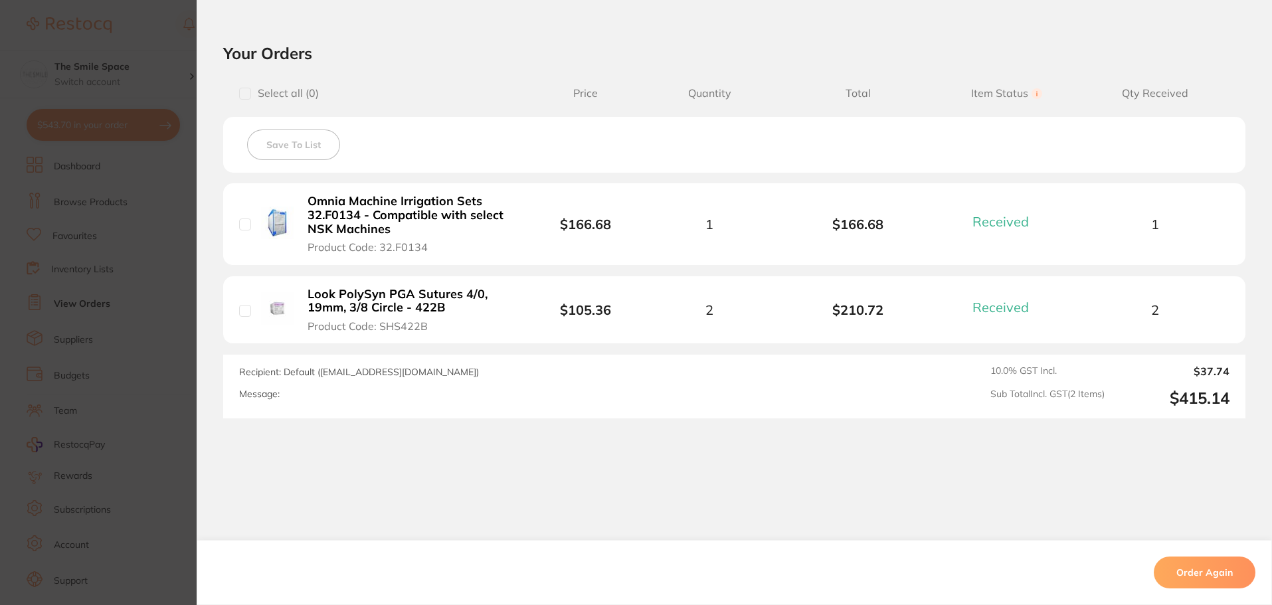
scroll to position [294, 0]
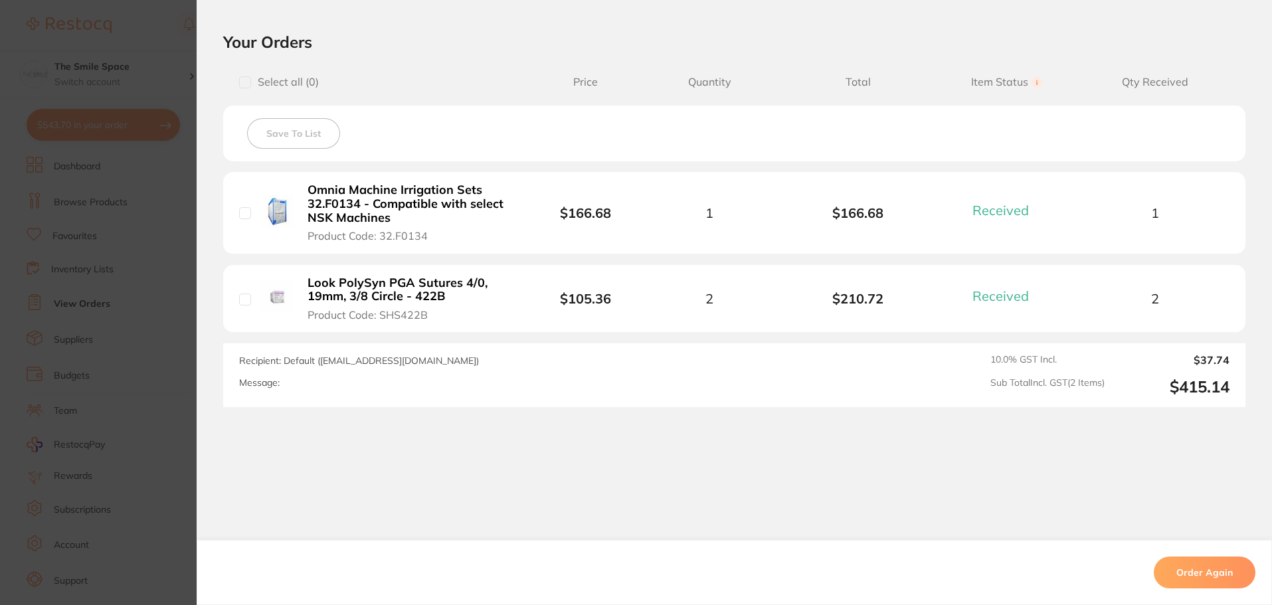
click at [197, 287] on section "Your Orders Select all ( 0 ) Price Quantity Total Item Status You can use this …" at bounding box center [735, 219] width 1076 height 375
click at [154, 377] on section "Order ID: Restocq- 70472 Order Information 2 Received Completed Order Order Dat…" at bounding box center [636, 302] width 1272 height 605
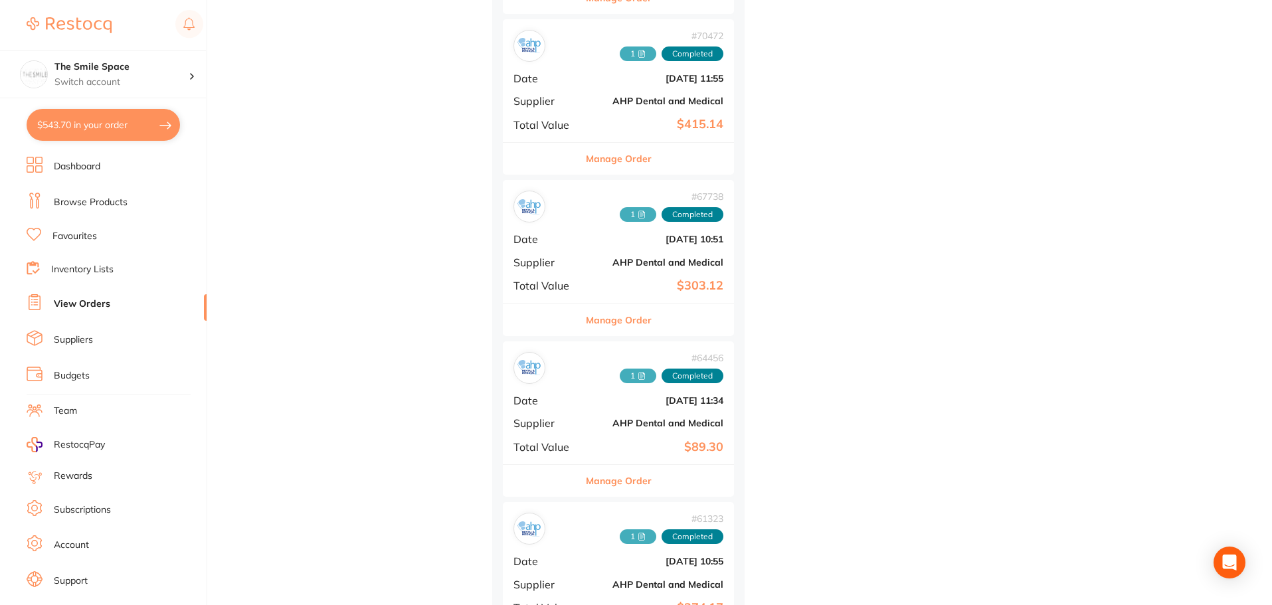
scroll to position [1993, 0]
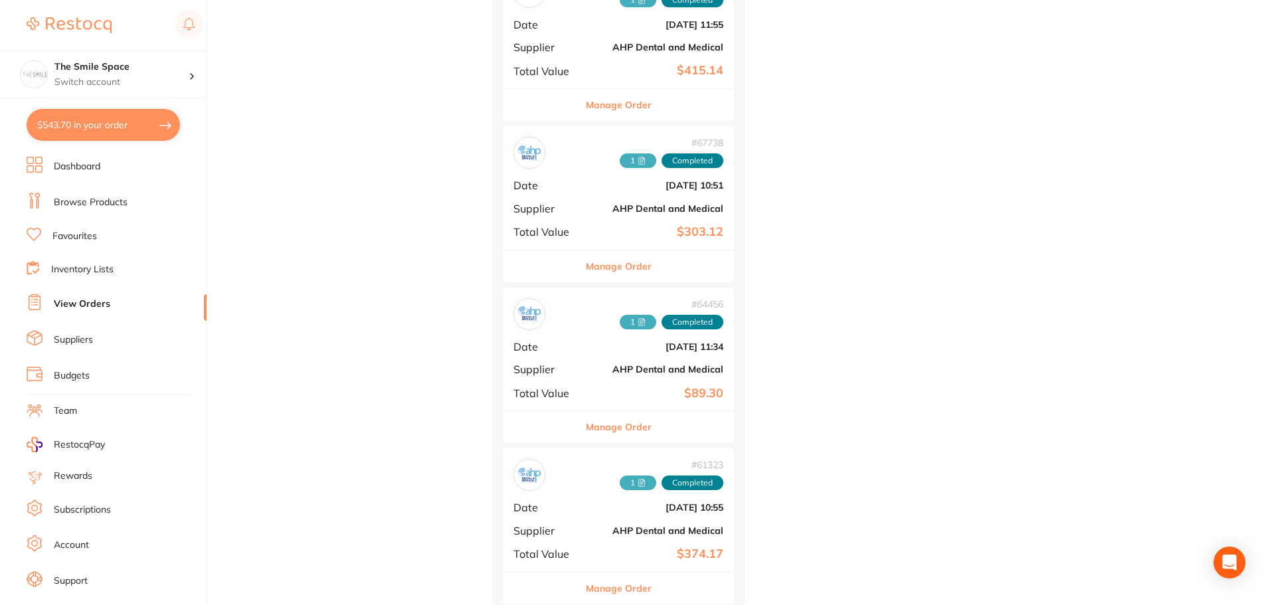
click at [630, 428] on button "Manage Order" at bounding box center [619, 427] width 66 height 32
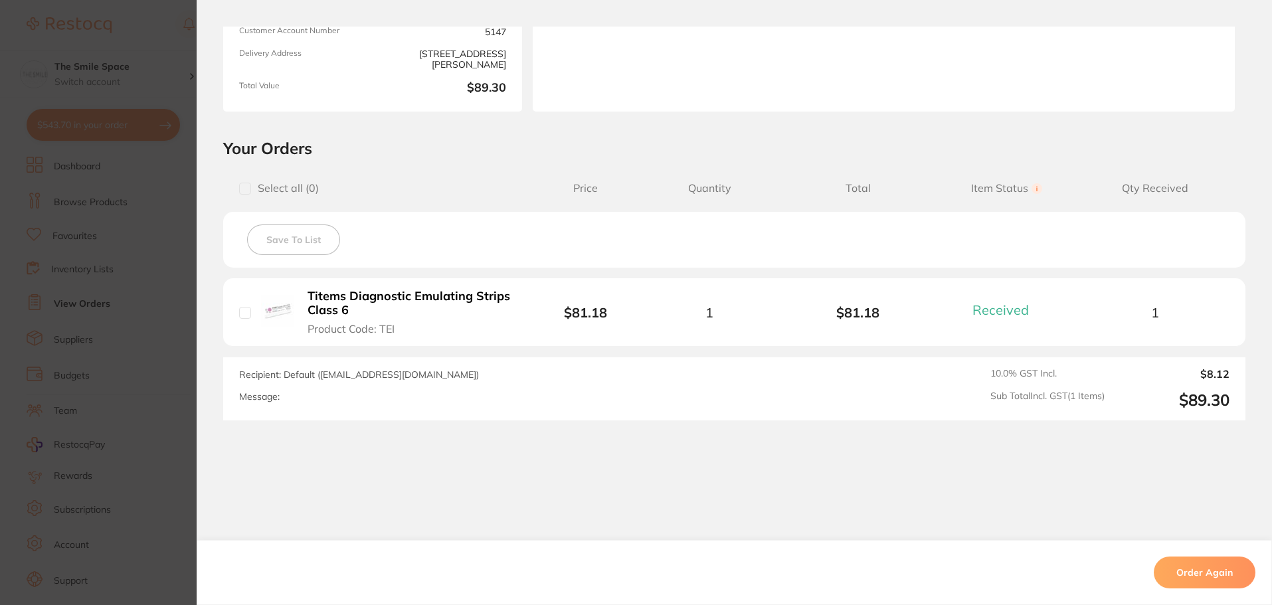
scroll to position [201, 0]
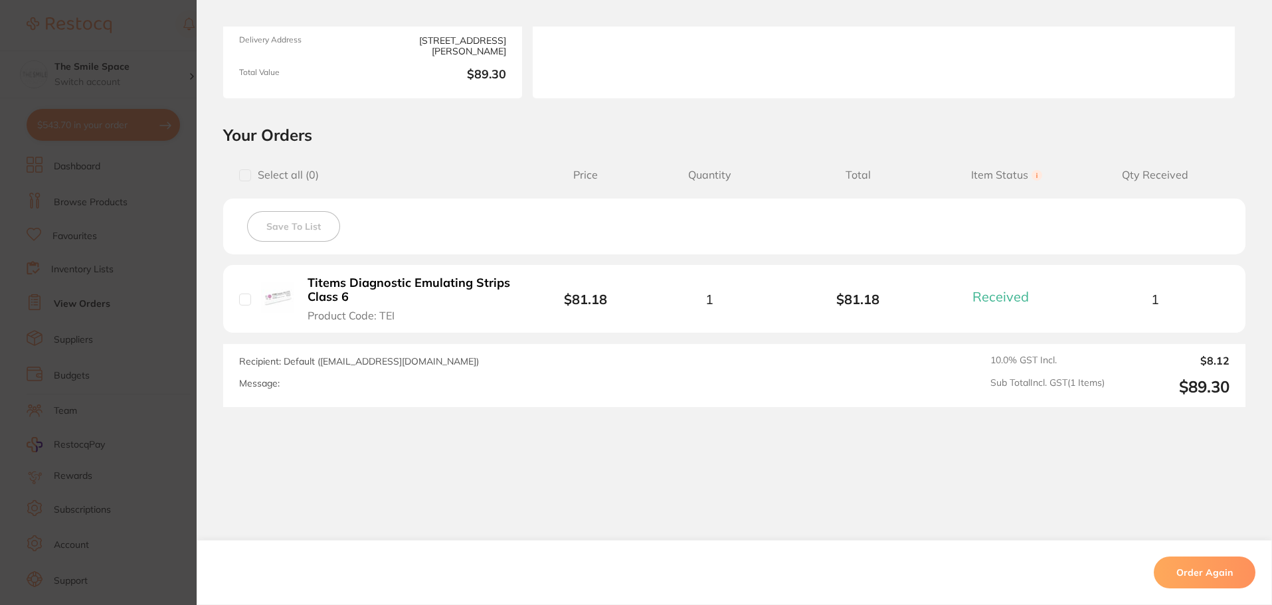
click at [183, 323] on section "Order ID: Restocq- 64456 Order Information 1 Received Completed Order Order Dat…" at bounding box center [636, 302] width 1272 height 605
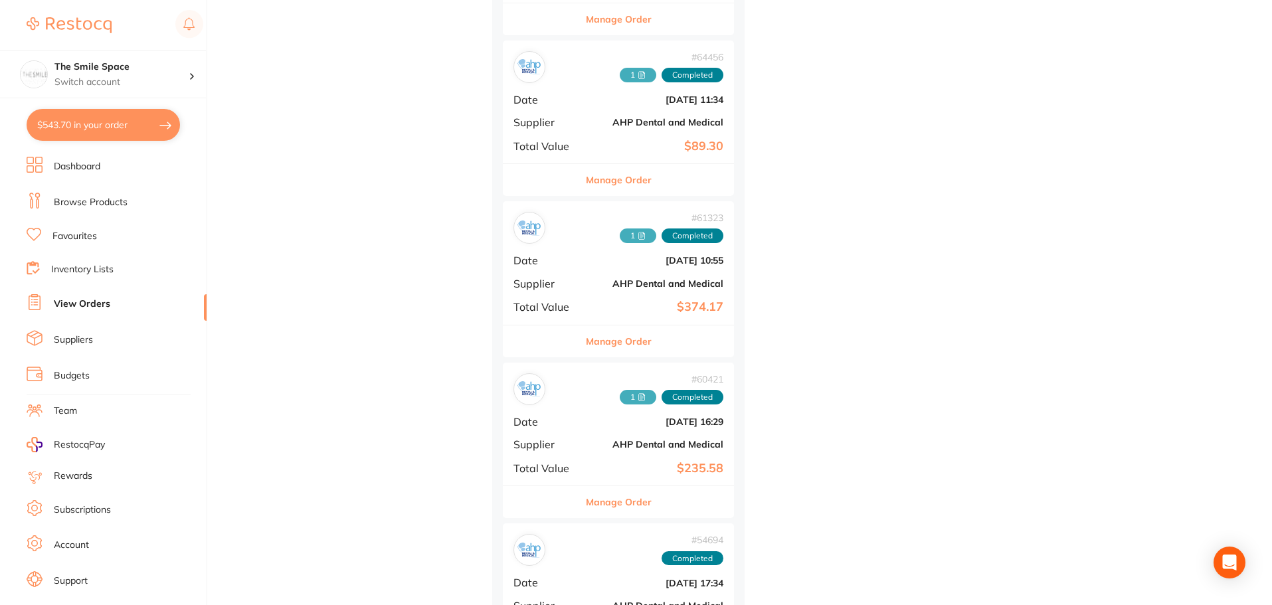
scroll to position [2259, 0]
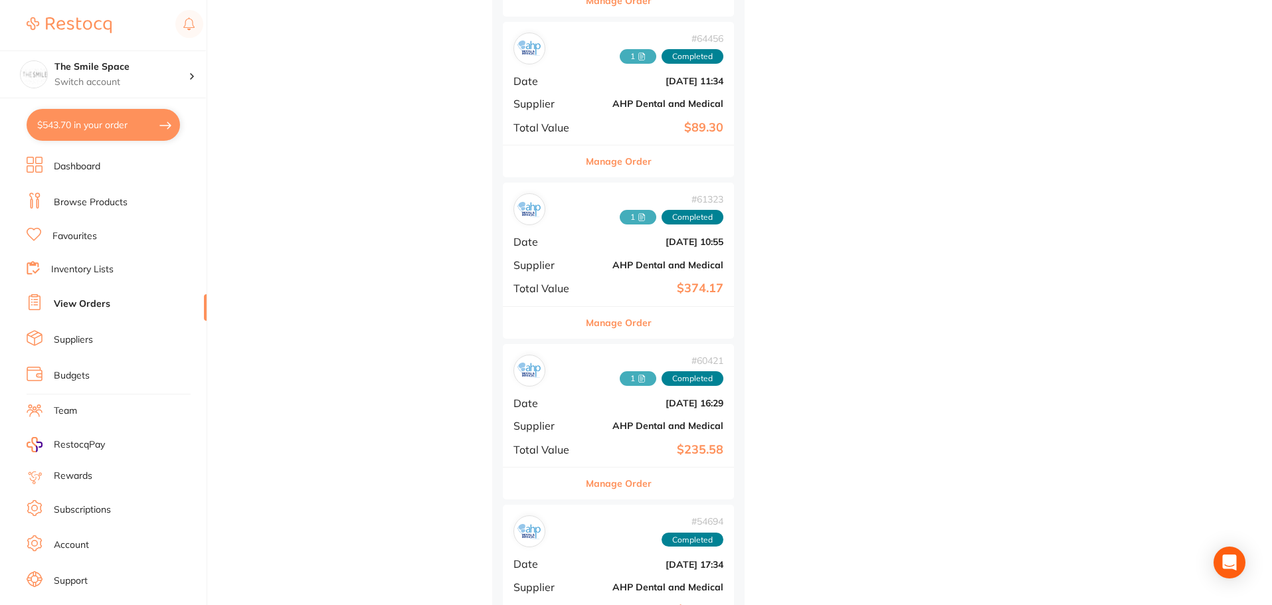
click at [638, 474] on button "Manage Order" at bounding box center [619, 484] width 66 height 32
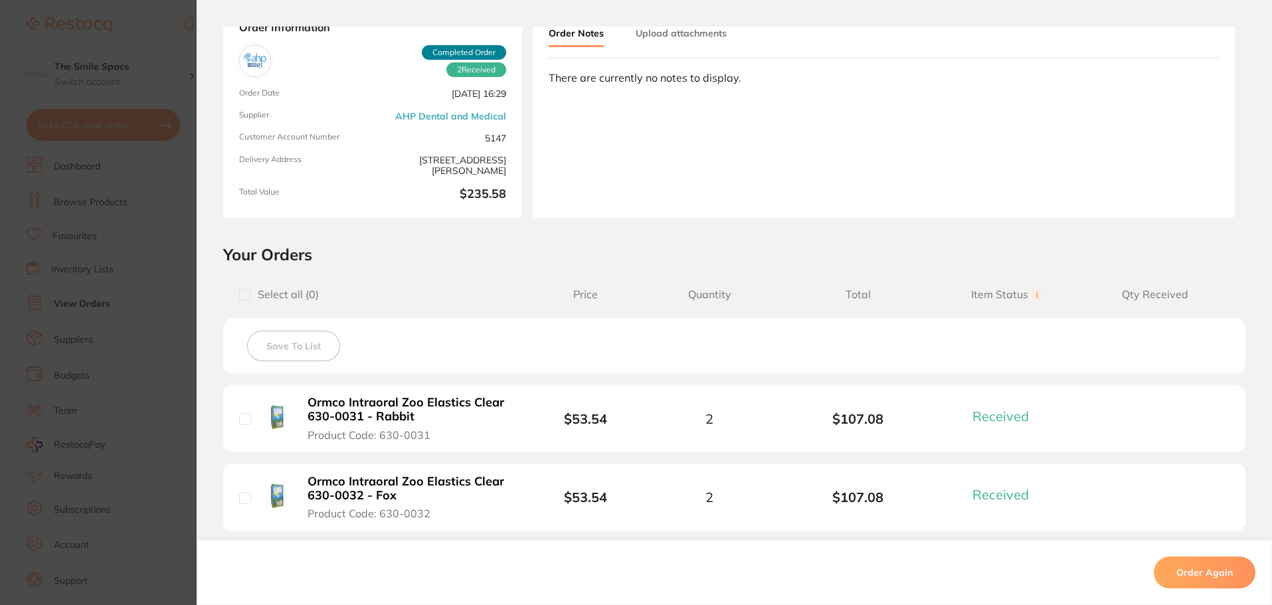
scroll to position [266, 0]
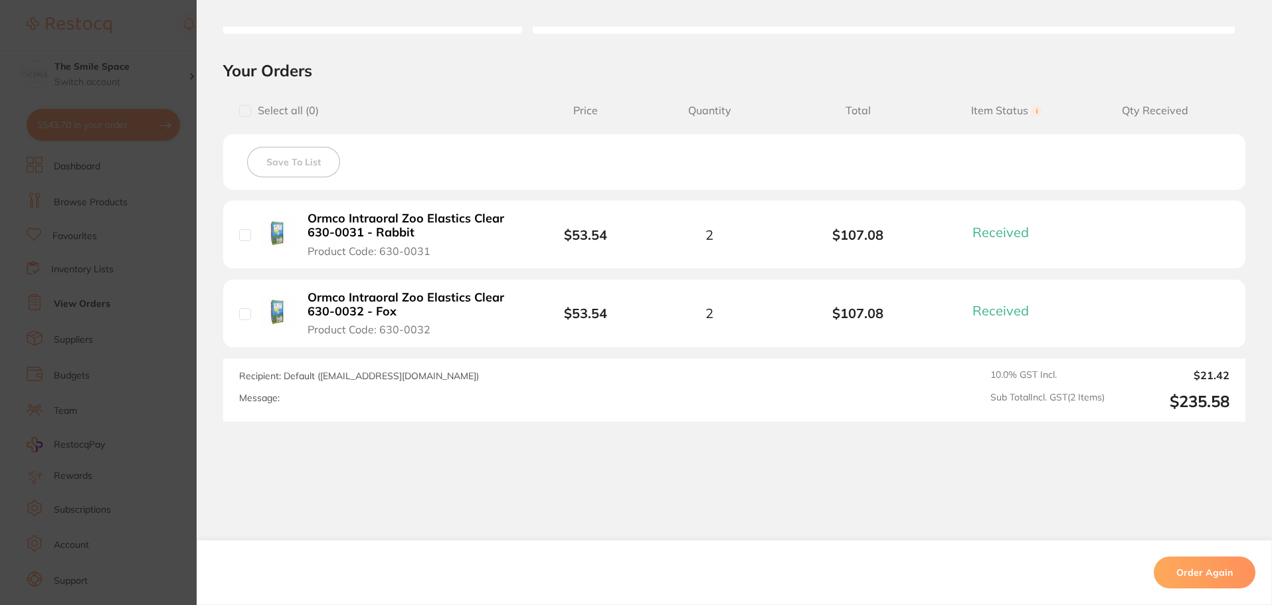
click at [98, 243] on section "Order ID: Restocq- 60421 Order Information 2 Received Completed Order Order Dat…" at bounding box center [636, 302] width 1272 height 605
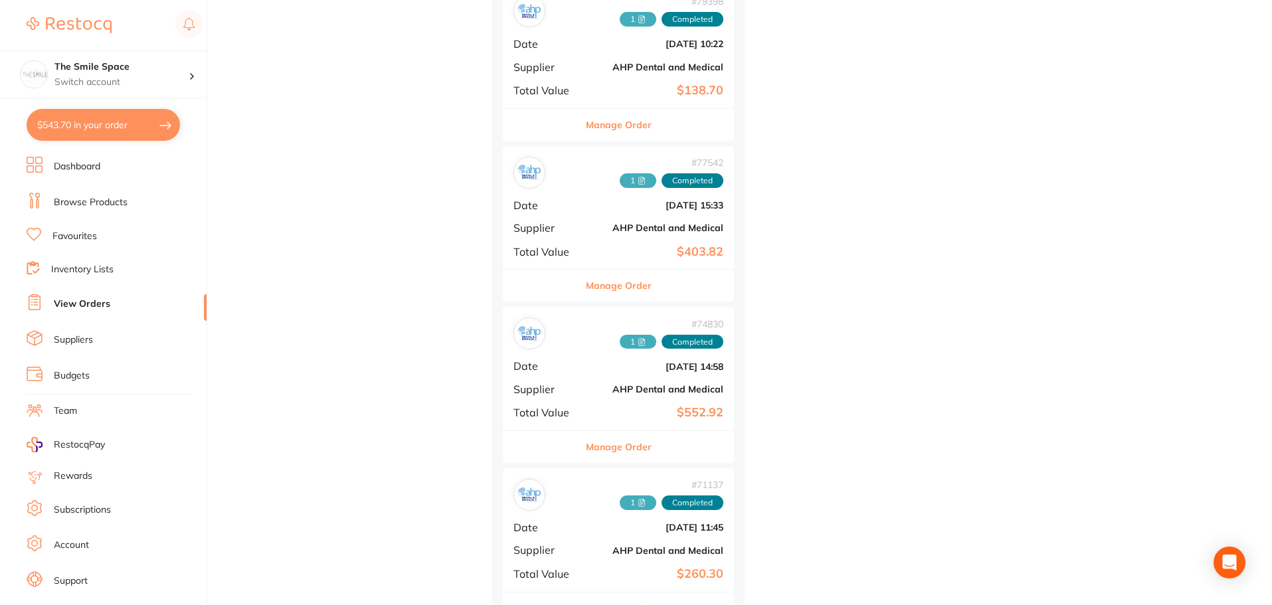
scroll to position [930, 0]
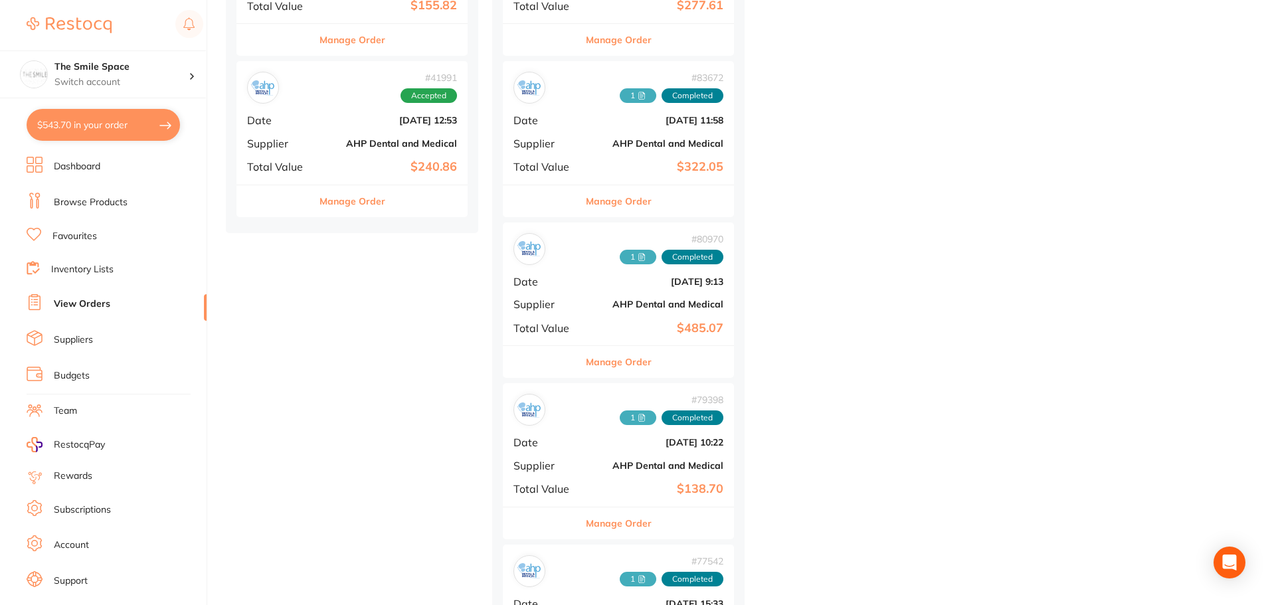
click at [70, 126] on button "$543.70 in your order" at bounding box center [103, 125] width 153 height 32
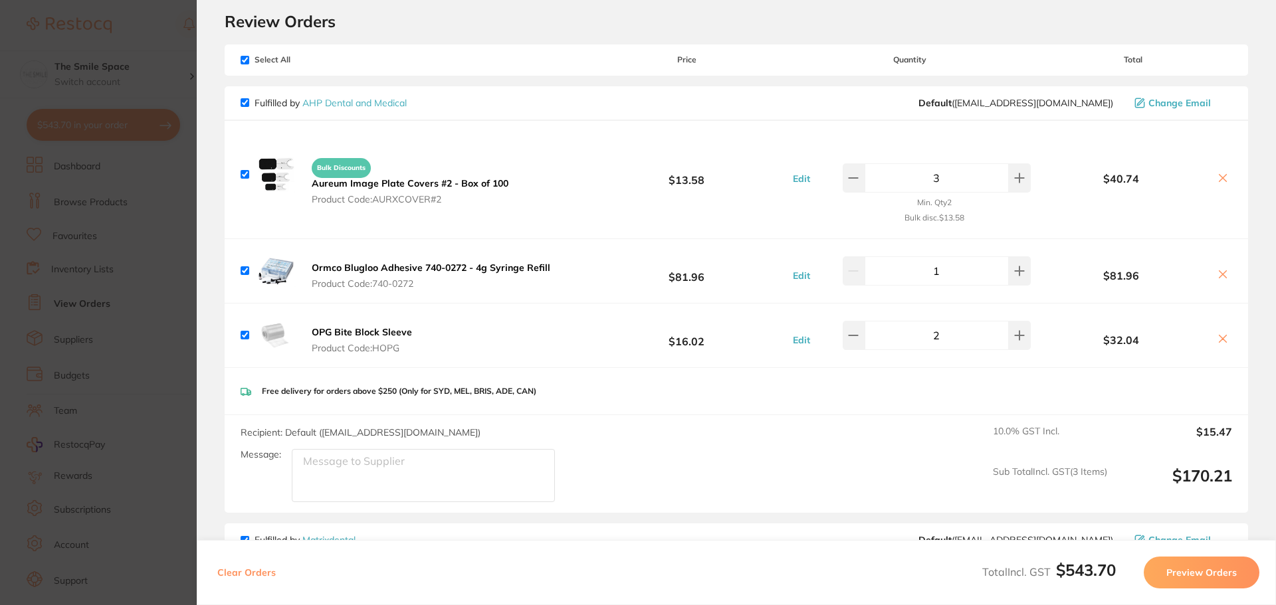
scroll to position [66, 0]
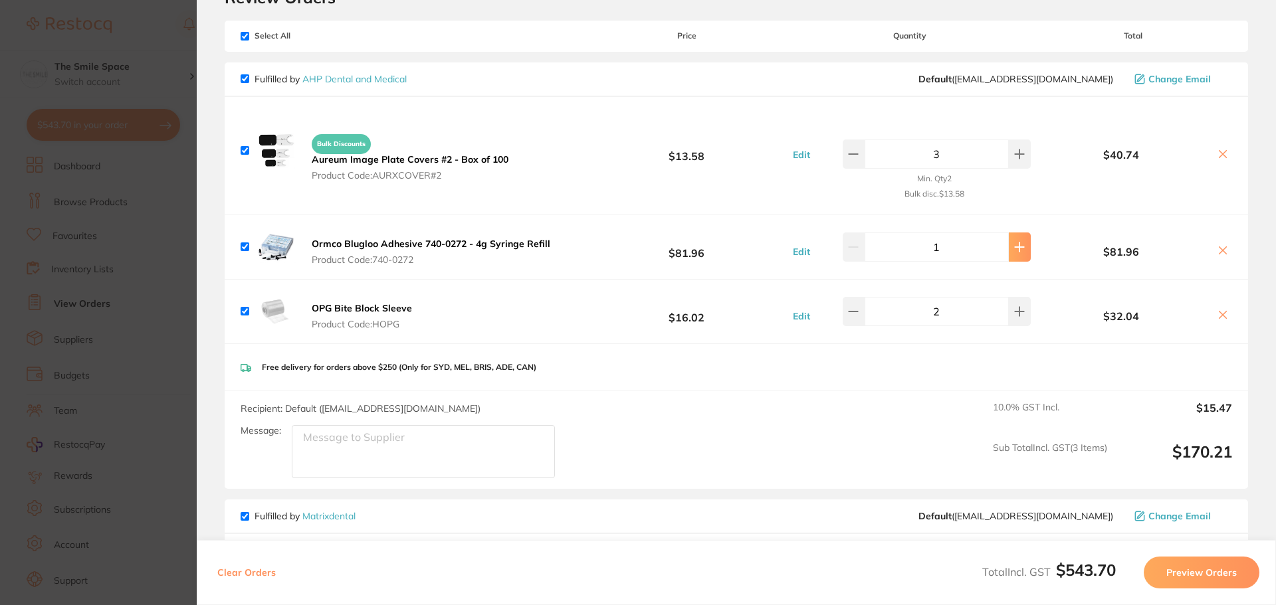
click at [1015, 246] on icon at bounding box center [1019, 246] width 9 height 9
type input "2"
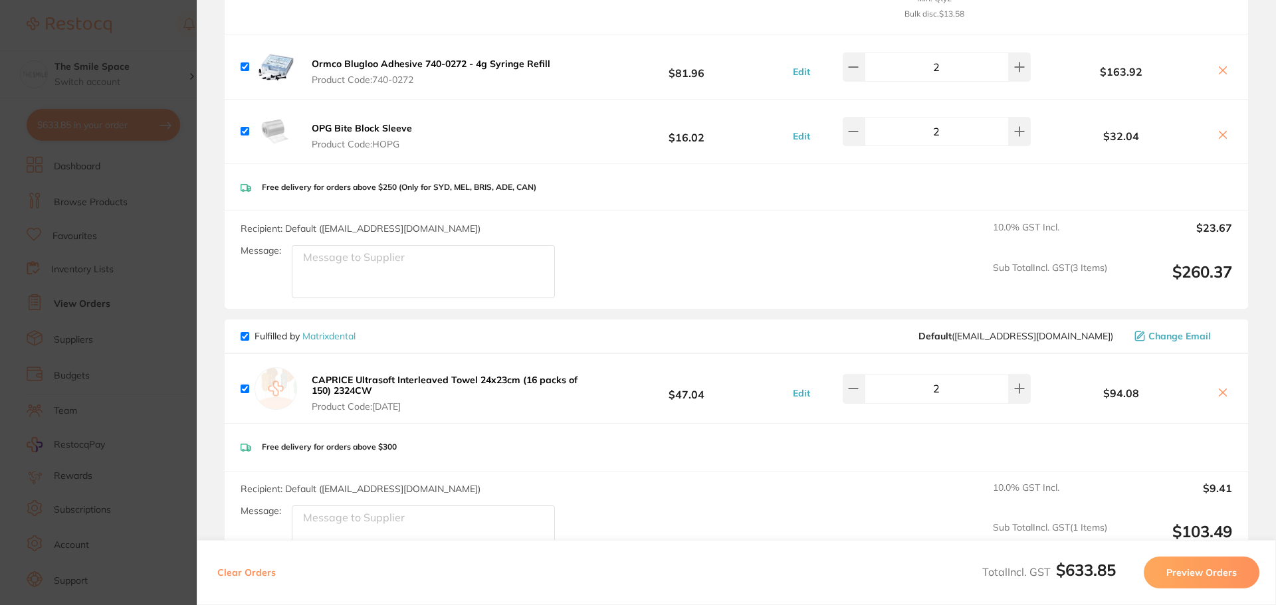
scroll to position [266, 0]
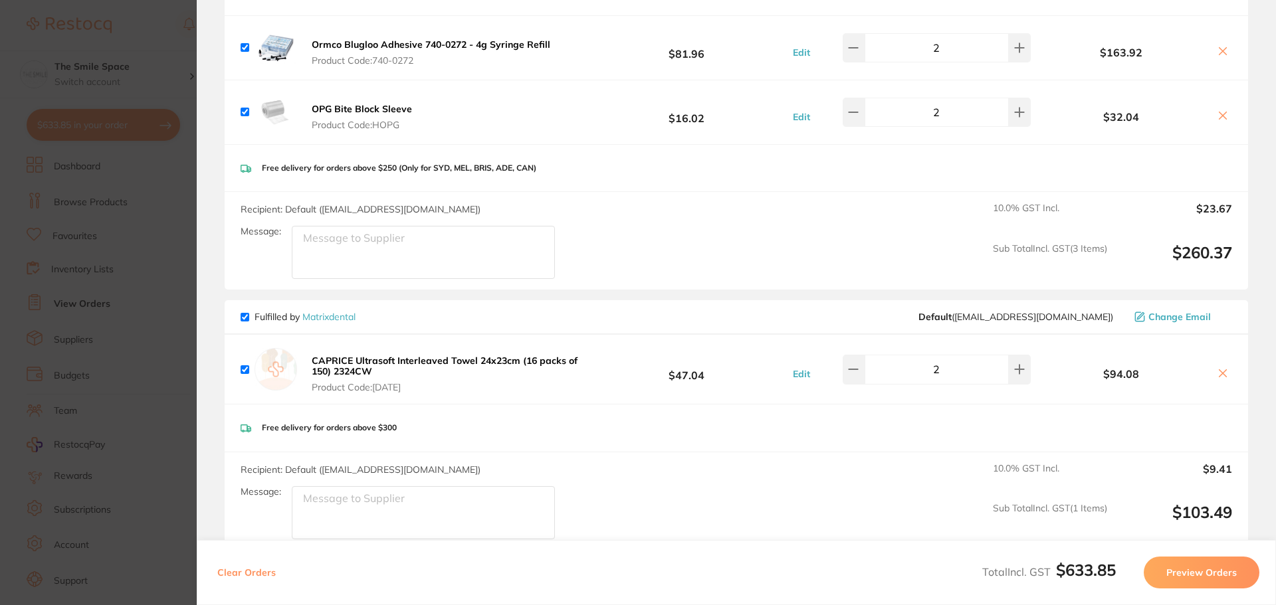
click at [146, 310] on section "Update RRP Set your pre negotiated price for this item. Item Agreed RRP (excl. …" at bounding box center [638, 302] width 1276 height 605
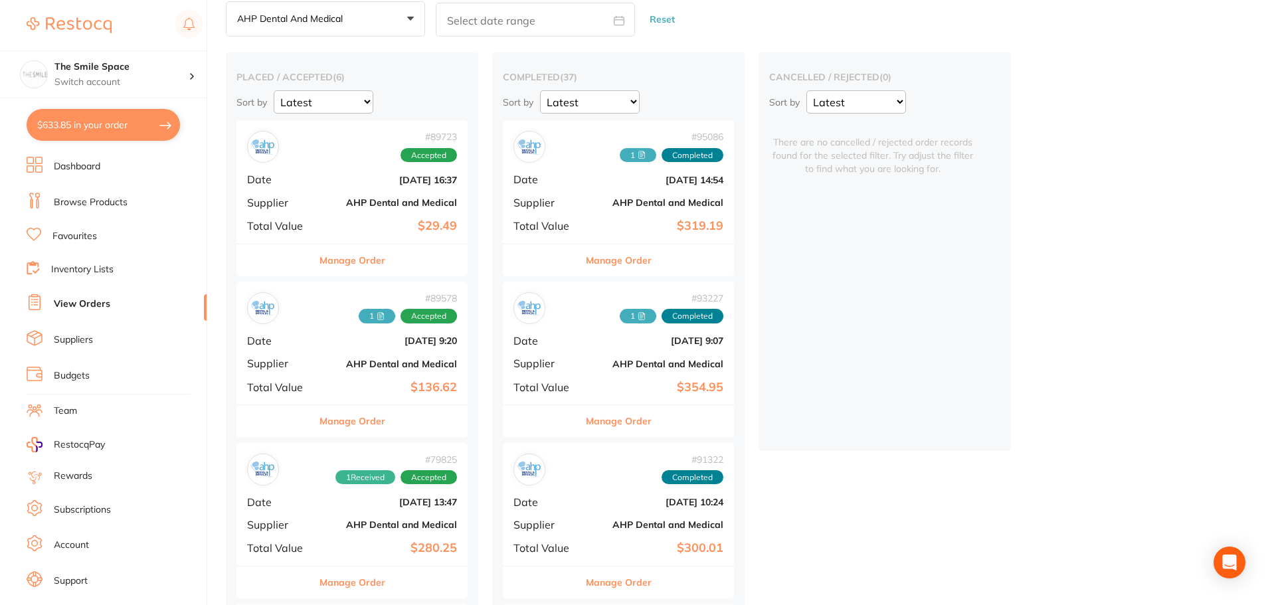
scroll to position [0, 0]
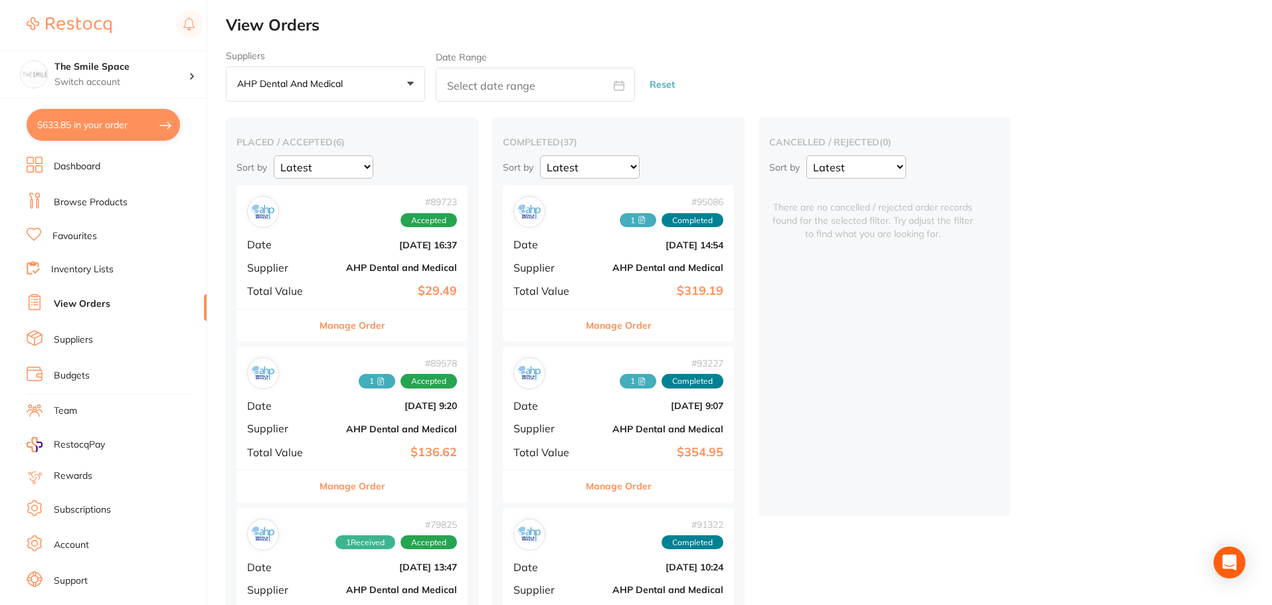
click at [343, 85] on p "AHP Dental and Medical" at bounding box center [292, 84] width 111 height 12
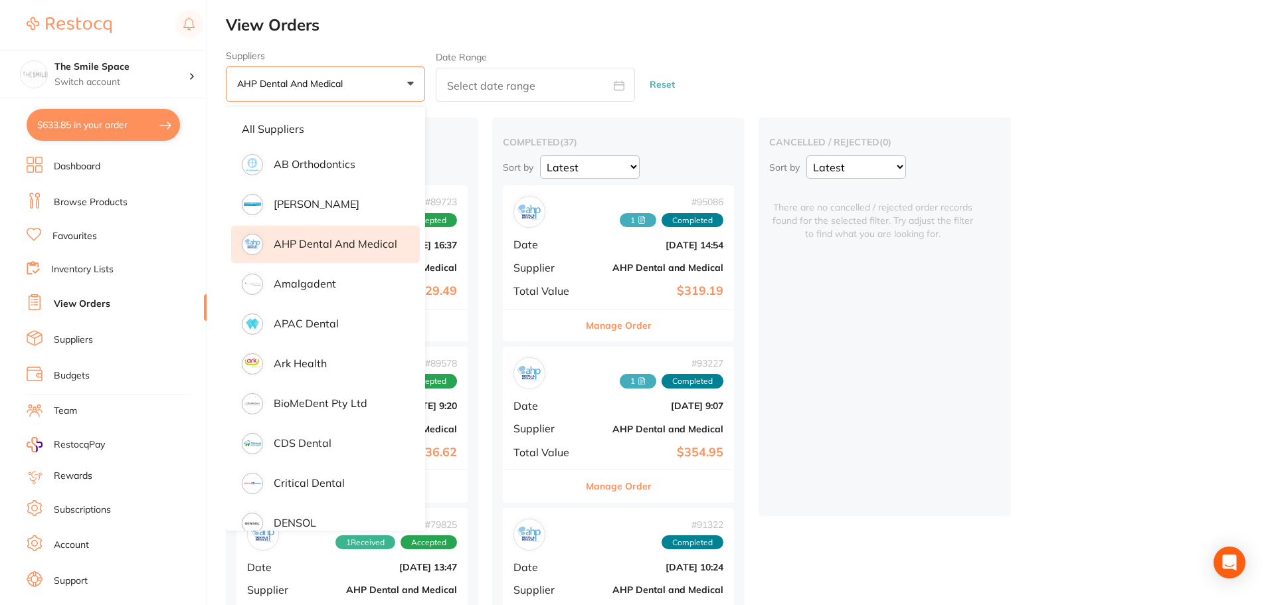
click at [274, 138] on li "All suppliers" at bounding box center [325, 129] width 189 height 28
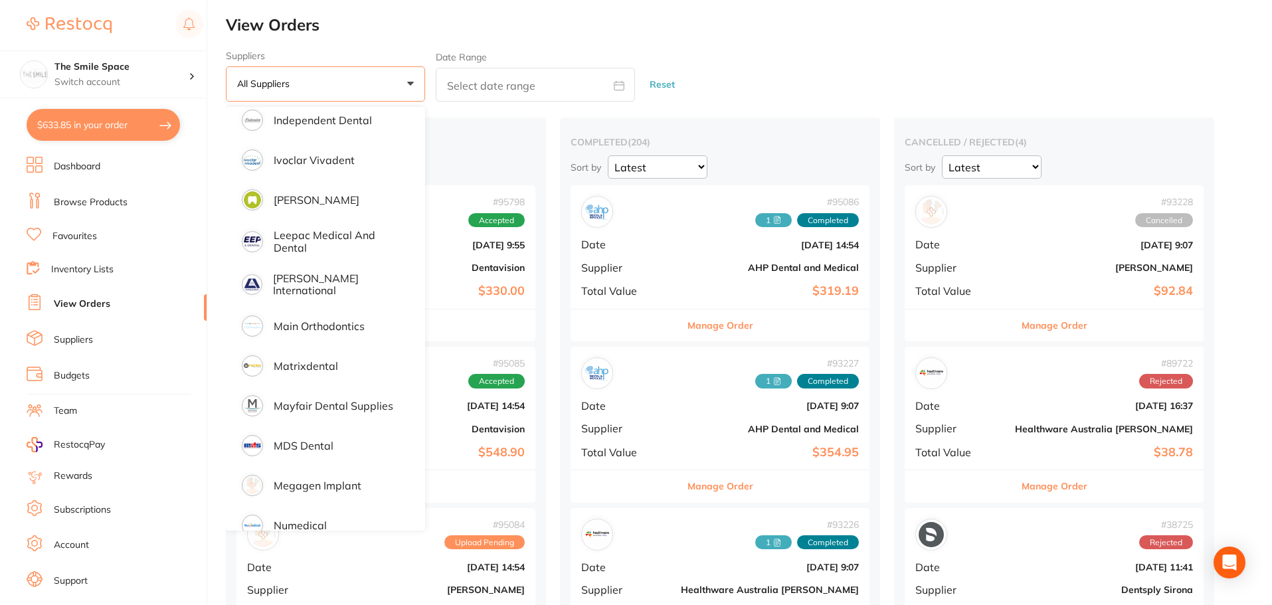
scroll to position [864, 0]
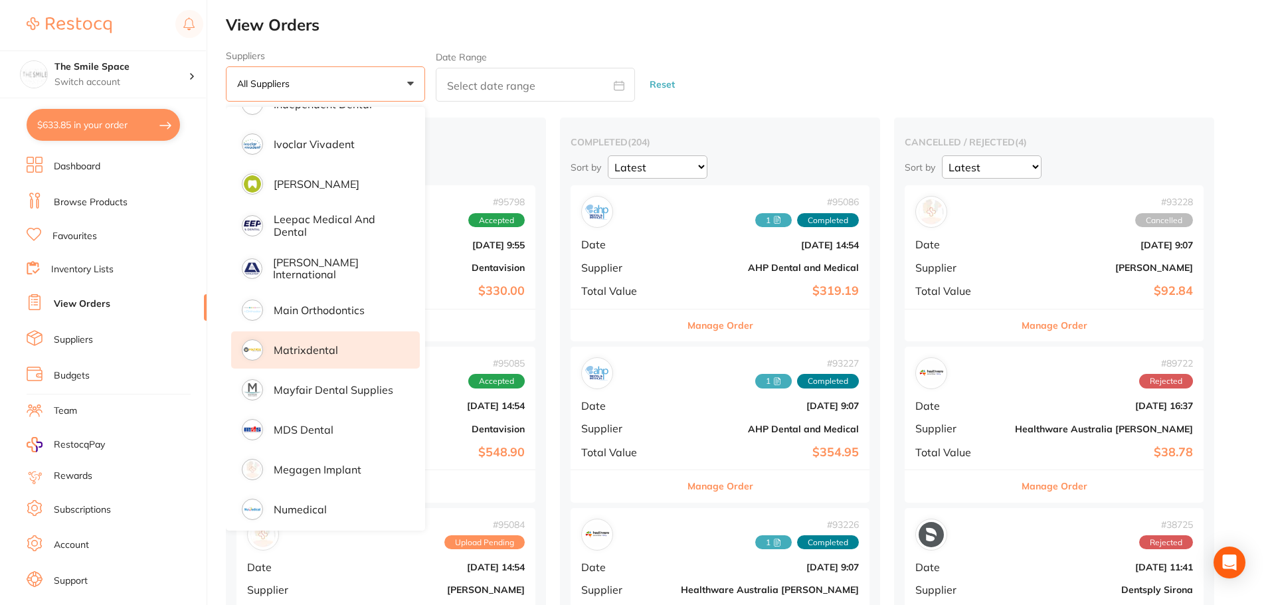
click at [318, 345] on p "Matrixdental" at bounding box center [306, 350] width 64 height 12
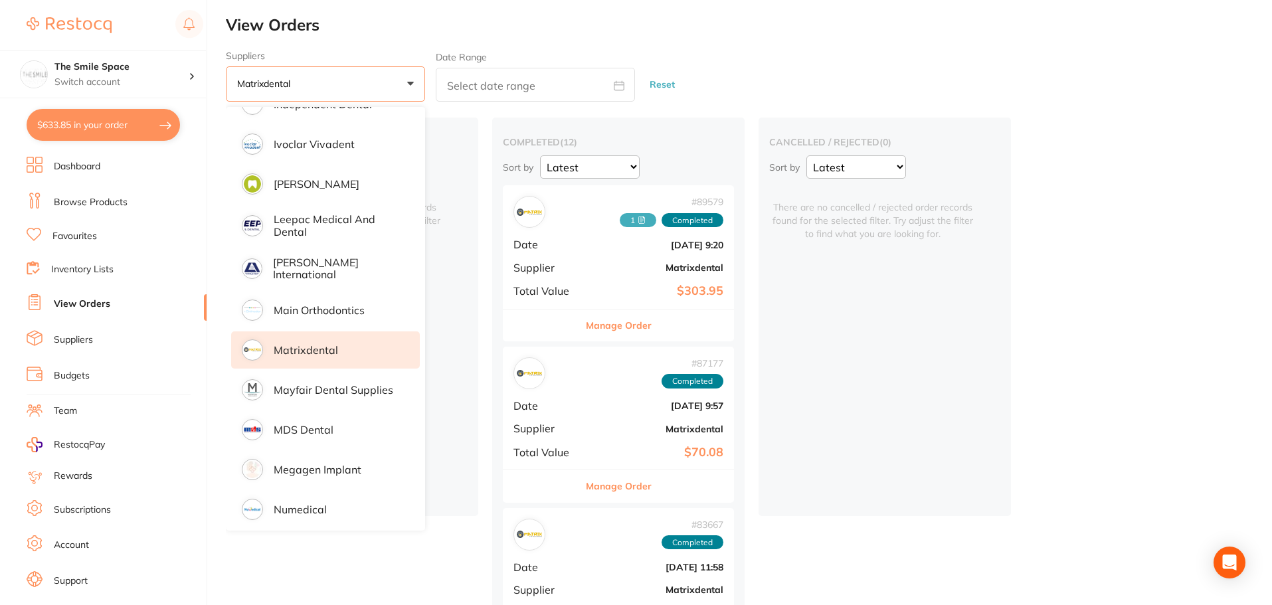
click at [760, 66] on div "Suppliers Matrixdental +0 All suppliers AB Orthodontics Adam Dental AHP Dental …" at bounding box center [749, 76] width 1046 height 52
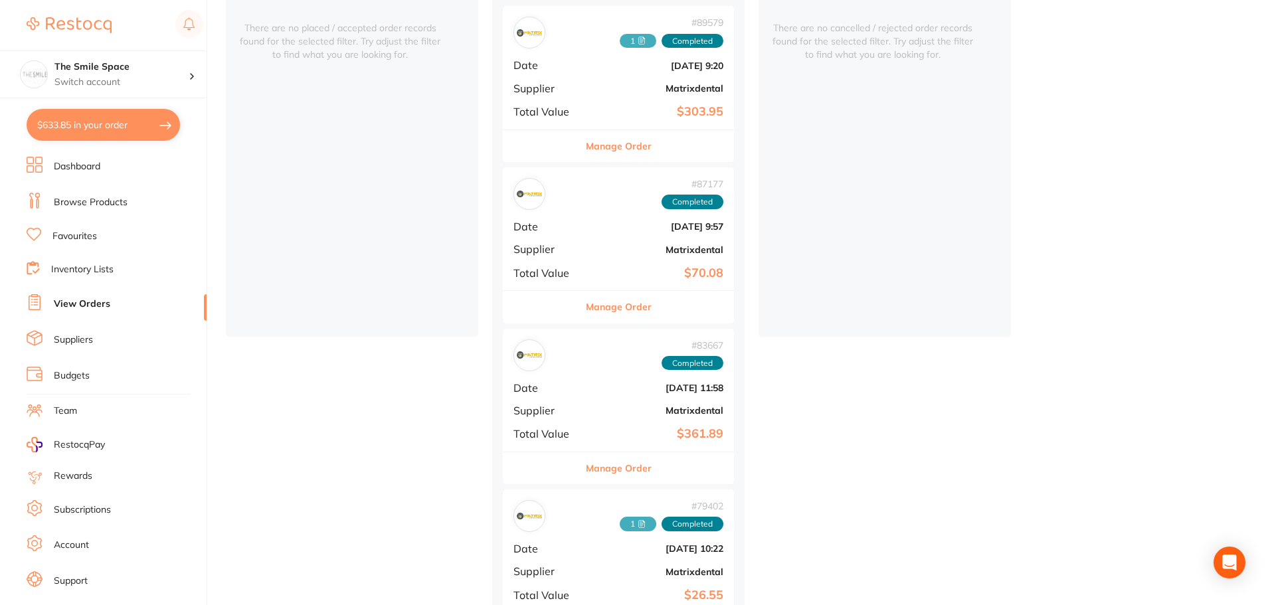
scroll to position [199, 0]
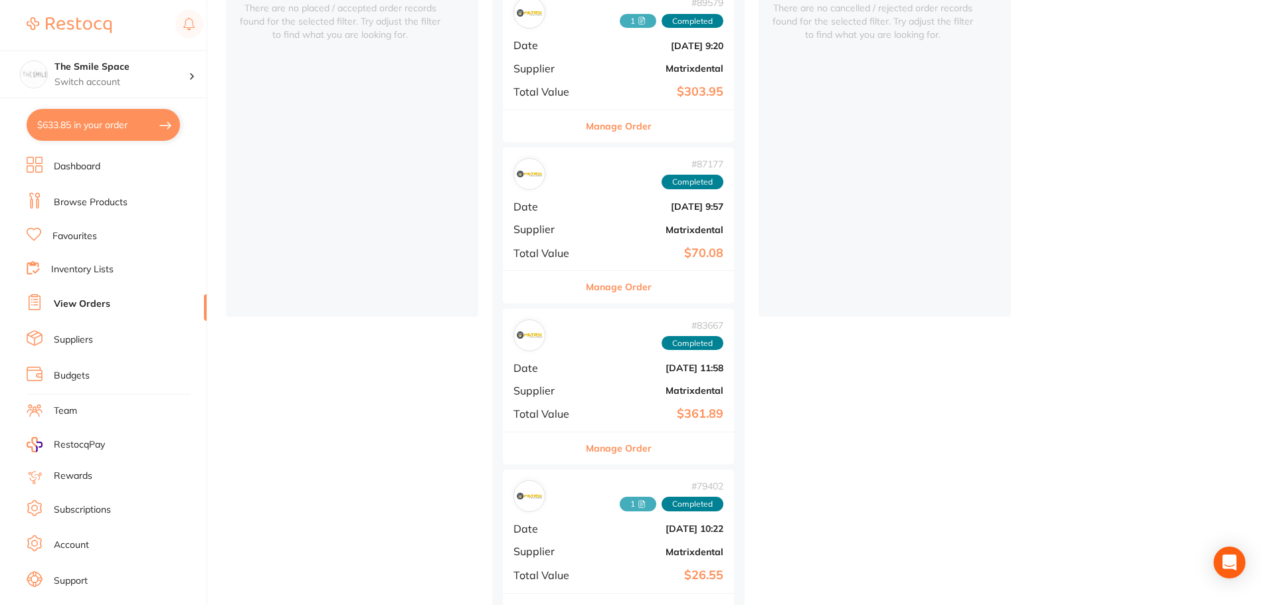
click at [644, 280] on button "Manage Order" at bounding box center [619, 287] width 66 height 32
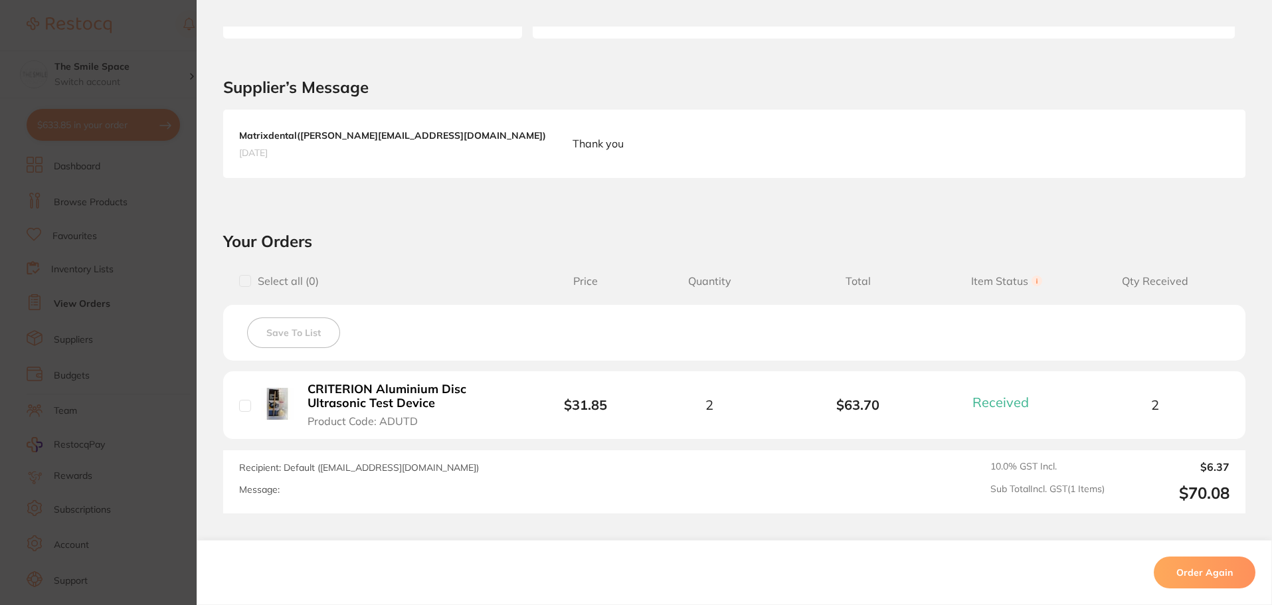
scroll to position [266, 0]
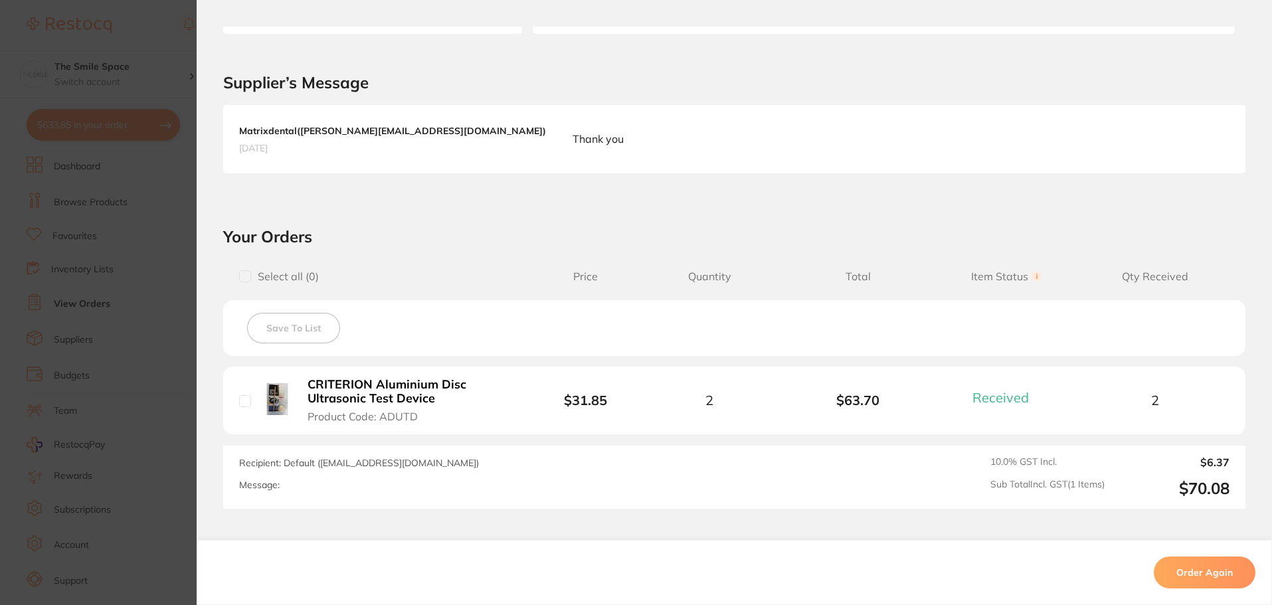
click at [241, 403] on input "checkbox" at bounding box center [245, 401] width 12 height 12
checkbox input "true"
click at [1197, 576] on button "Order Again" at bounding box center [1205, 573] width 102 height 32
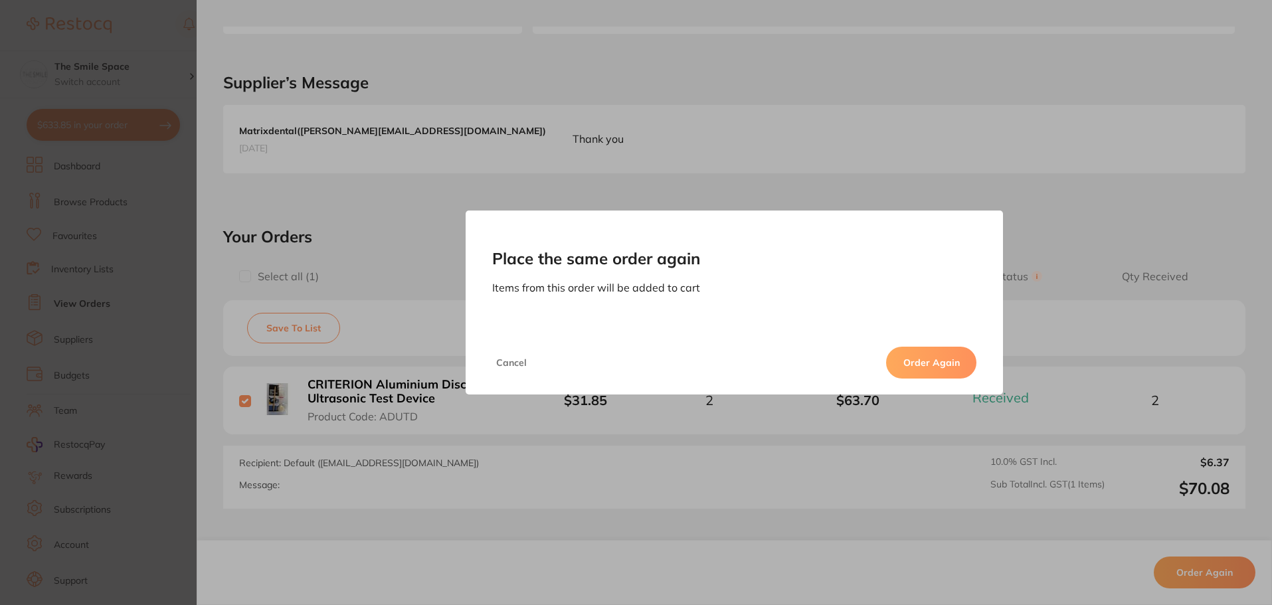
click at [916, 360] on button "Order Again" at bounding box center [931, 363] width 90 height 32
checkbox input "false"
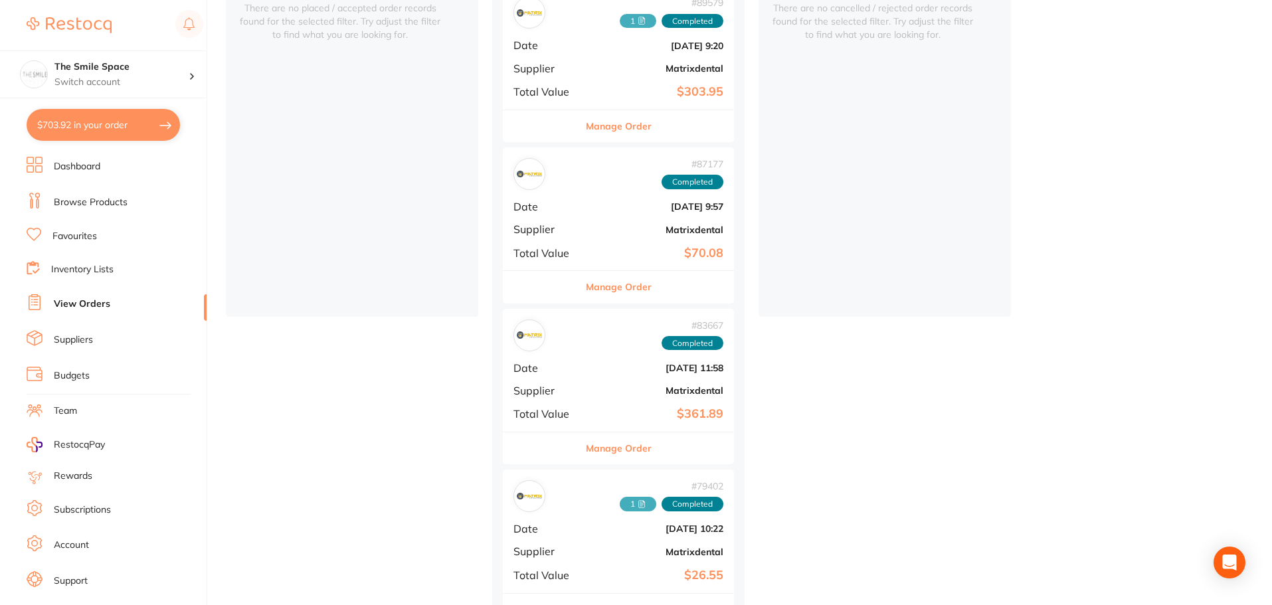
click at [72, 128] on button "$703.92 in your order" at bounding box center [103, 125] width 153 height 32
checkbox input "true"
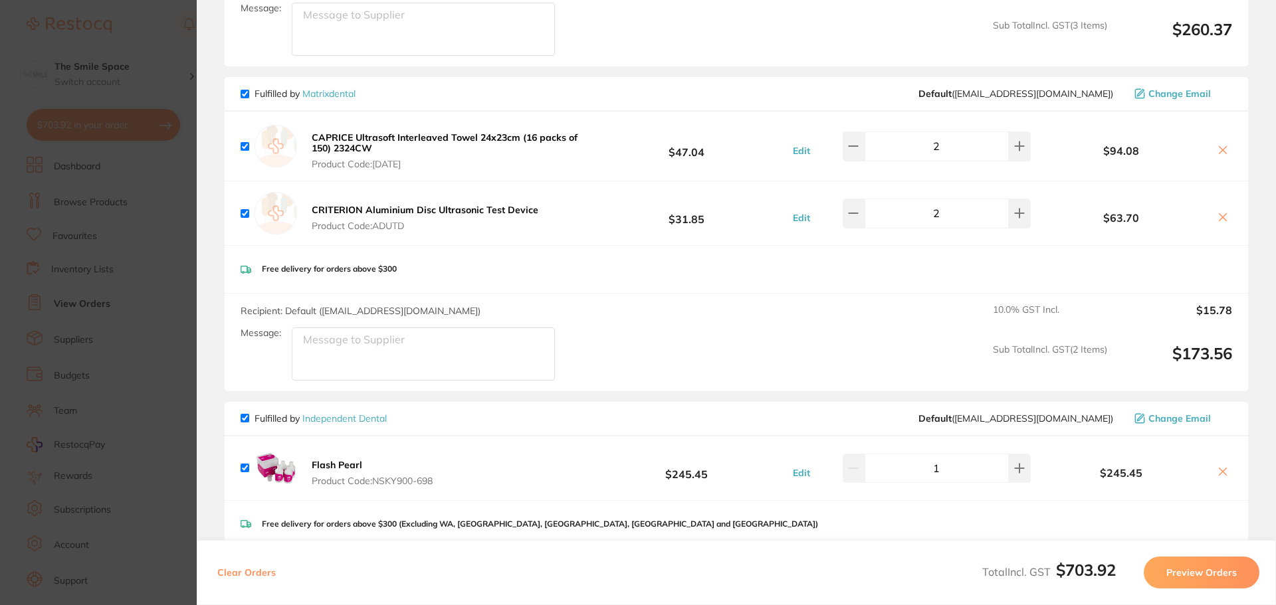
scroll to position [465, 0]
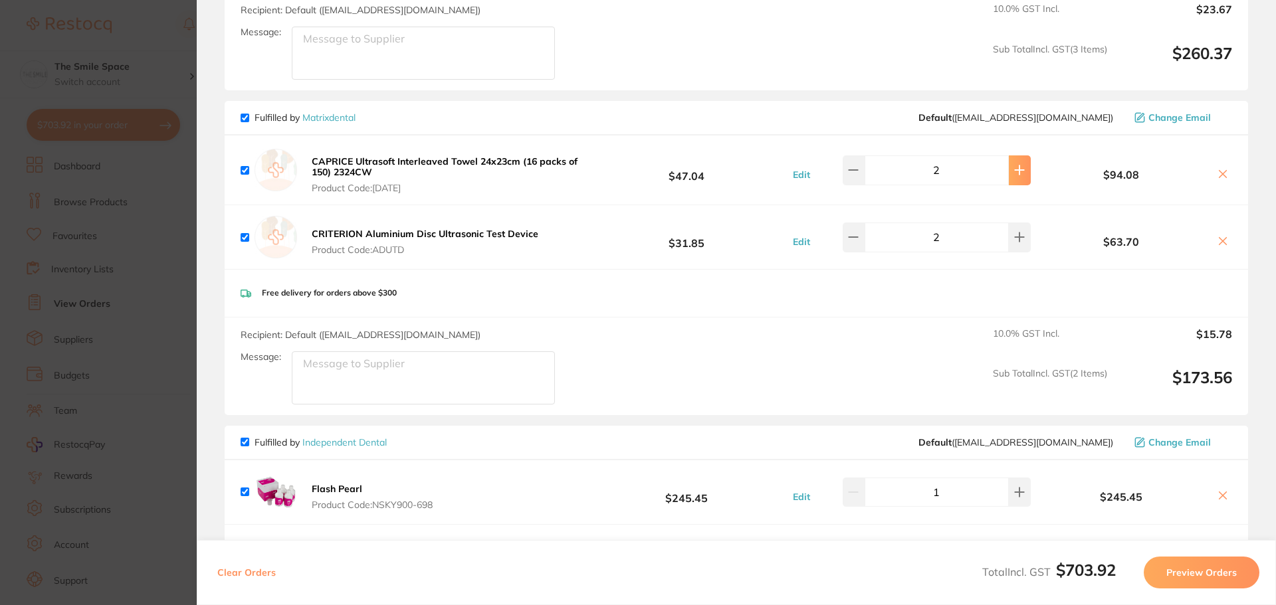
click at [1020, 177] on button at bounding box center [1020, 169] width 22 height 29
type input "3"
